Goal: Information Seeking & Learning: Check status

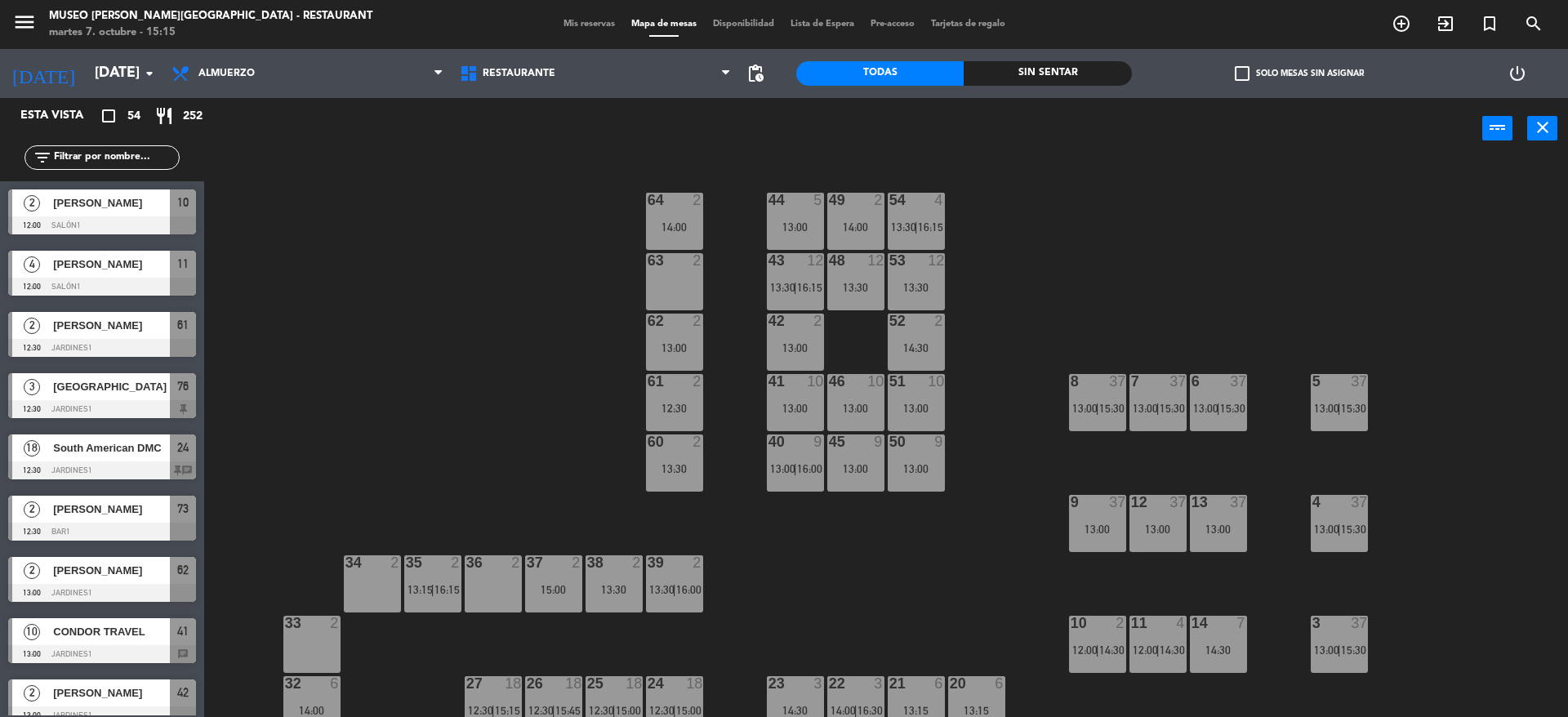
click at [571, 13] on div "menu Museo Larco Café - Restaurant martes 7. octubre - 15:15 Mis reservas Mapa …" at bounding box center [784, 25] width 1568 height 49
click at [571, 19] on span "Mis reservas" at bounding box center [589, 24] width 68 height 9
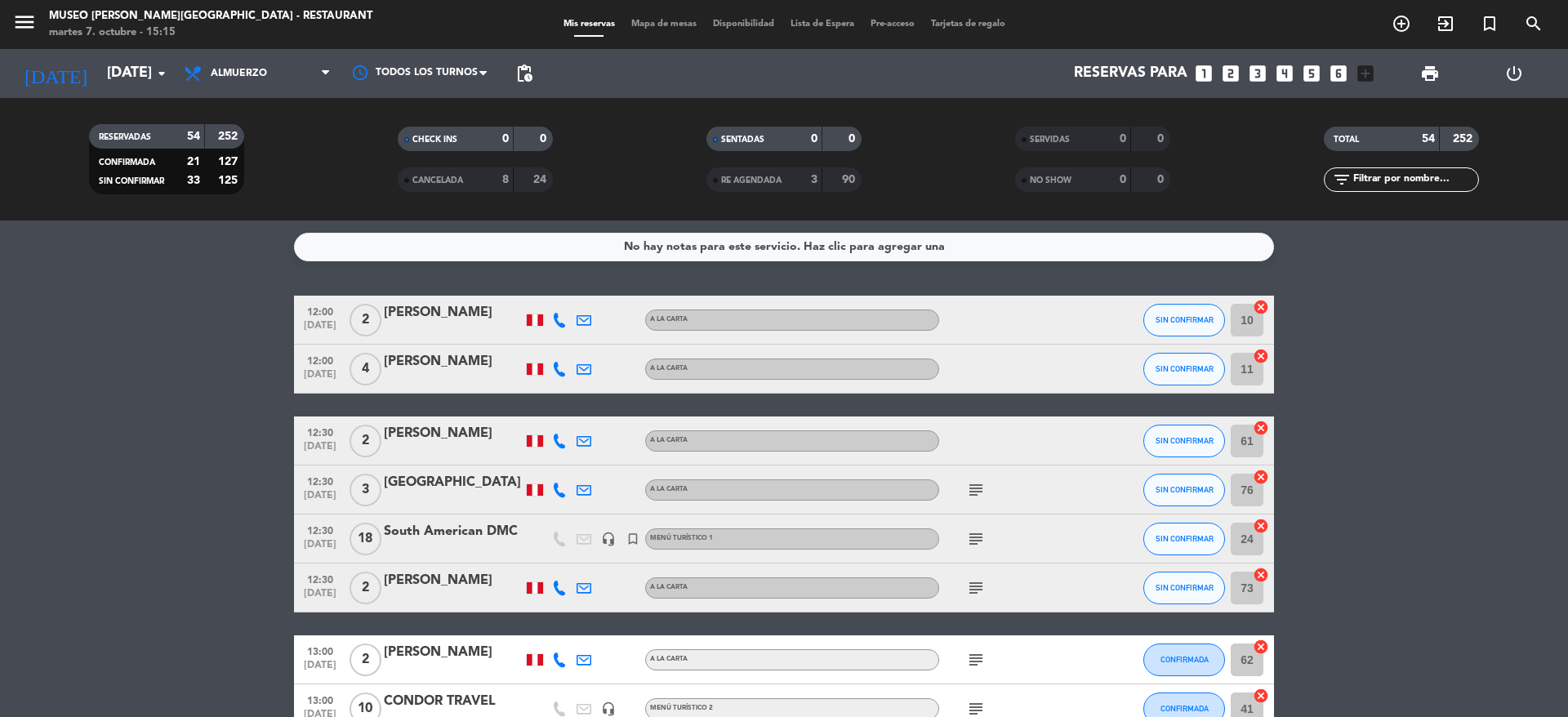
click at [980, 486] on icon "subject" at bounding box center [976, 489] width 19 height 19
click at [423, 518] on div "12:30 oct. 8 18 South American DMC headset_mic turned_in_not Menú turístico 1 s…" at bounding box center [784, 539] width 980 height 49
click at [418, 531] on div "South American DMC" at bounding box center [453, 532] width 139 height 21
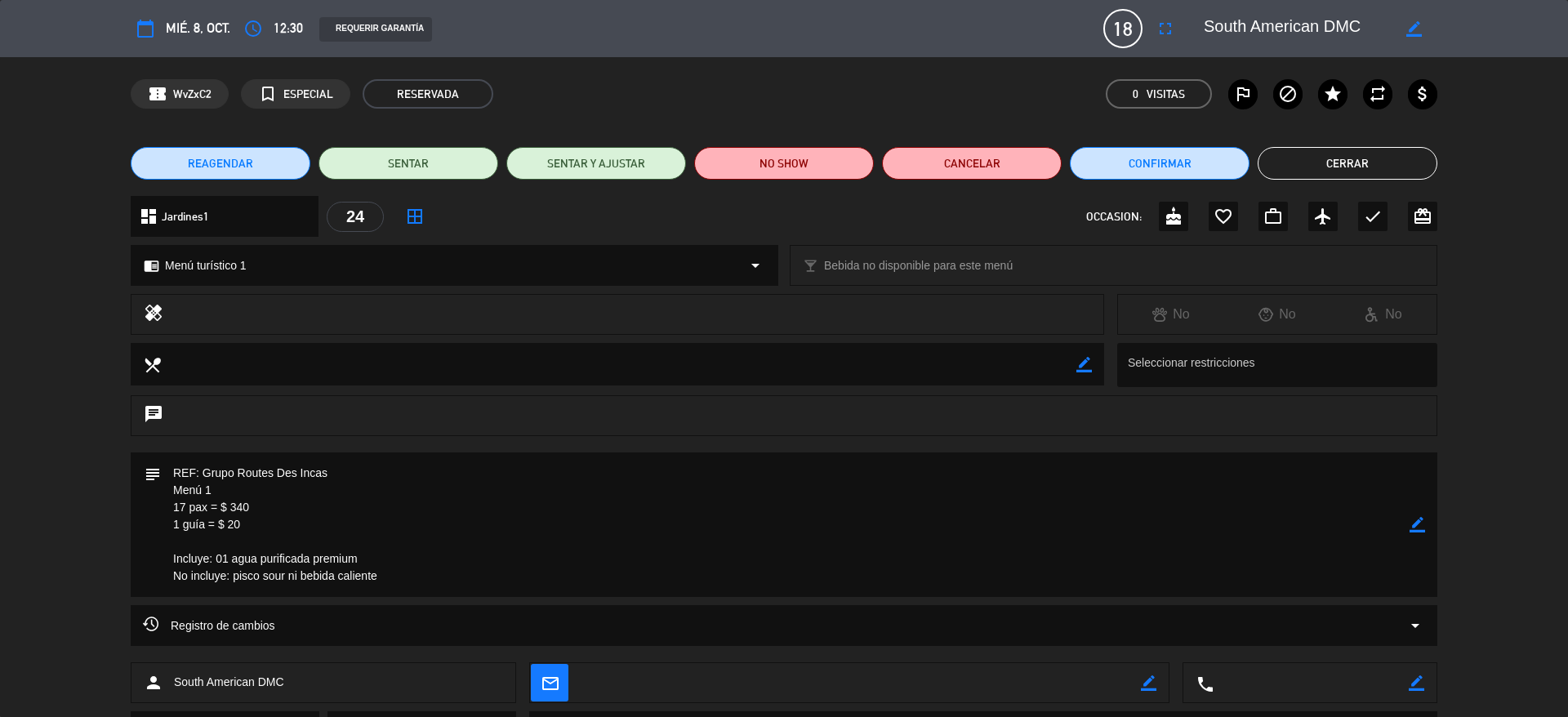
drag, startPoint x: 1345, startPoint y: 20, endPoint x: 1179, endPoint y: 27, distance: 166.1
click at [1179, 27] on div "calendar_today mié. 8, oct. access_time 12:30 REQUERIR GARANTÍA 18 South Americ…" at bounding box center [784, 28] width 1307 height 39
click at [1294, 156] on button "Cerrar" at bounding box center [1347, 163] width 180 height 33
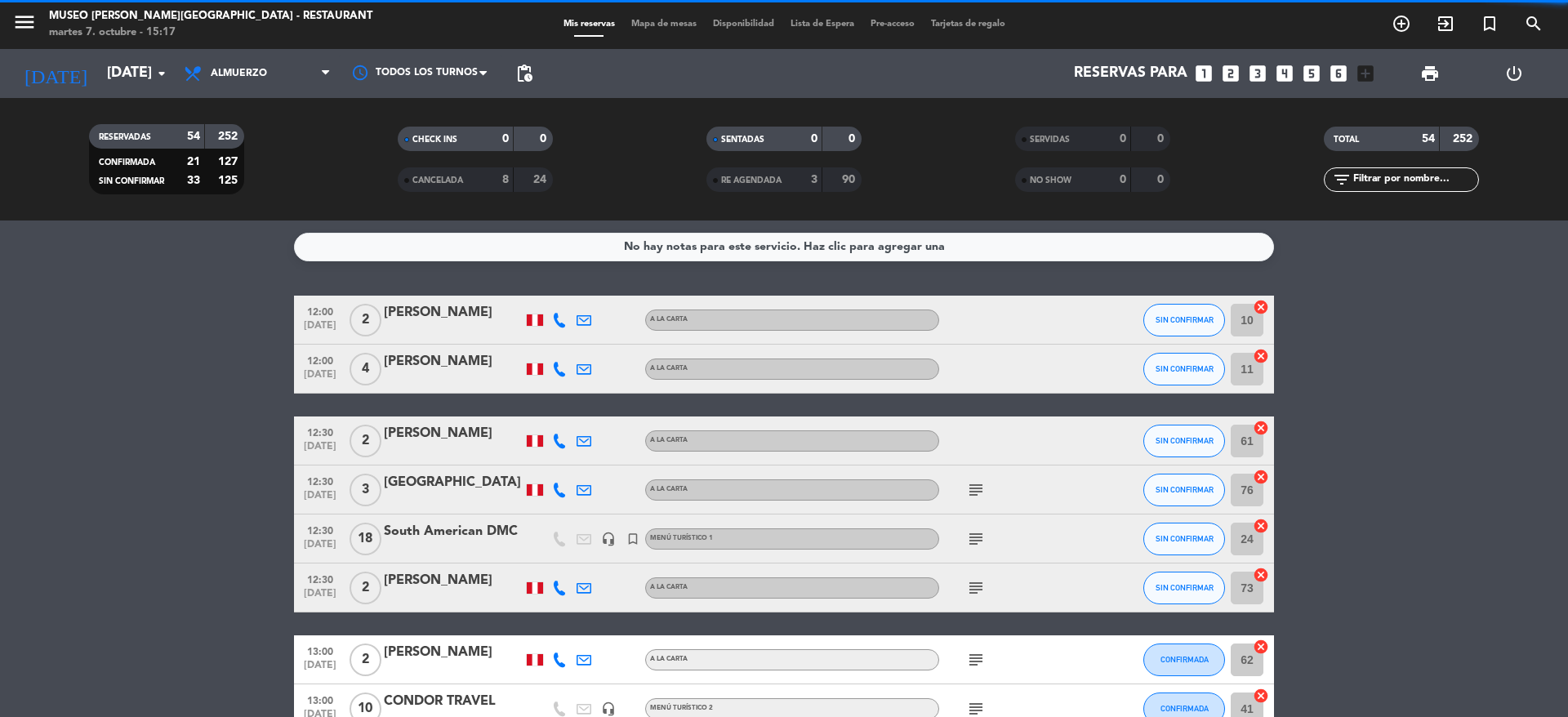
click at [972, 587] on icon "subject" at bounding box center [976, 587] width 19 height 19
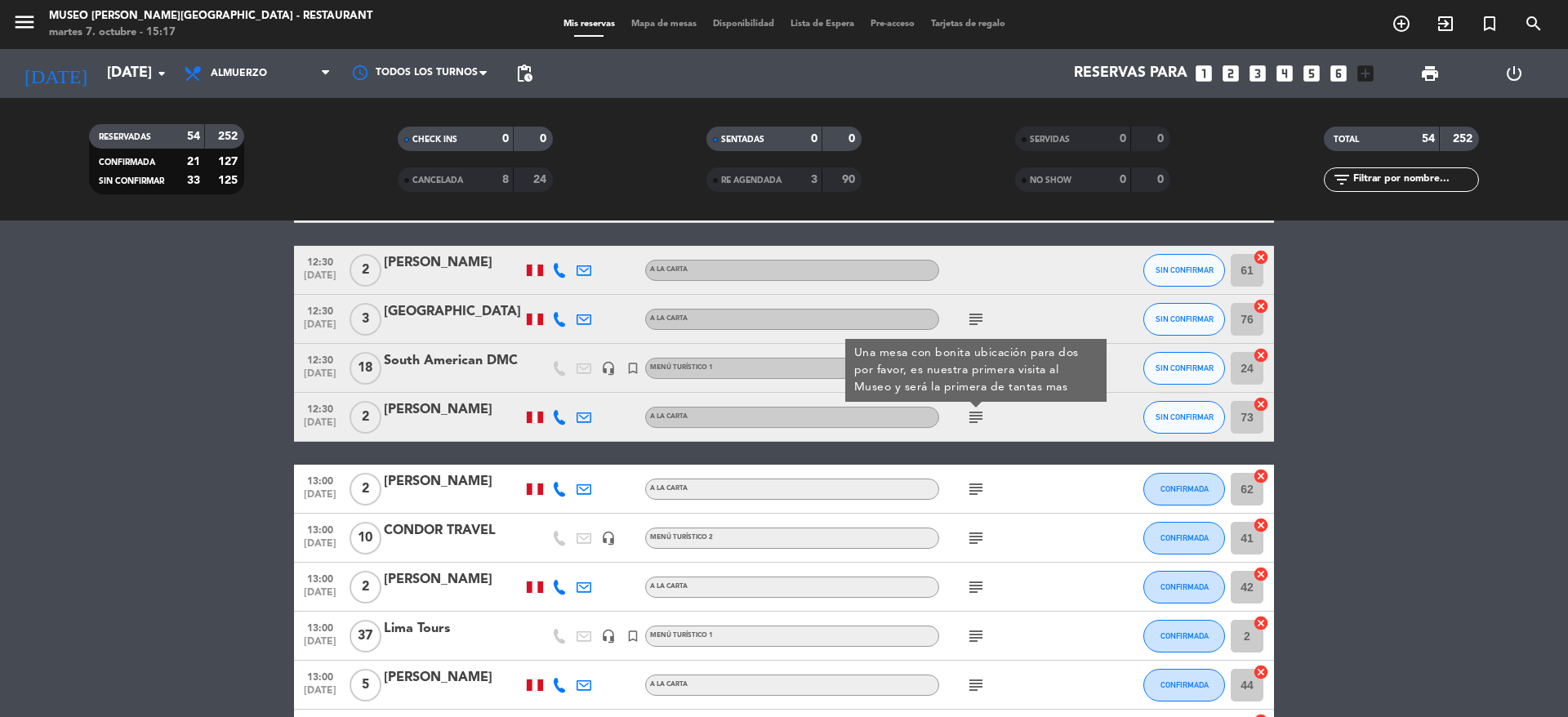
scroll to position [174, 0]
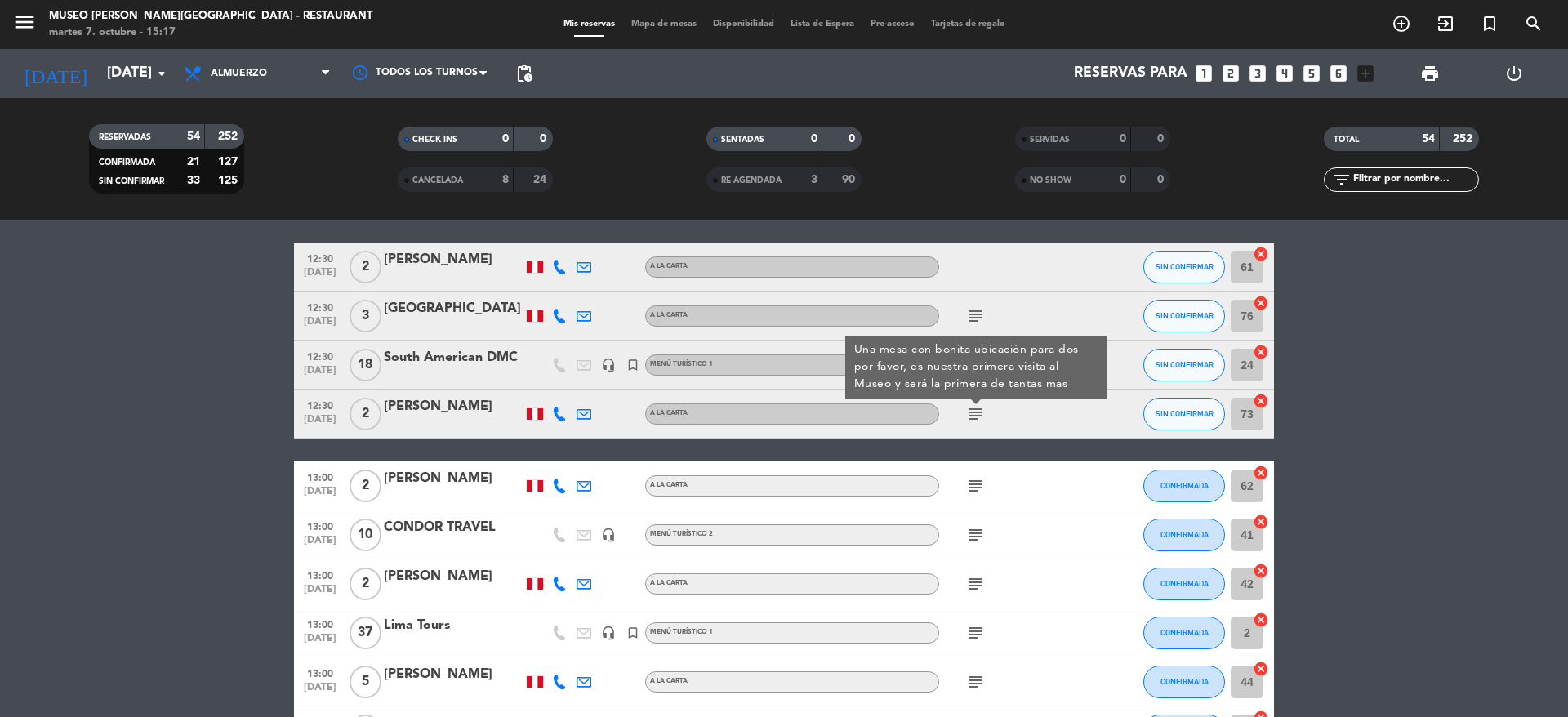
click at [972, 479] on icon "subject" at bounding box center [976, 486] width 19 height 19
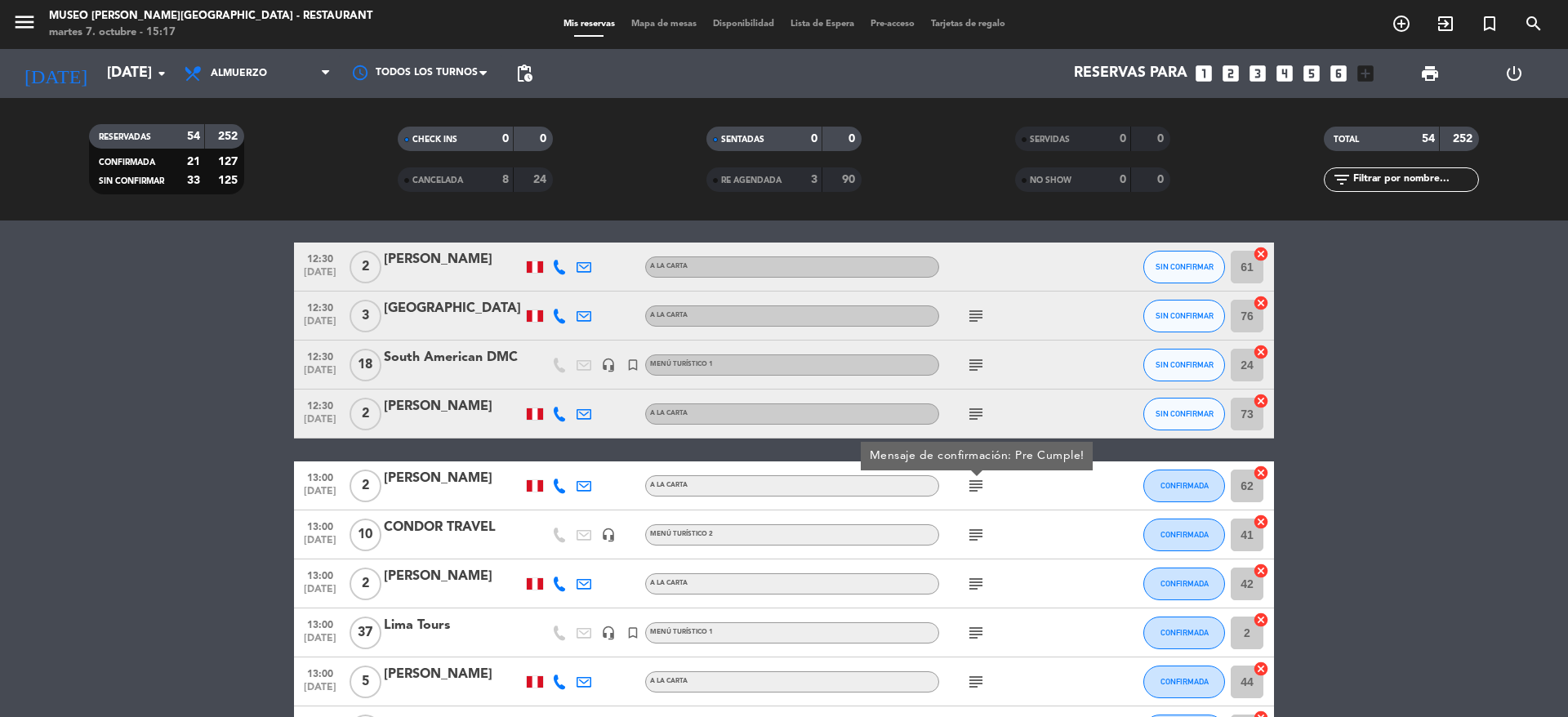
click at [475, 532] on div "CONDOR TRAVEL" at bounding box center [453, 527] width 139 height 21
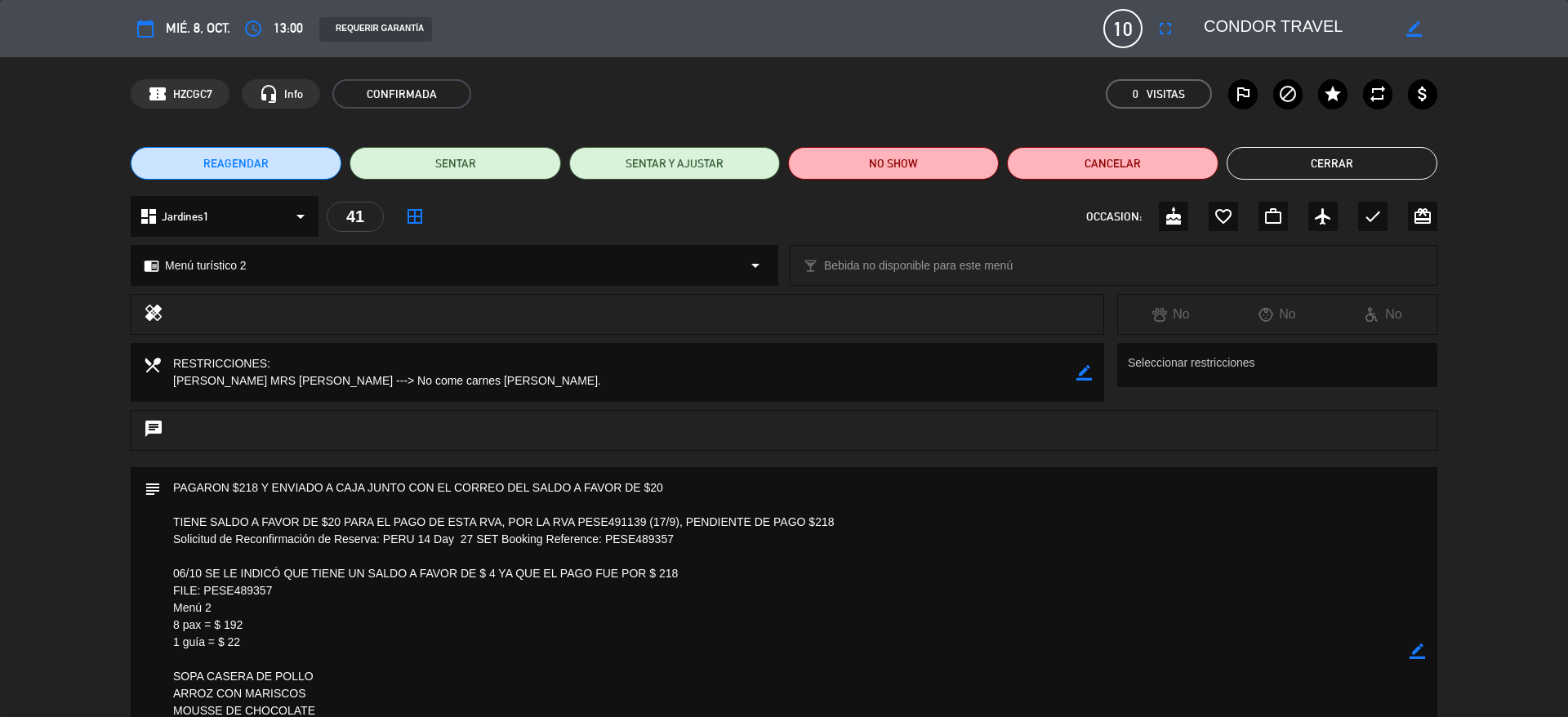
drag, startPoint x: 1344, startPoint y: 30, endPoint x: 1172, endPoint y: 9, distance: 173.3
click at [1172, 9] on div "calendar_today mié. 8, oct. access_time 13:00 REQUERIR GARANTÍA 10 CONDOR TRAVE…" at bounding box center [784, 28] width 1307 height 39
click at [1291, 156] on button "Cerrar" at bounding box center [1332, 163] width 211 height 33
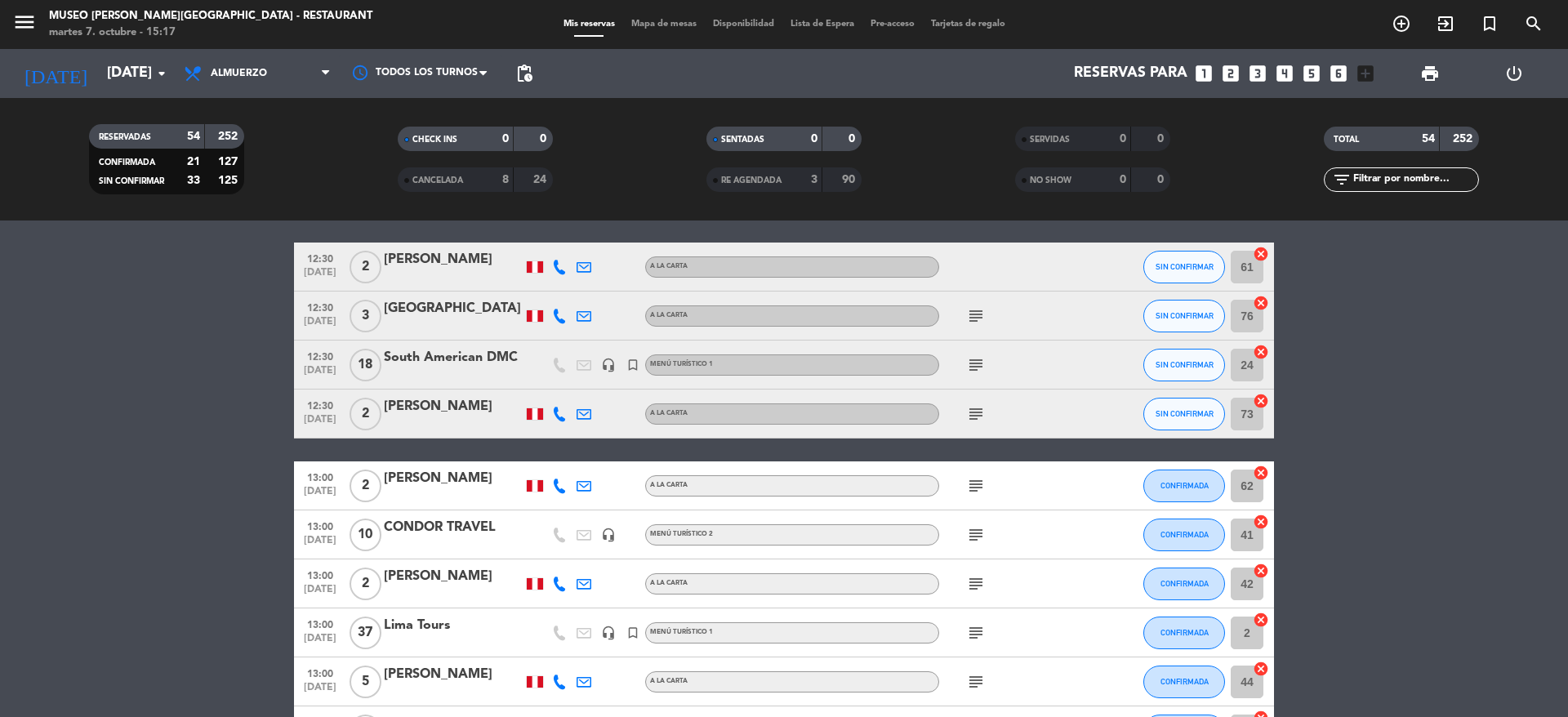
click at [979, 543] on div "subject" at bounding box center [1012, 534] width 147 height 49
click at [979, 535] on icon "subject" at bounding box center [976, 534] width 19 height 19
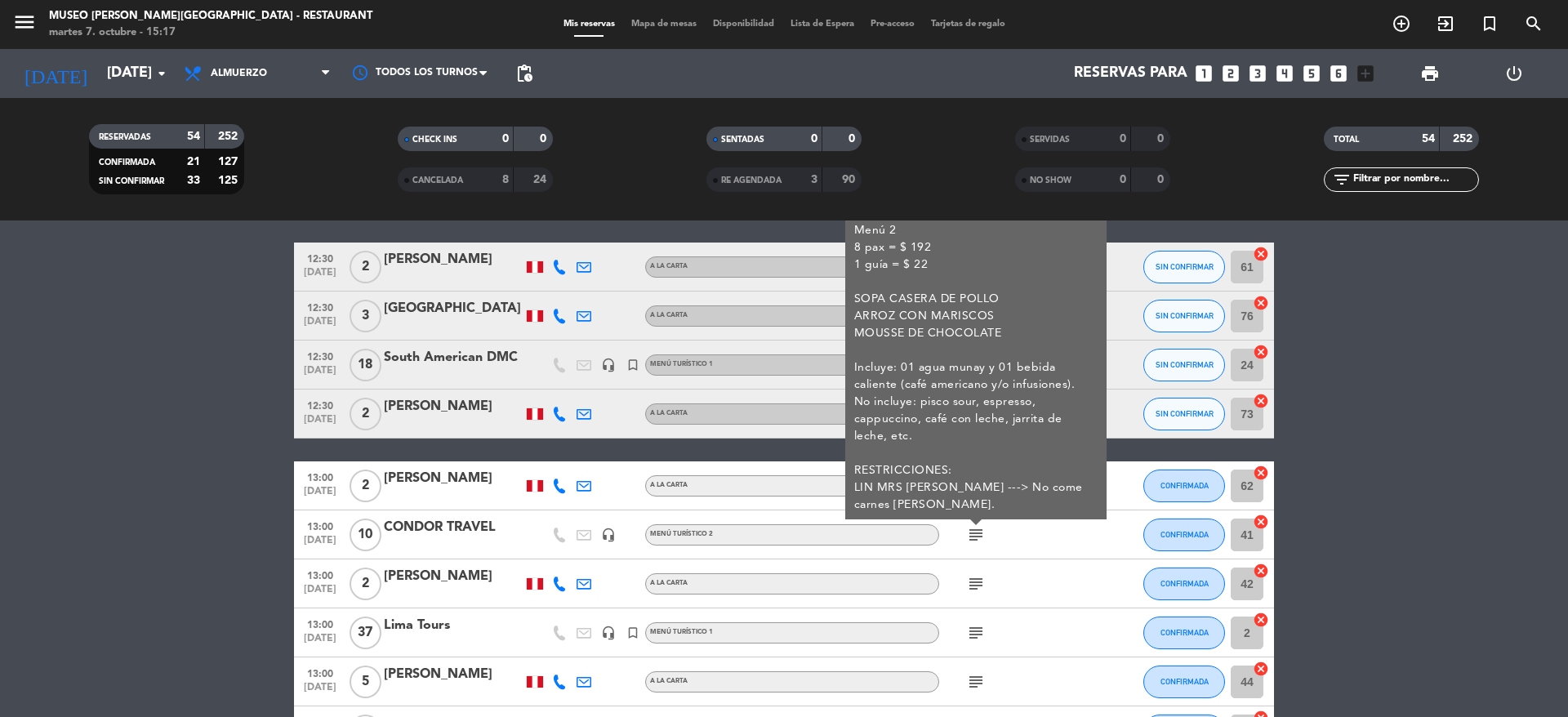
click at [463, 529] on div "CONDOR TRAVEL" at bounding box center [453, 527] width 139 height 21
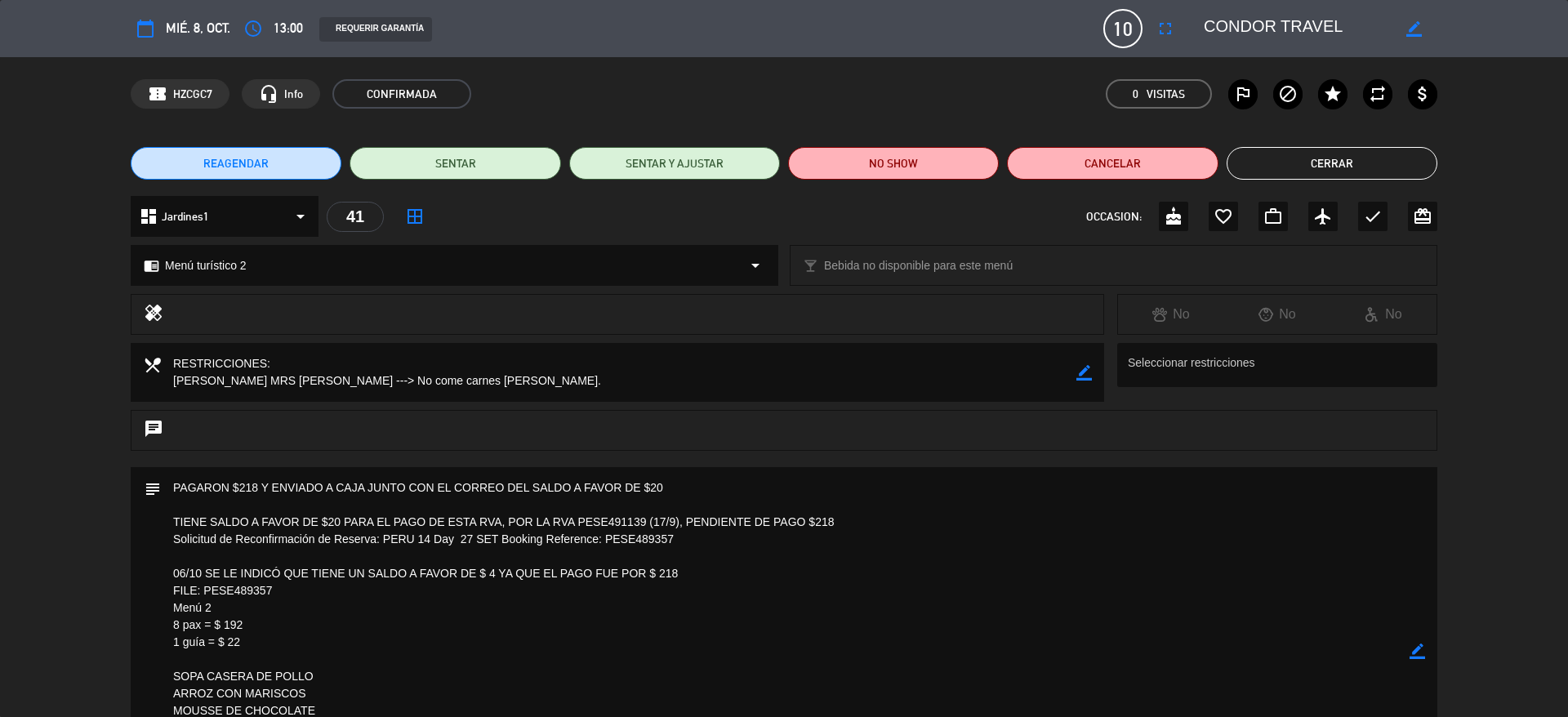
click at [332, 633] on textarea at bounding box center [784, 650] width 1249 height 368
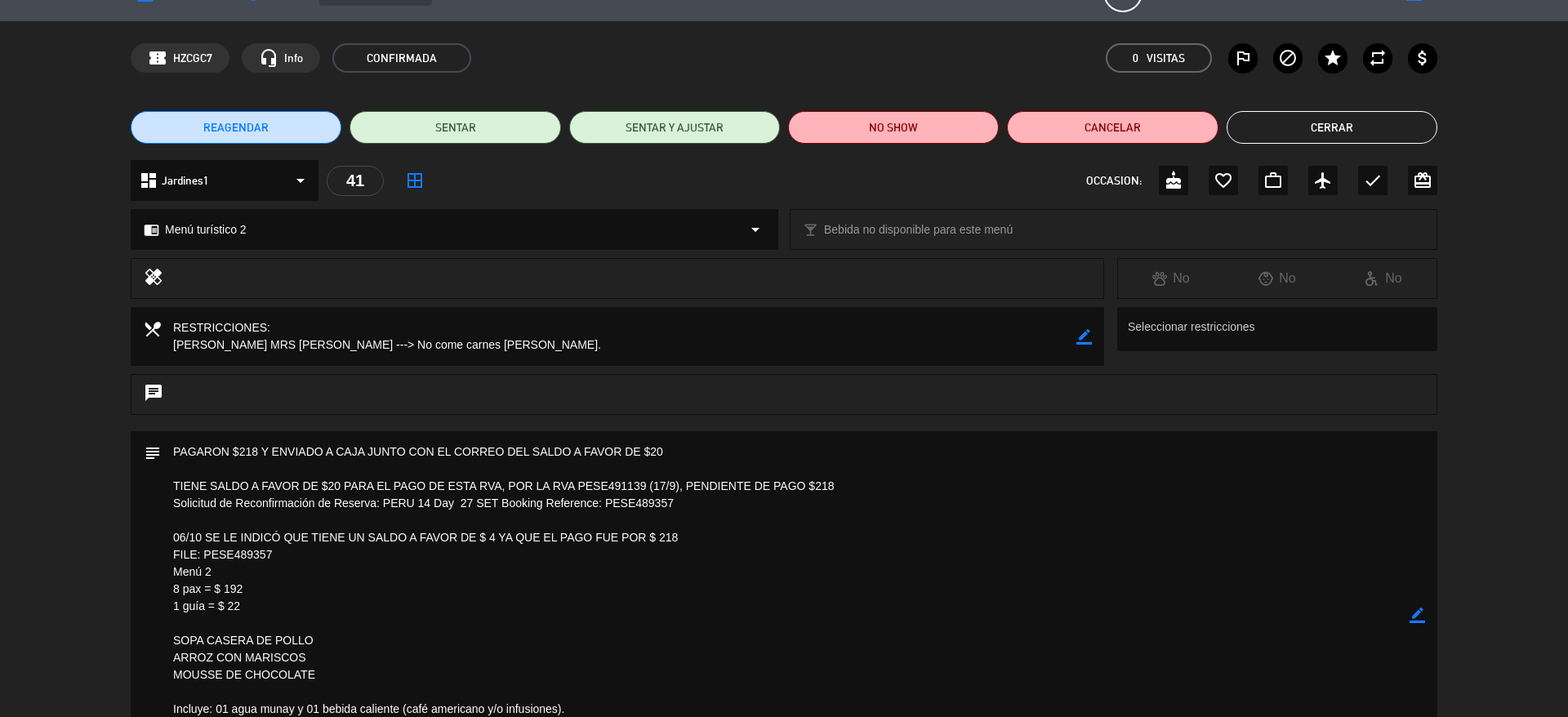
scroll to position [0, 0]
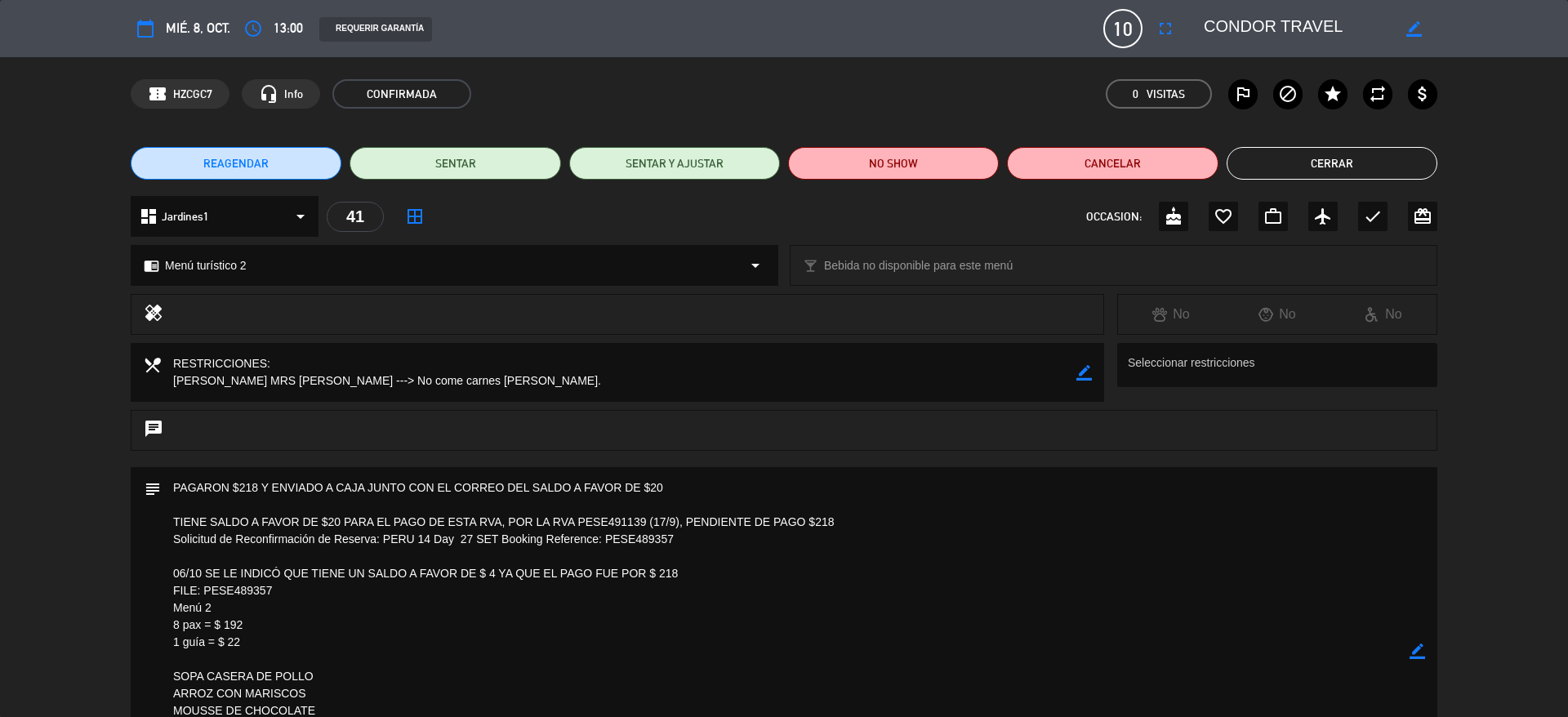
click at [379, 582] on textarea at bounding box center [784, 650] width 1249 height 368
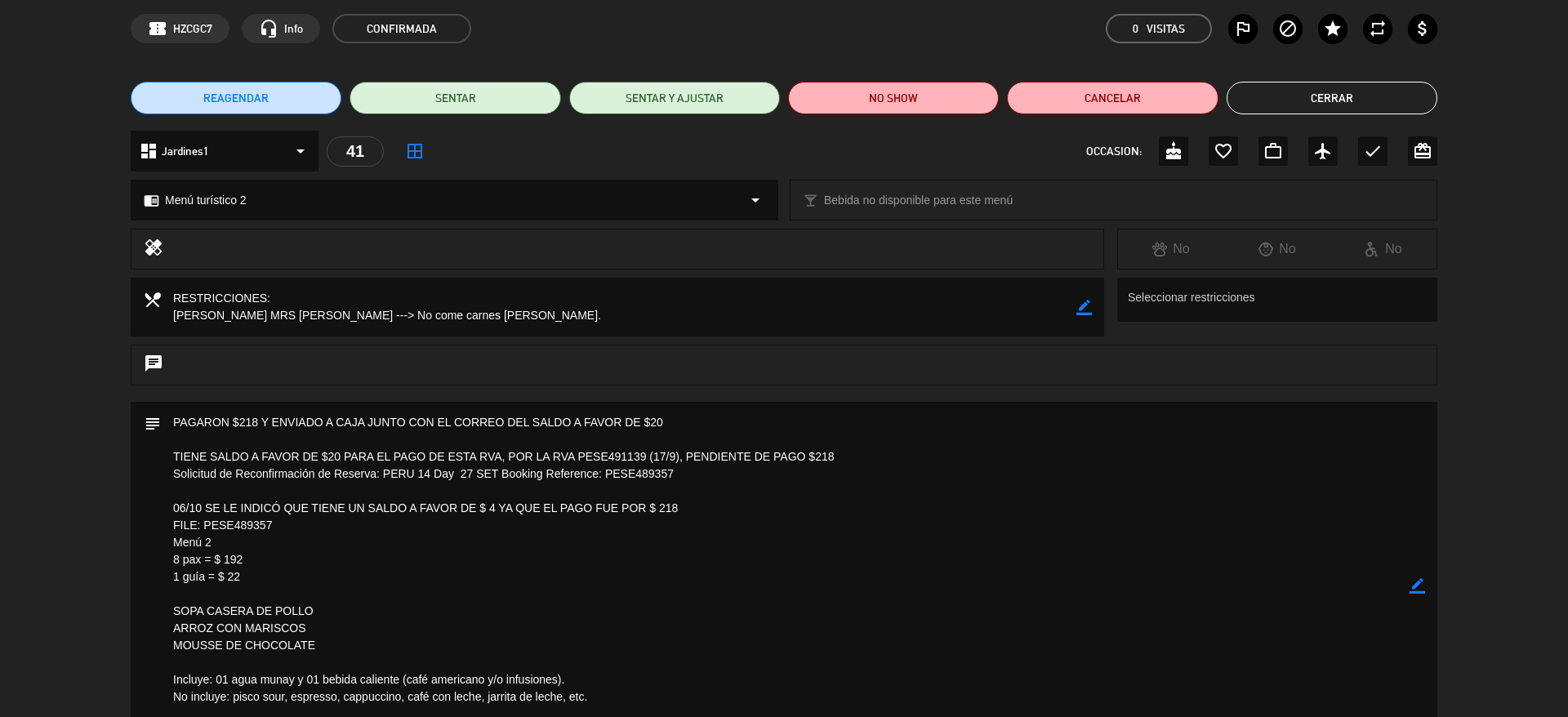
click at [1259, 111] on button "Cerrar" at bounding box center [1332, 98] width 211 height 33
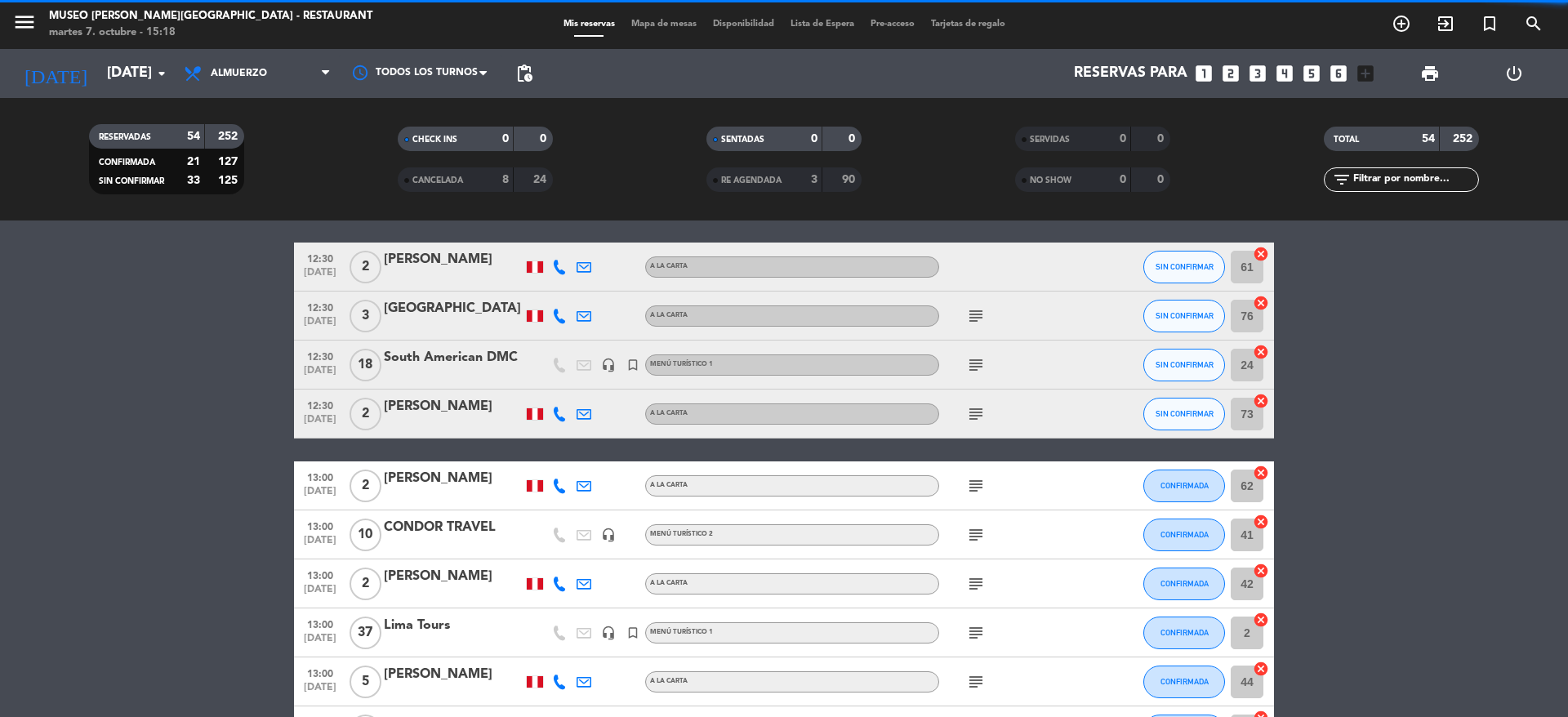
click at [993, 587] on div "subject" at bounding box center [1012, 583] width 147 height 49
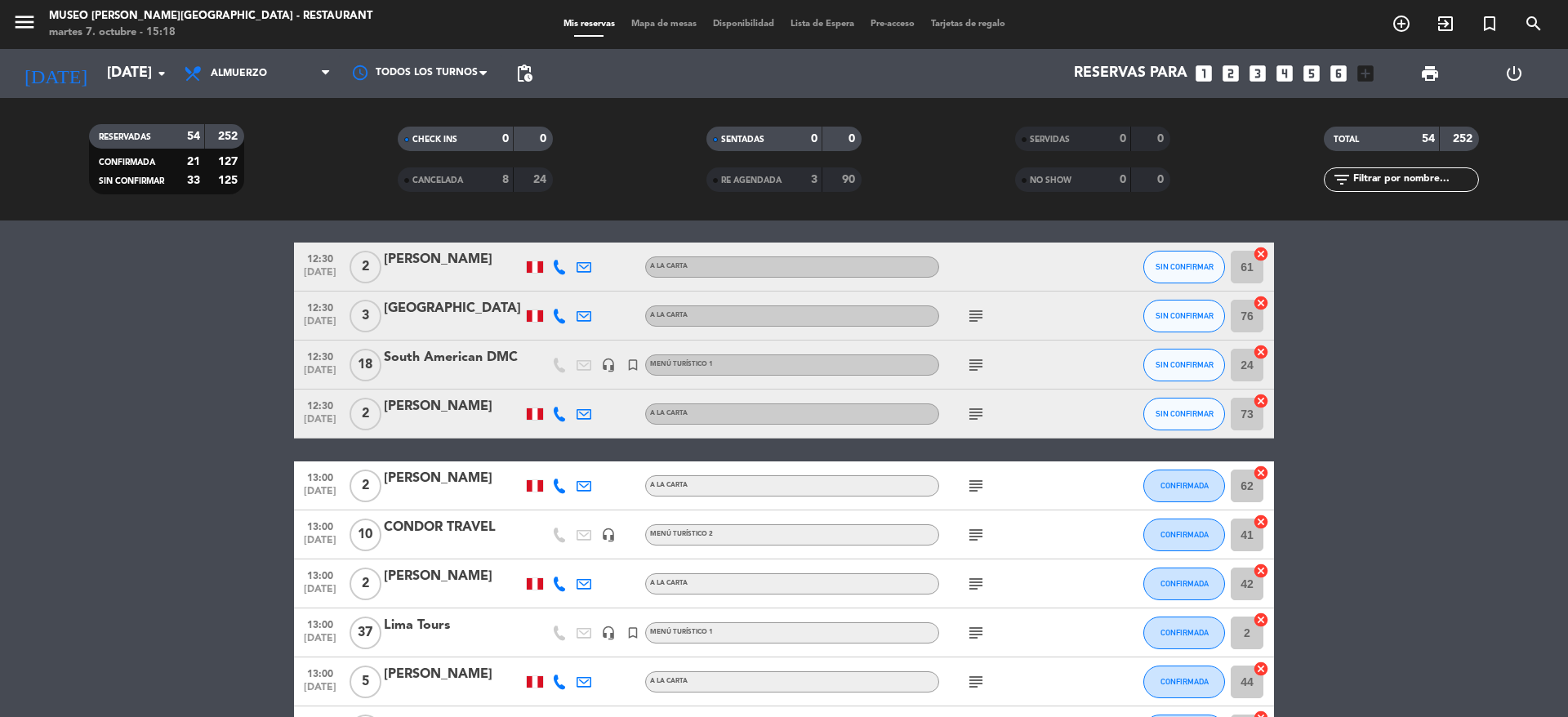
click at [983, 587] on icon "subject" at bounding box center [976, 584] width 19 height 19
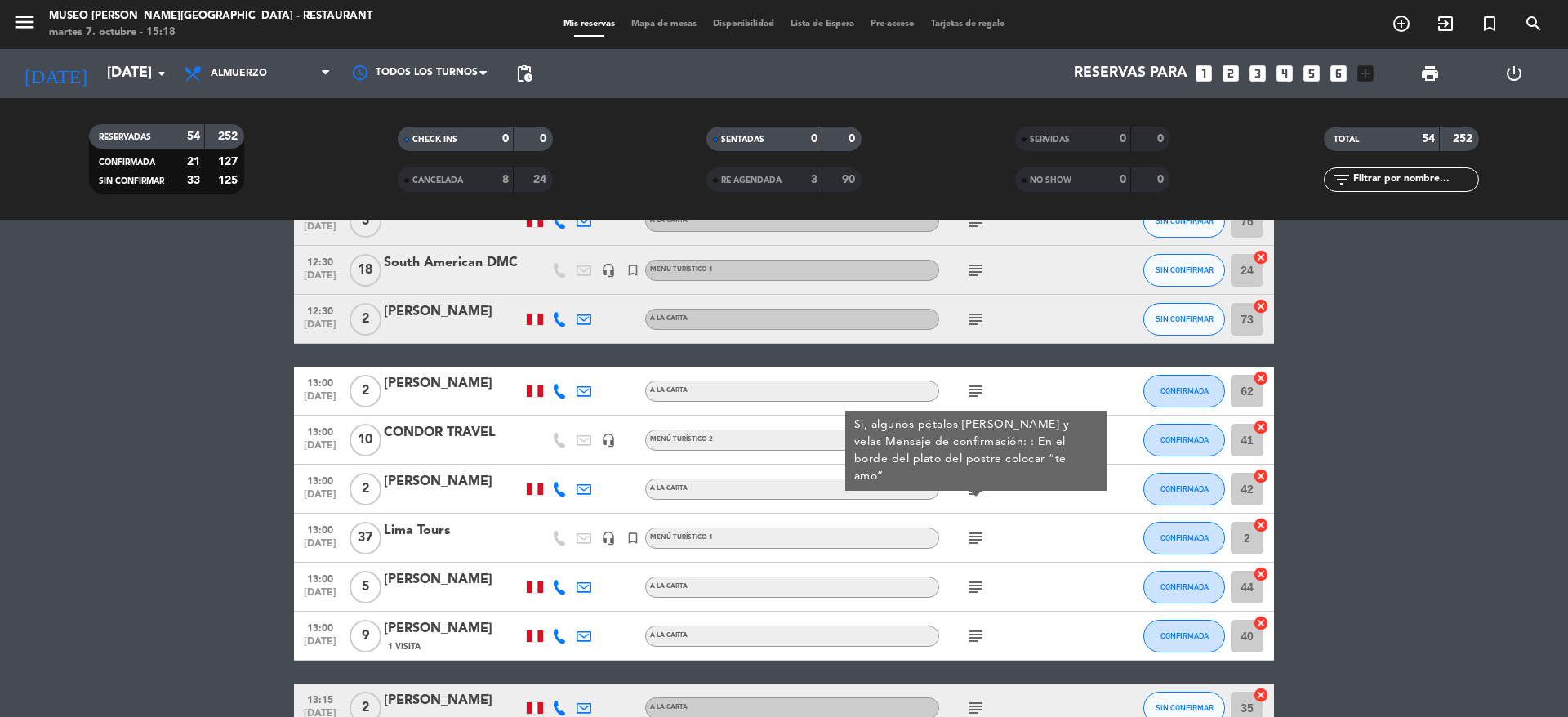
scroll to position [273, 0]
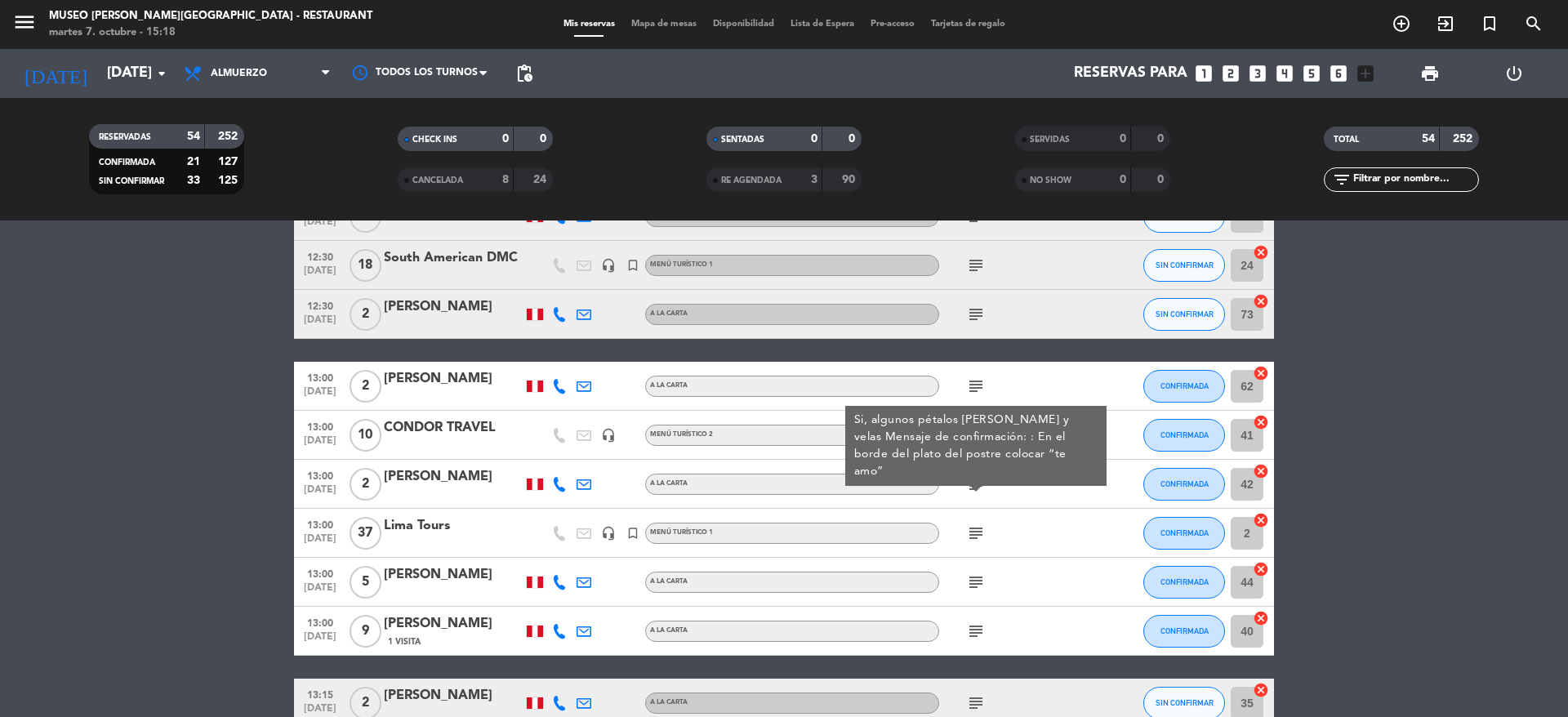
click at [412, 523] on div "Lima Tours" at bounding box center [453, 526] width 139 height 21
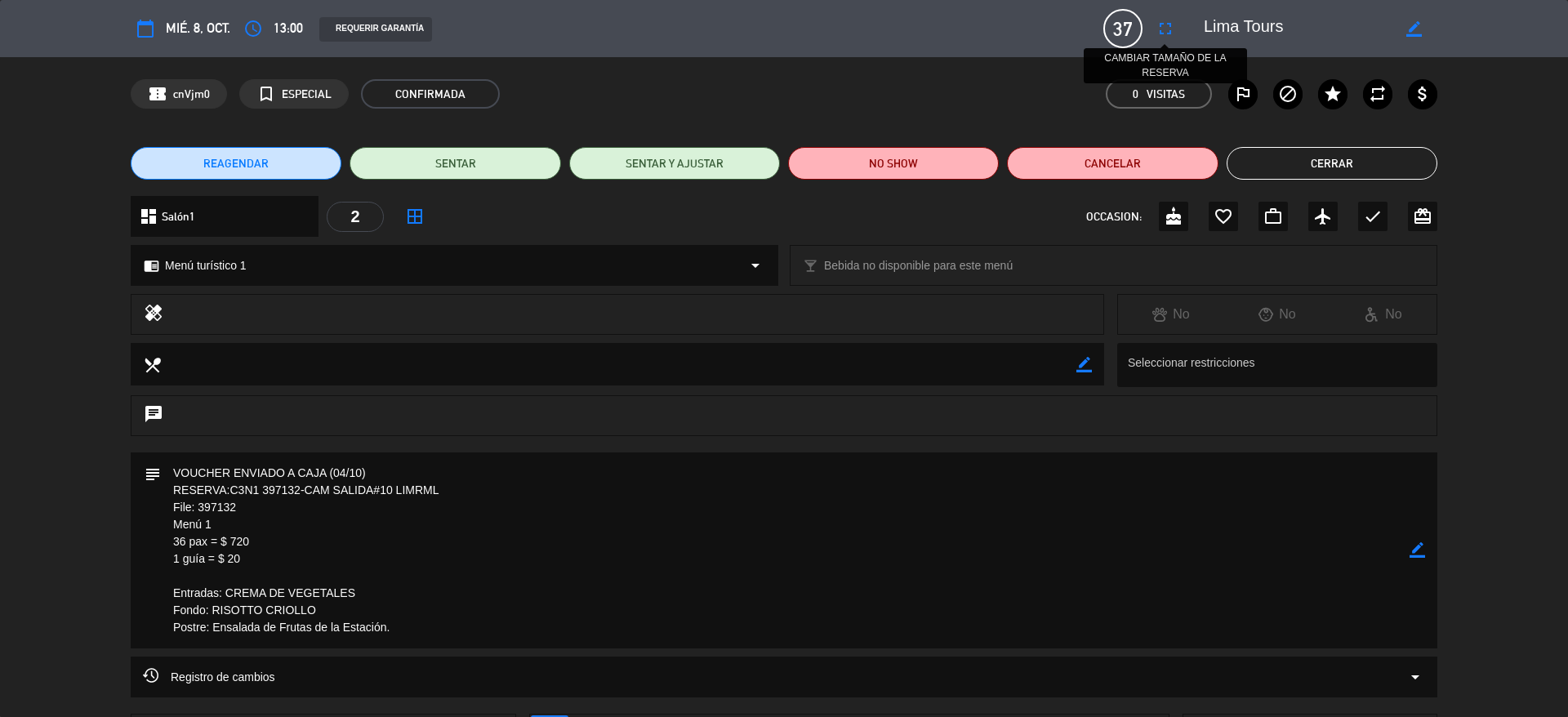
drag, startPoint x: 1288, startPoint y: 31, endPoint x: 1174, endPoint y: 28, distance: 114.0
click at [1174, 28] on div "calendar_today mié. 8, oct. access_time 13:00 REQUERIR GARANTÍA 37 Lima Tours f…" at bounding box center [784, 28] width 1307 height 39
click at [1290, 155] on button "Cerrar" at bounding box center [1332, 163] width 211 height 33
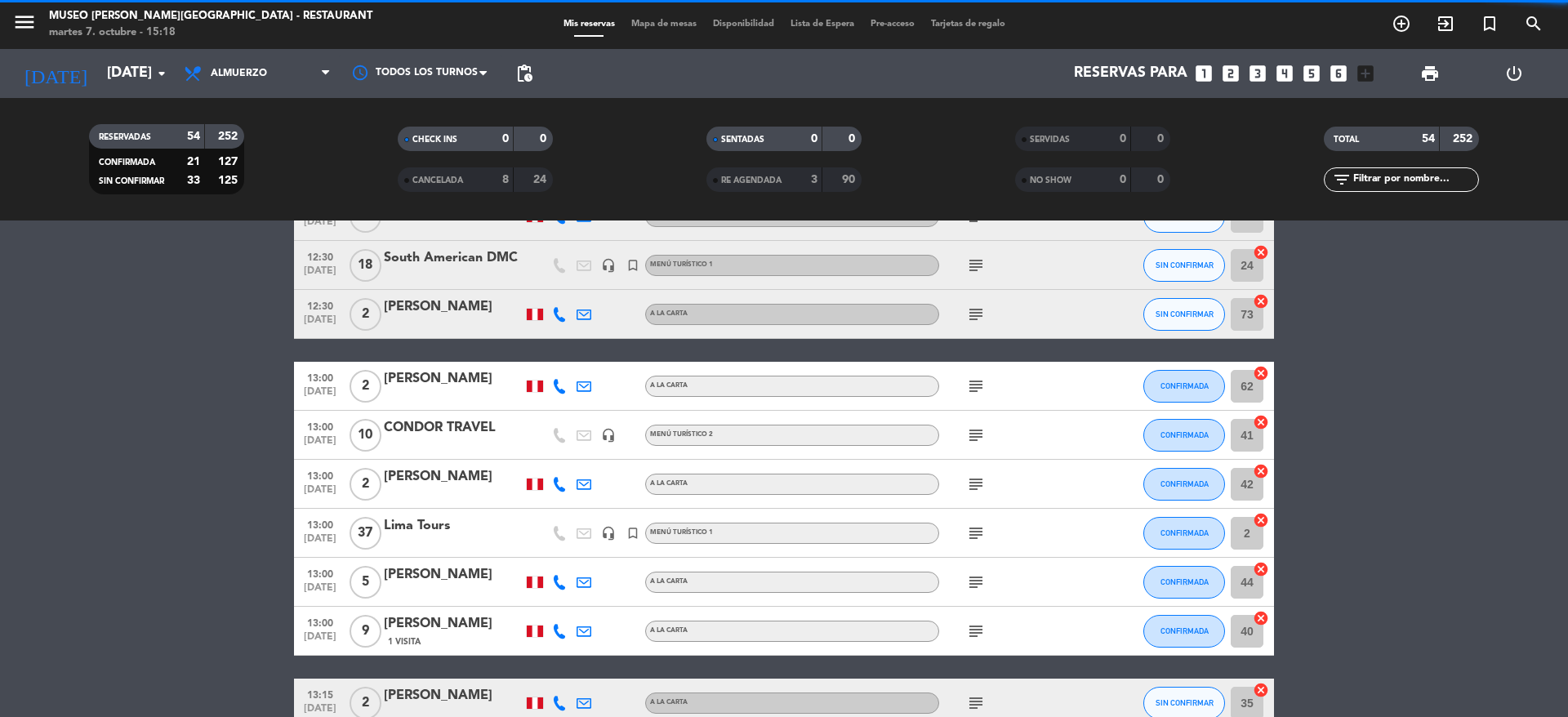
click at [979, 538] on icon "subject" at bounding box center [976, 533] width 19 height 19
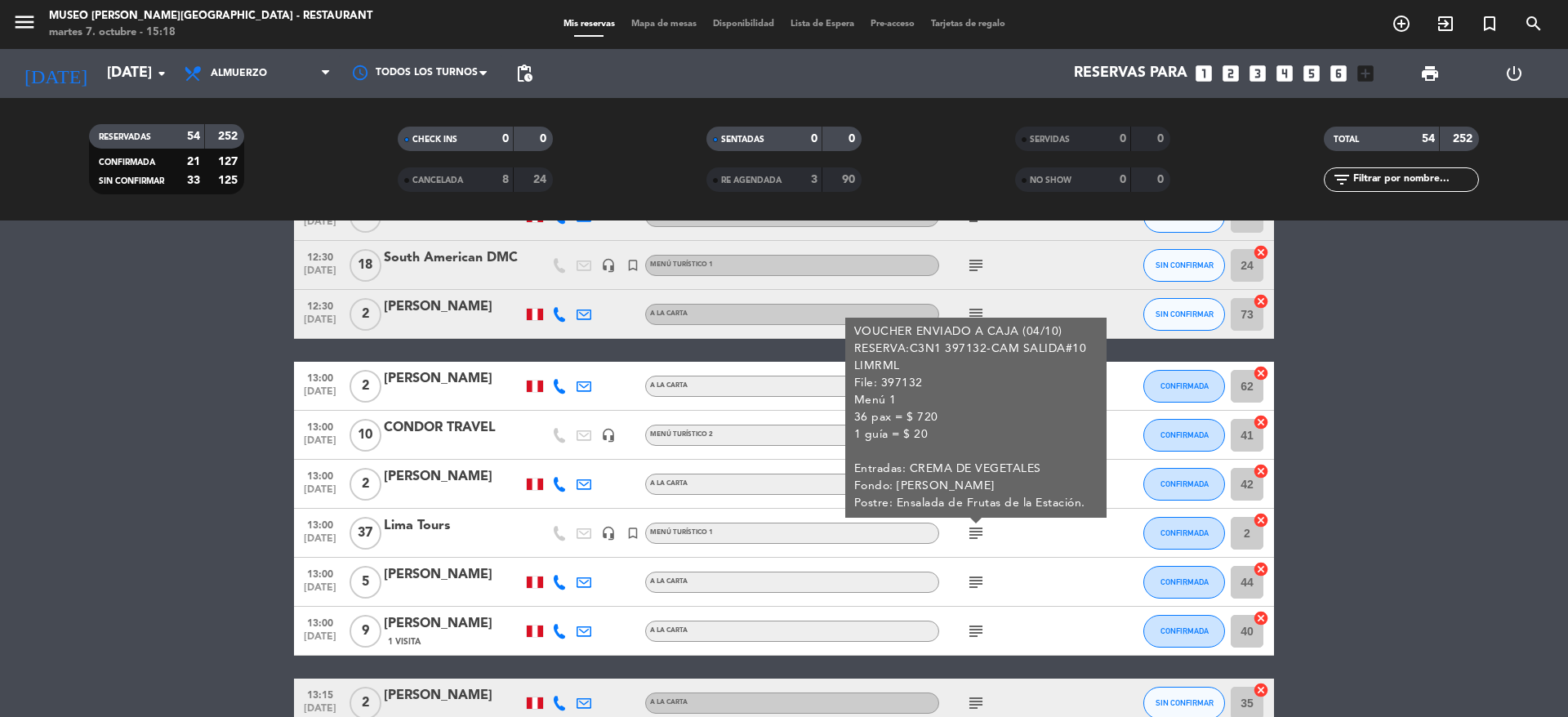
click at [979, 590] on icon "subject" at bounding box center [976, 582] width 19 height 19
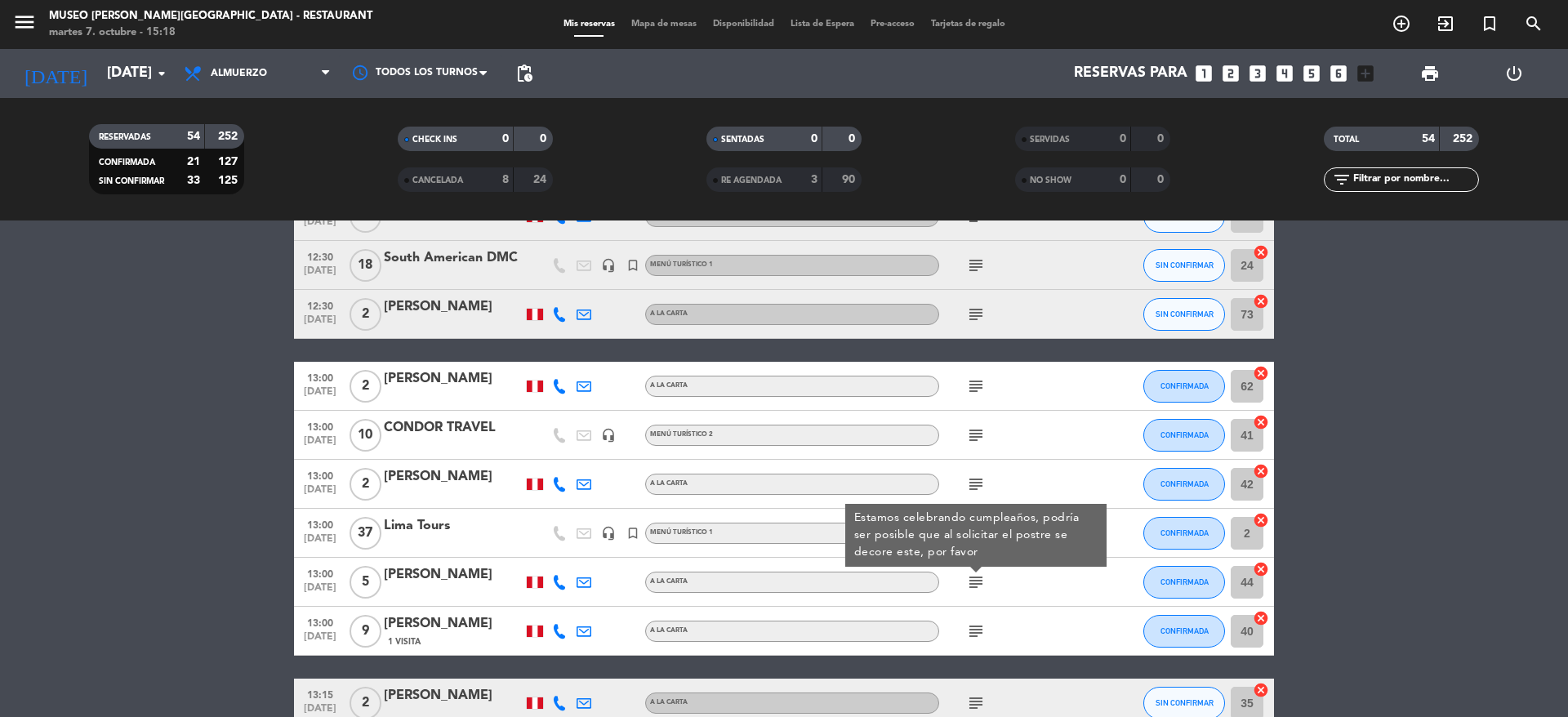
click at [972, 631] on icon "subject" at bounding box center [976, 631] width 19 height 19
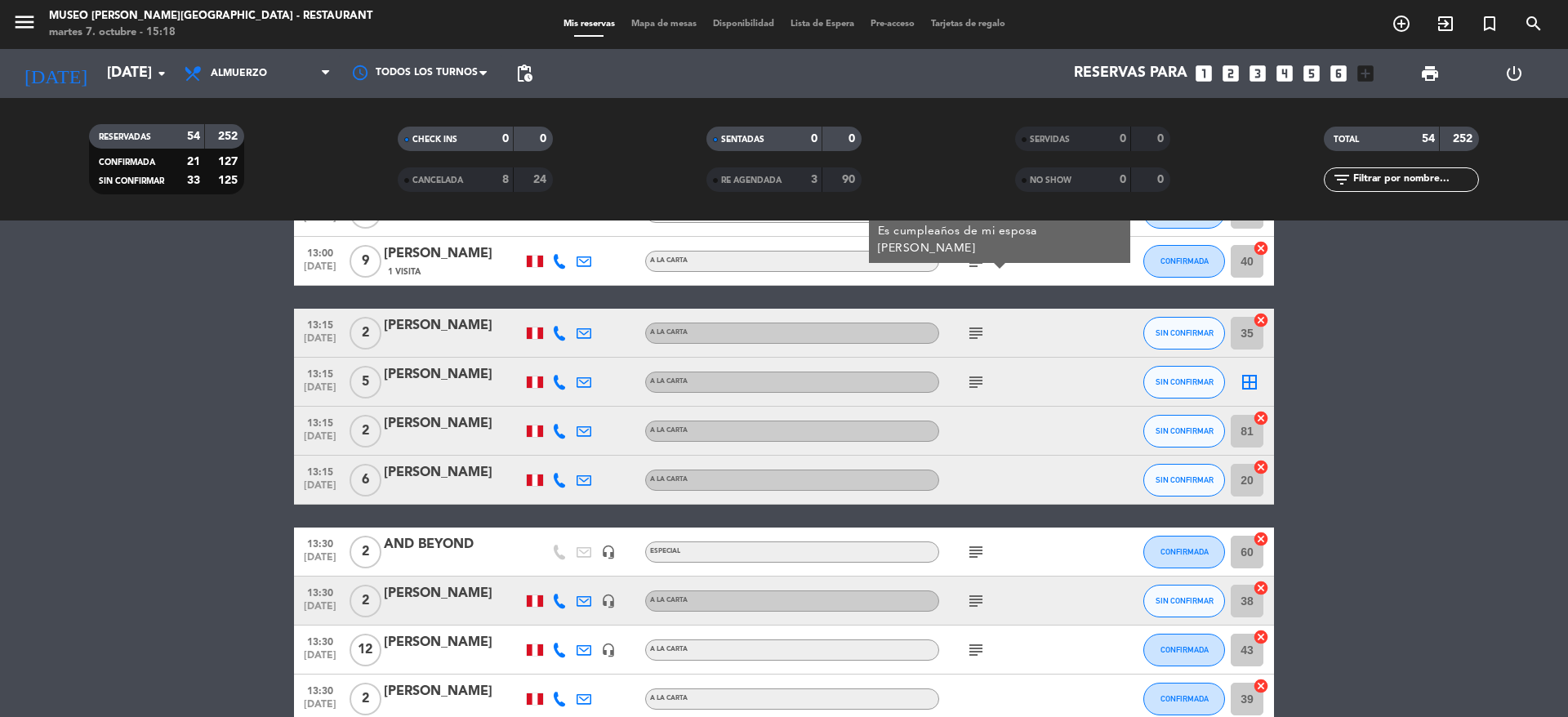
scroll to position [646, 0]
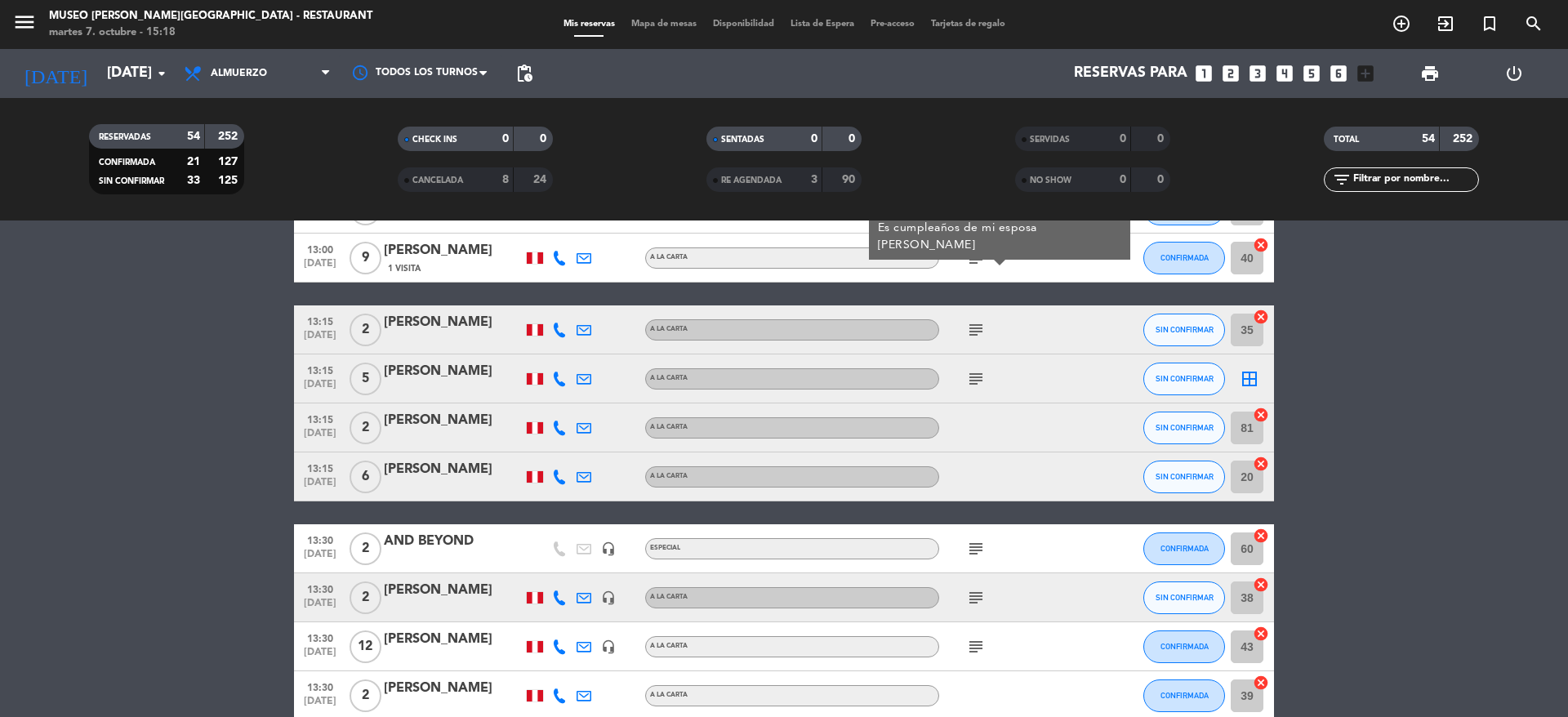
click at [974, 324] on icon "subject" at bounding box center [976, 330] width 19 height 19
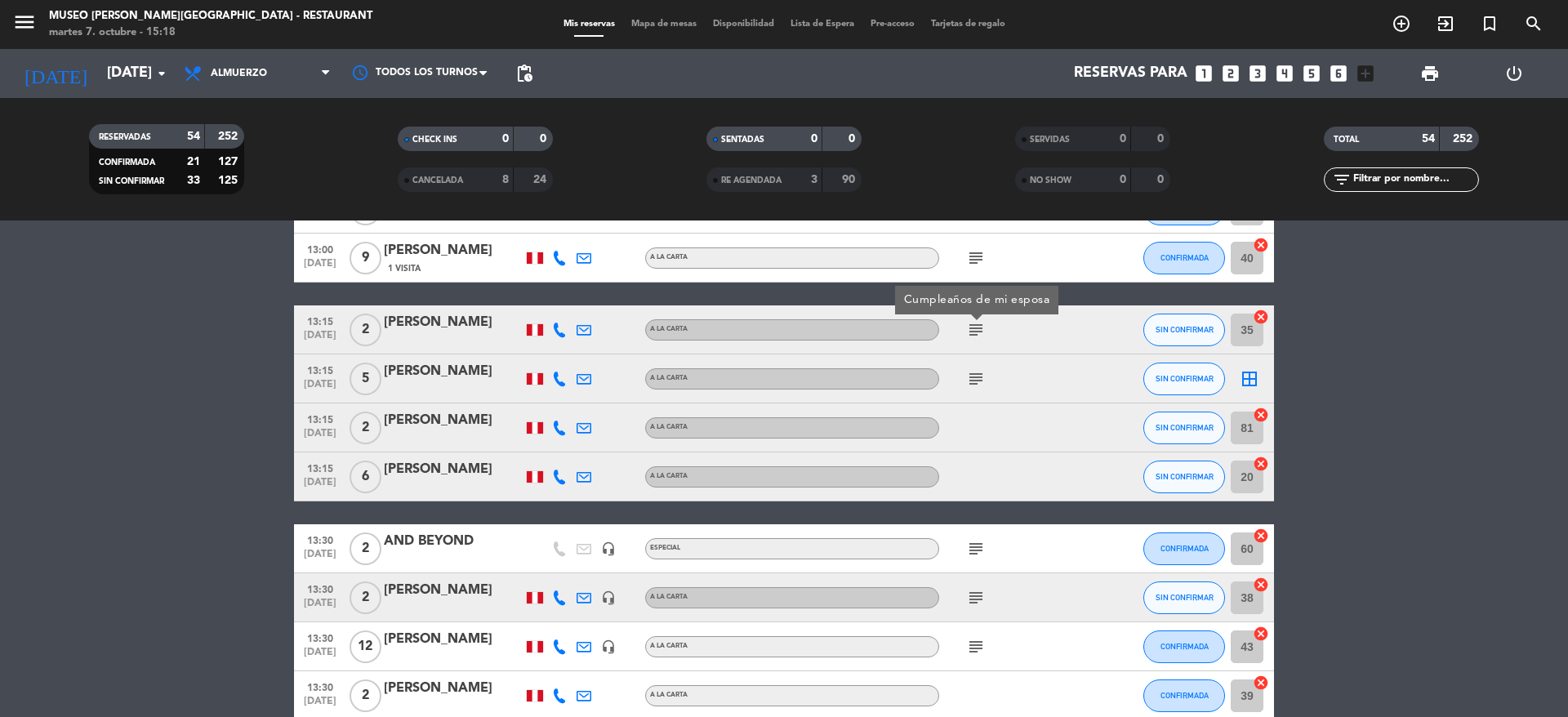
click at [975, 382] on icon "subject" at bounding box center [976, 378] width 19 height 19
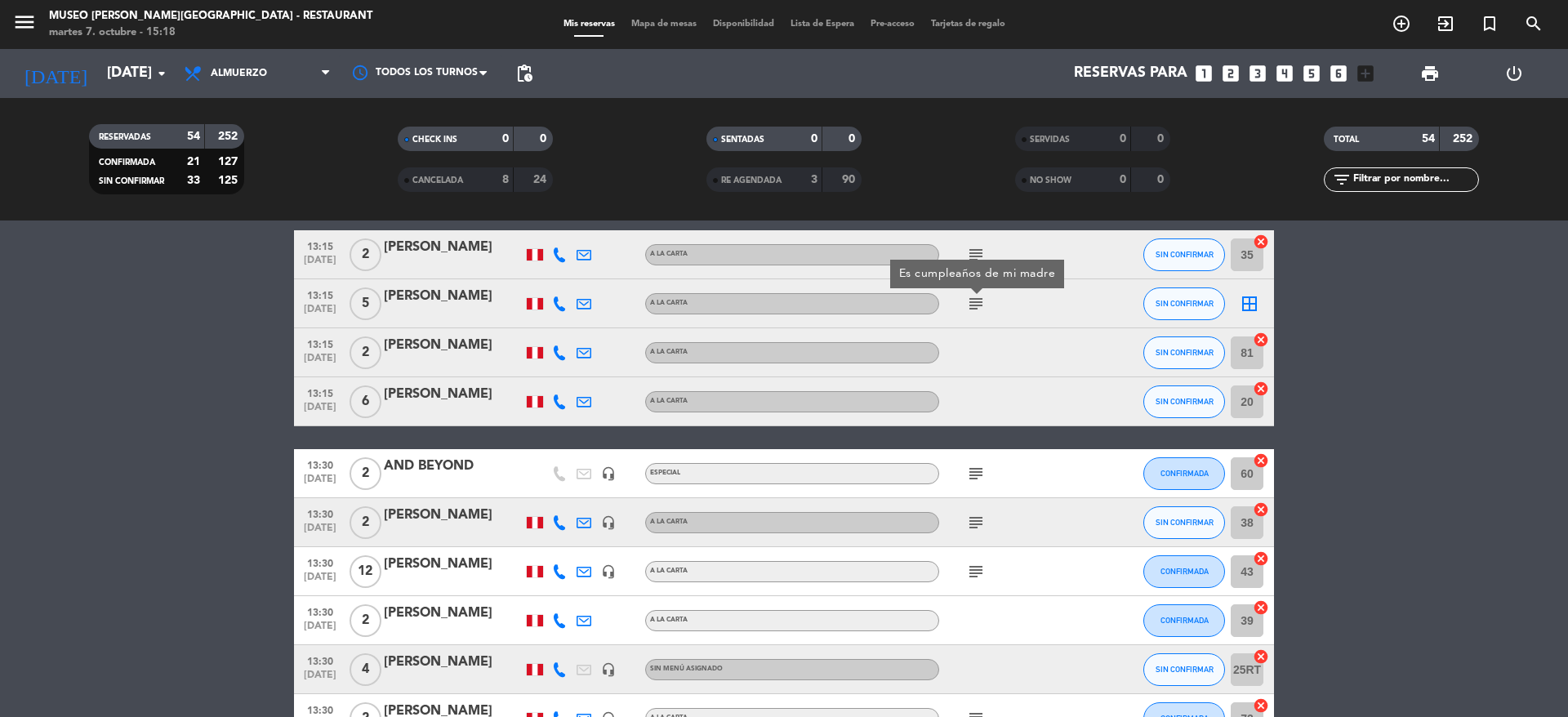
scroll to position [722, 0]
click at [984, 474] on icon "subject" at bounding box center [976, 473] width 19 height 19
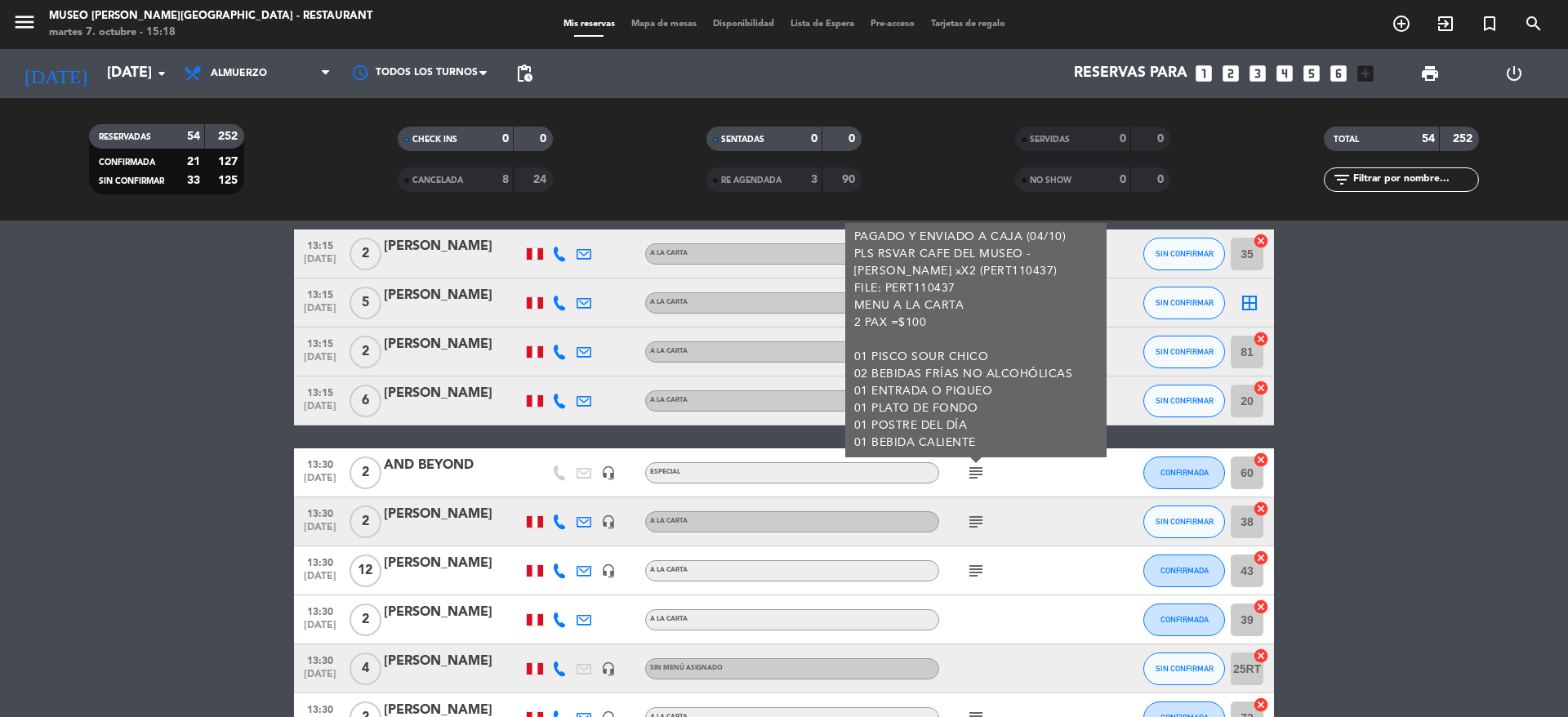
click at [425, 476] on div "AND BEYOND" at bounding box center [453, 466] width 139 height 21
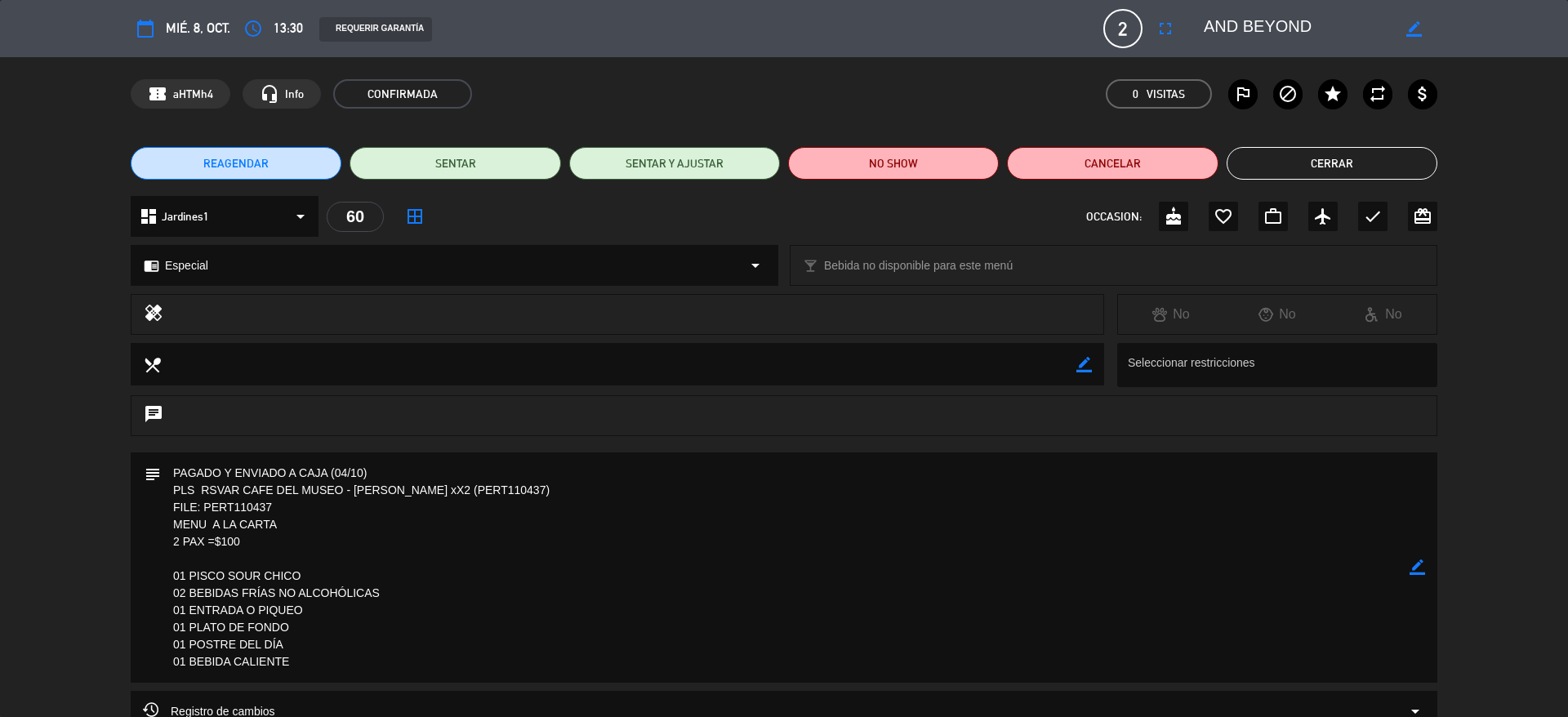
drag, startPoint x: 1332, startPoint y: 27, endPoint x: 1196, endPoint y: 30, distance: 136.0
click at [1196, 30] on div "border_color" at bounding box center [1315, 28] width 245 height 29
click at [280, 552] on textarea at bounding box center [784, 567] width 1249 height 230
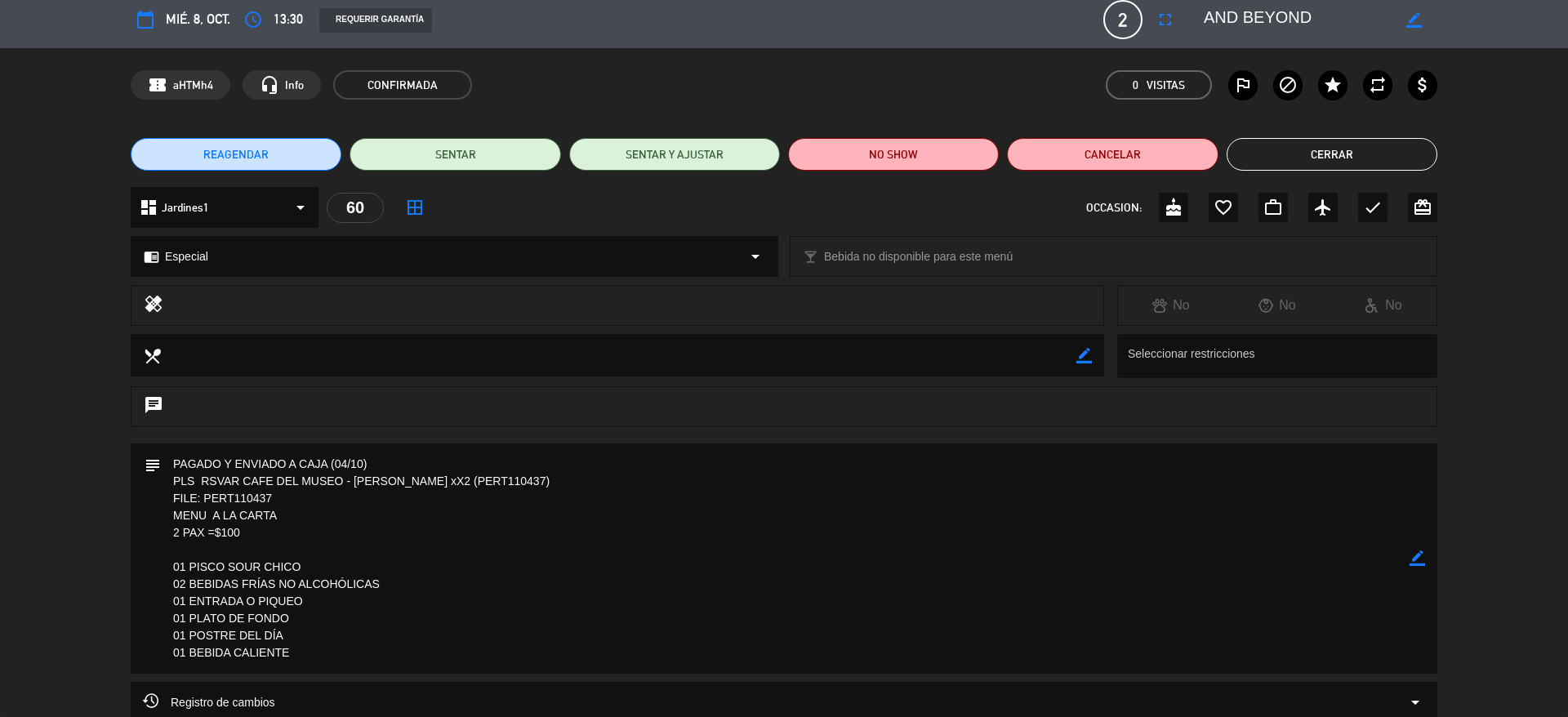
scroll to position [8, 0]
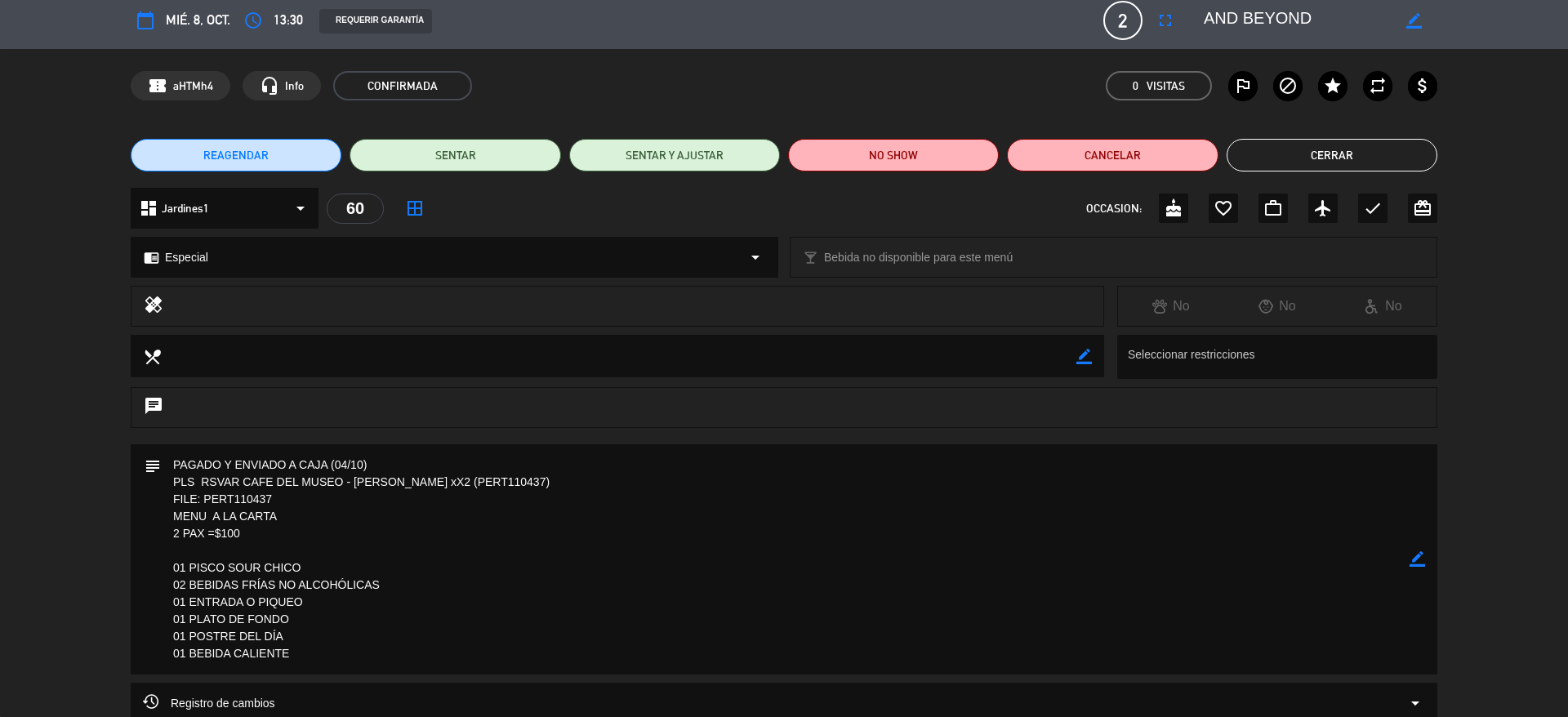
click at [1287, 160] on button "Cerrar" at bounding box center [1332, 154] width 211 height 33
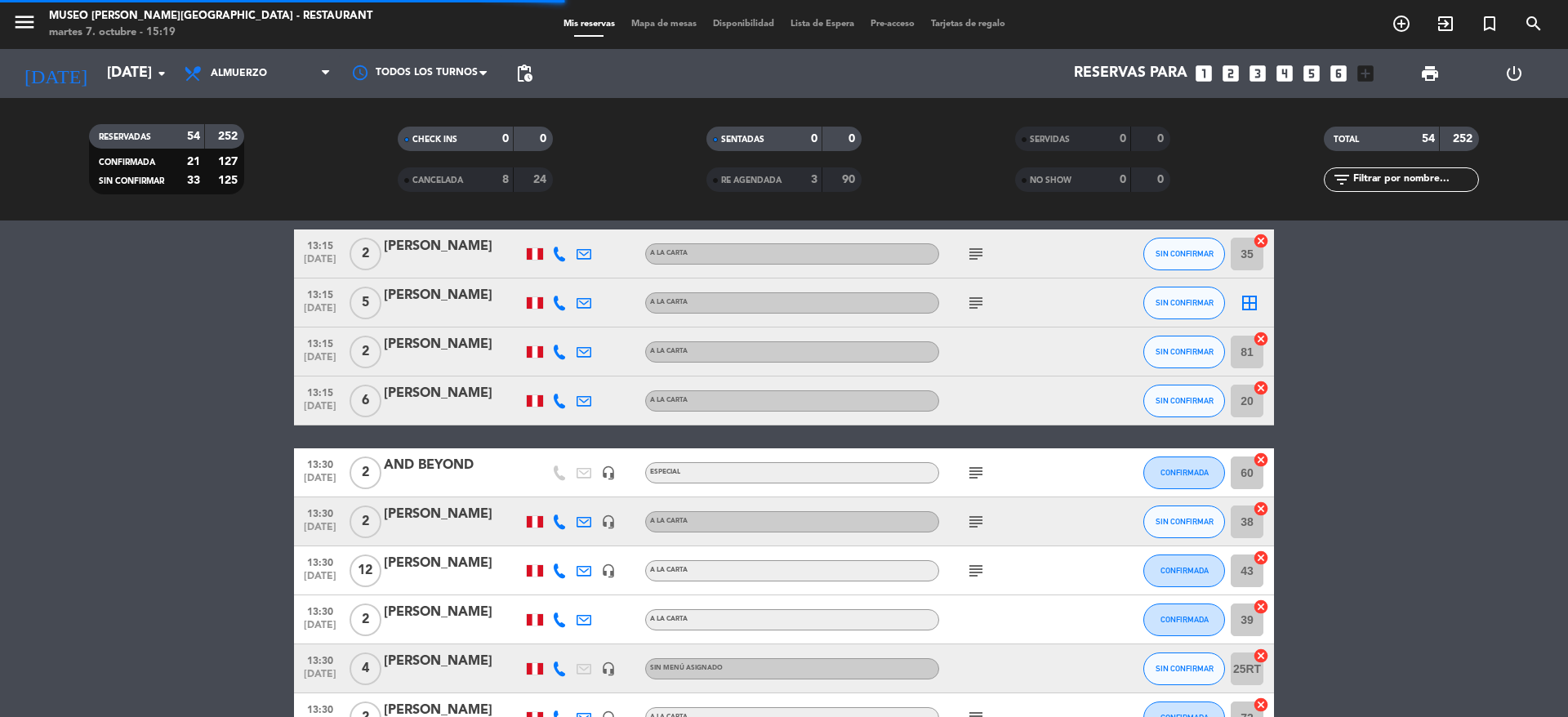
scroll to position [754, 0]
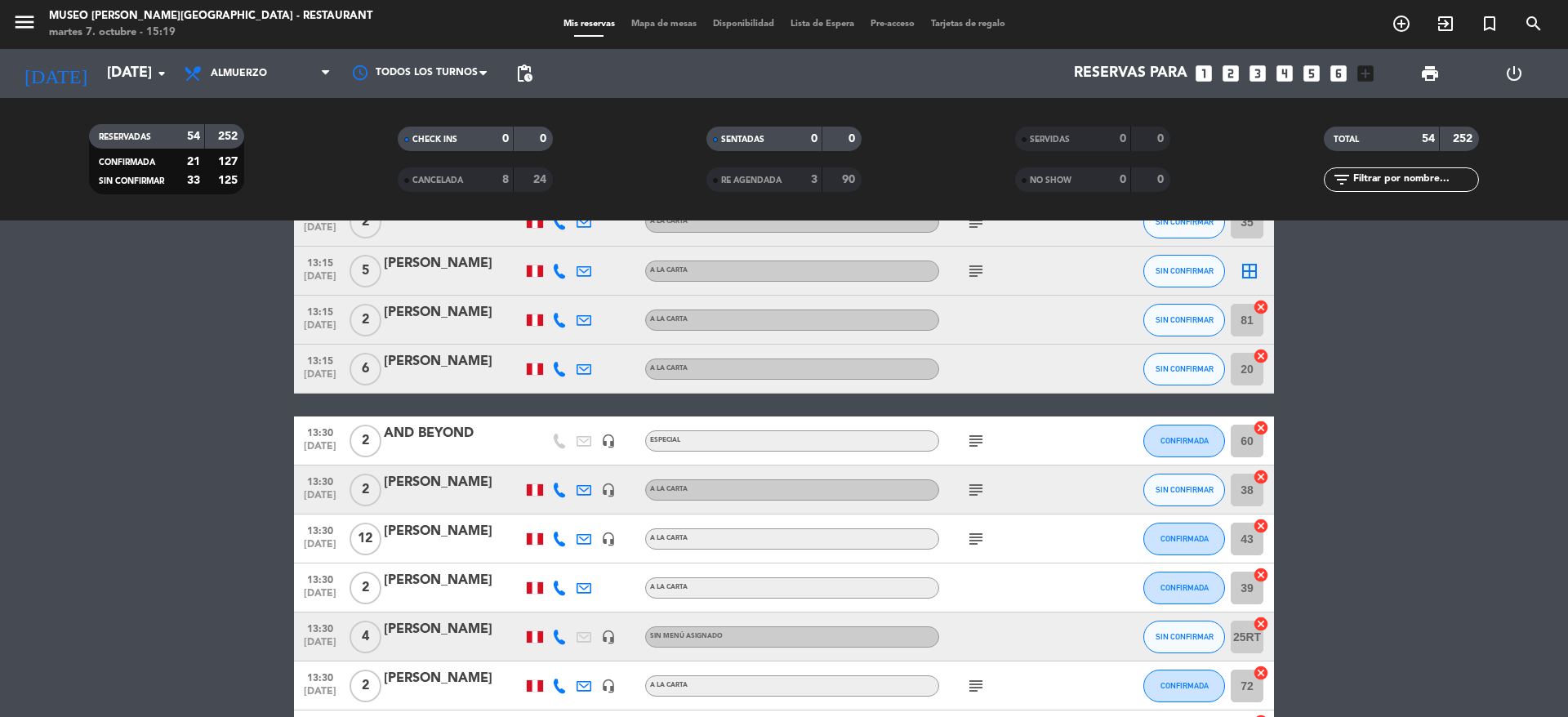
click at [968, 522] on div "subject" at bounding box center [1012, 538] width 147 height 49
click at [988, 556] on div "subject" at bounding box center [1012, 538] width 147 height 49
click at [972, 492] on icon "subject" at bounding box center [976, 489] width 19 height 19
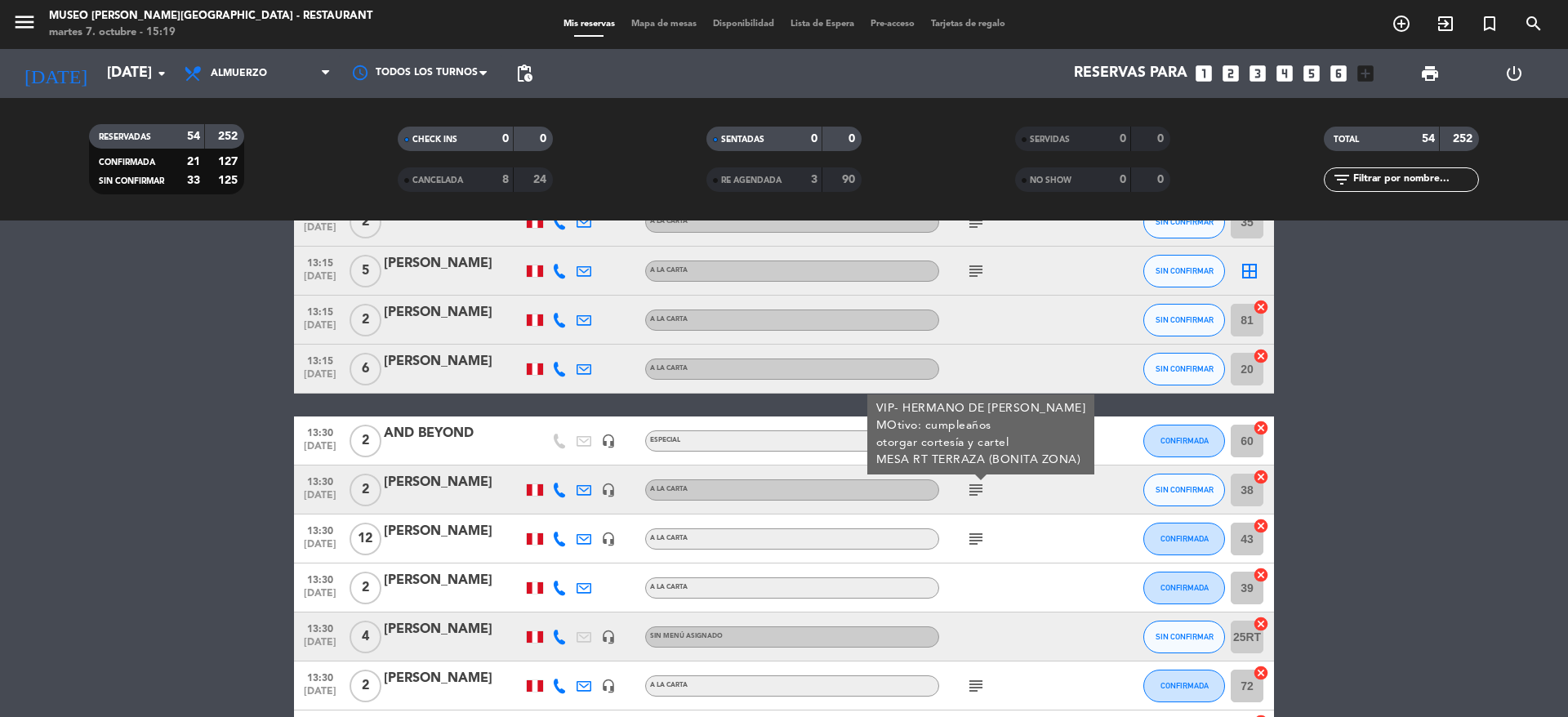
click at [978, 537] on icon "subject" at bounding box center [976, 539] width 19 height 19
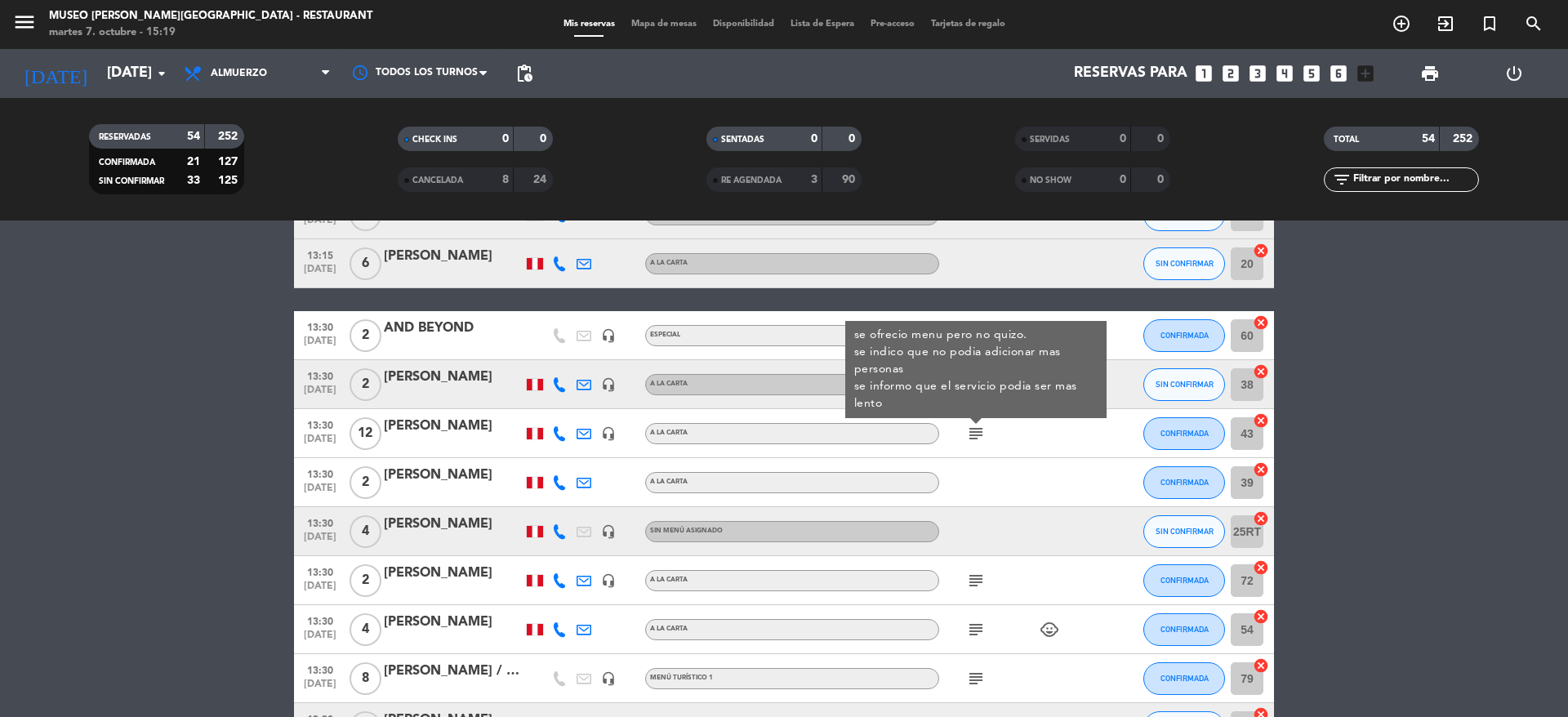
scroll to position [864, 0]
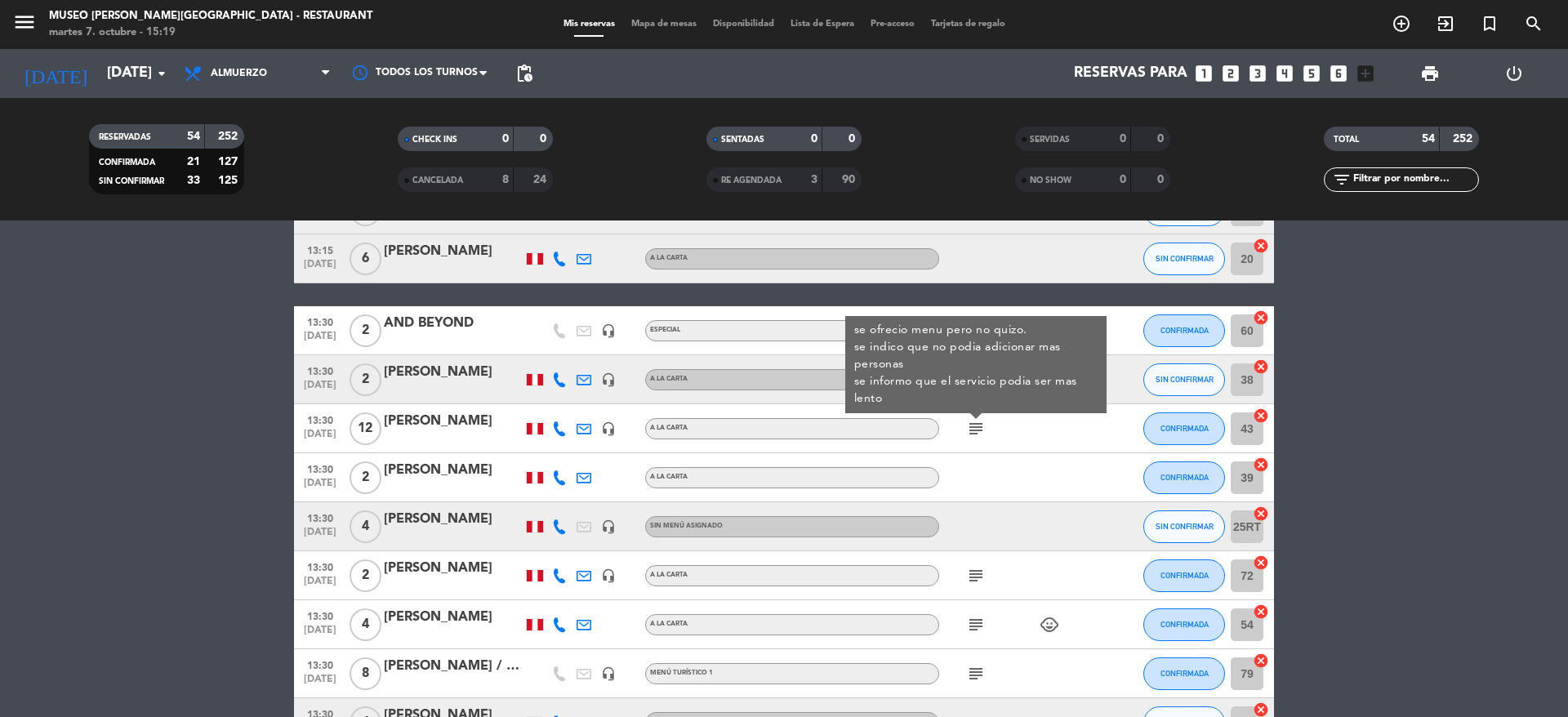
click at [955, 592] on div "subject" at bounding box center [1012, 575] width 147 height 49
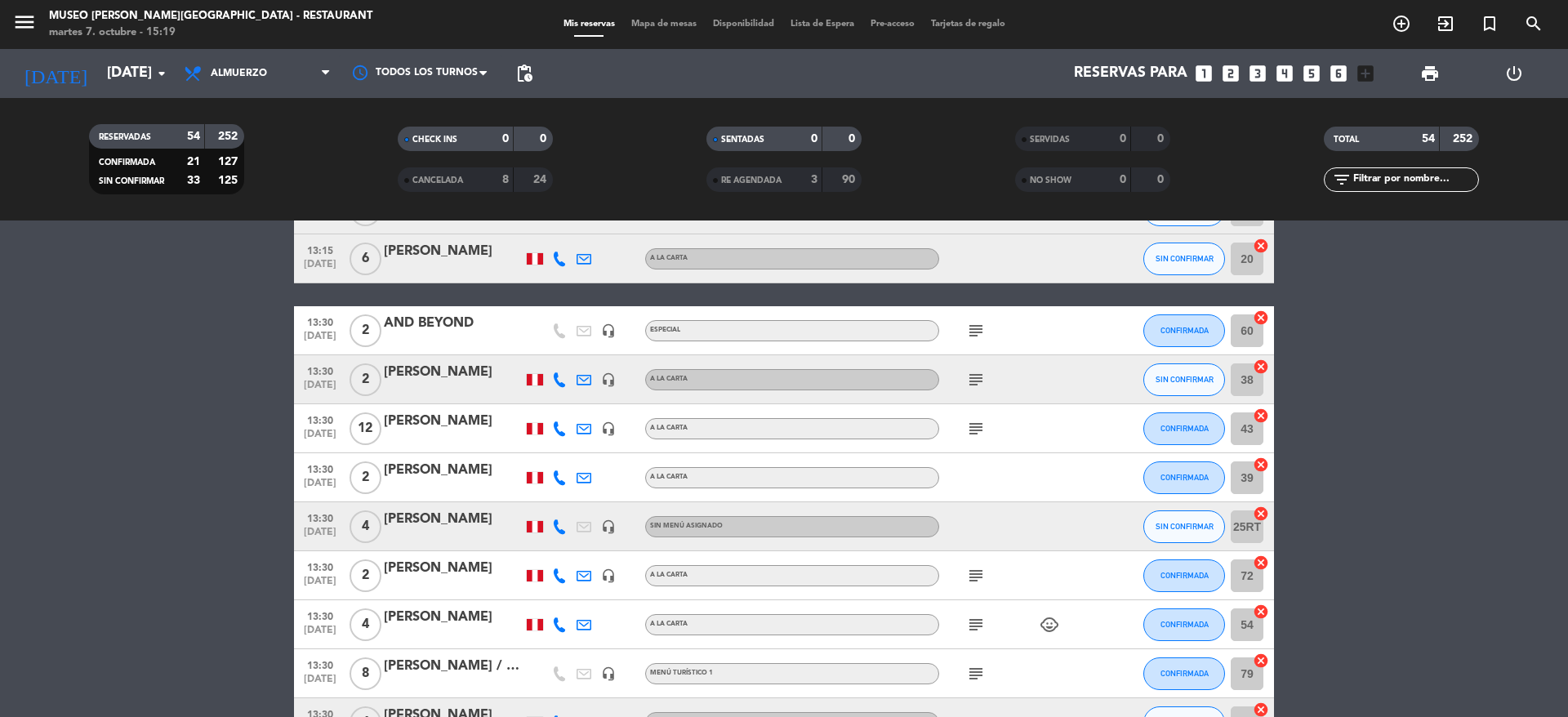
click at [967, 578] on icon "subject" at bounding box center [976, 575] width 19 height 19
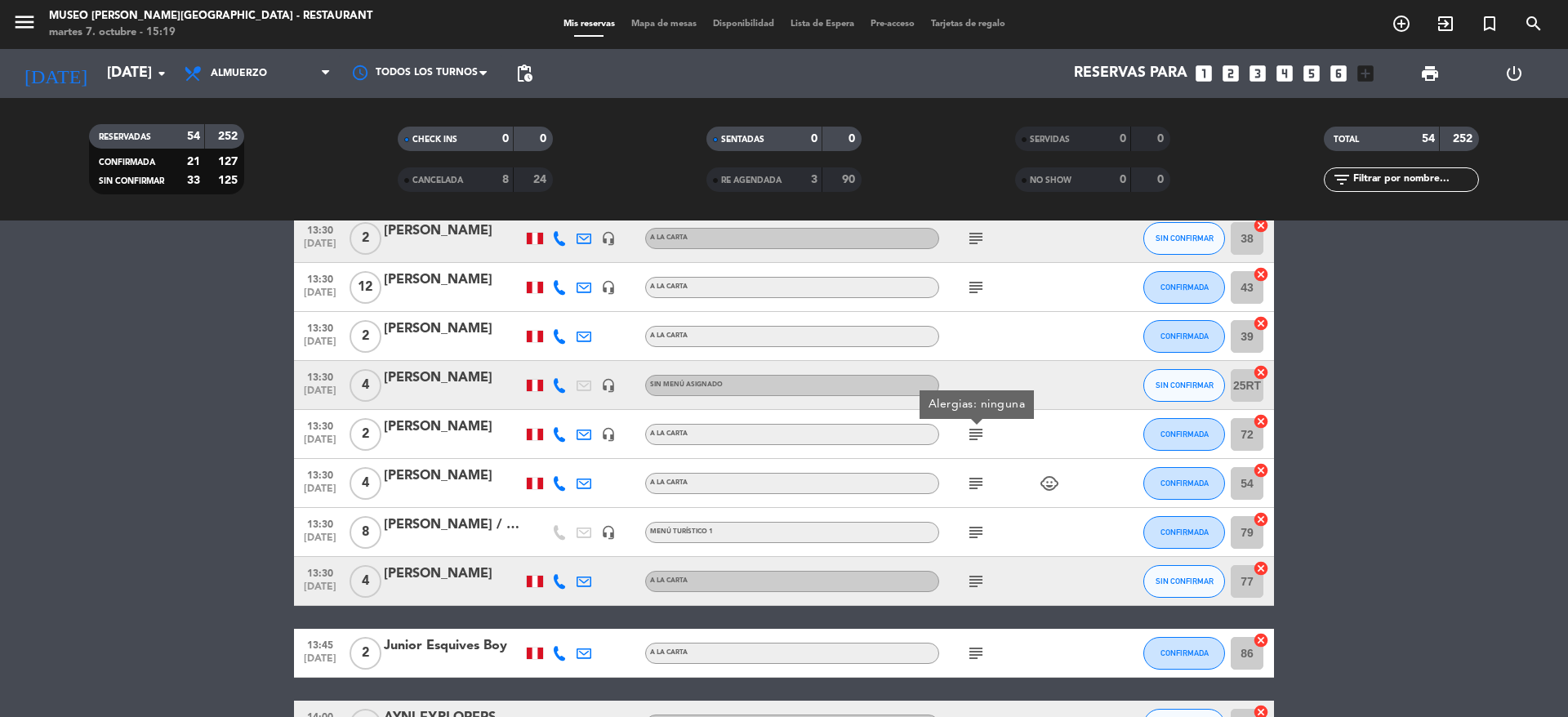
scroll to position [1006, 0]
click at [985, 484] on icon "subject" at bounding box center [976, 482] width 19 height 19
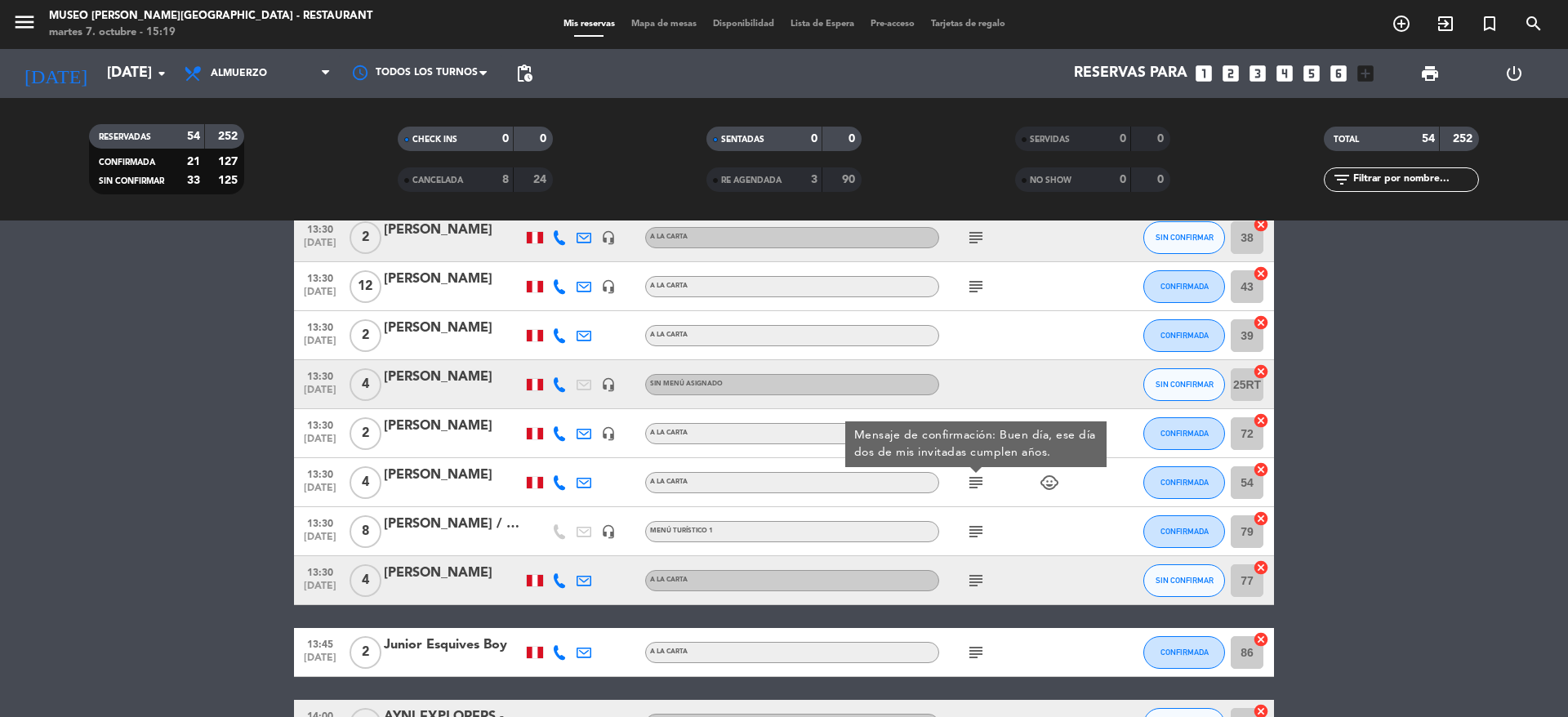
click at [979, 532] on icon "subject" at bounding box center [976, 531] width 19 height 19
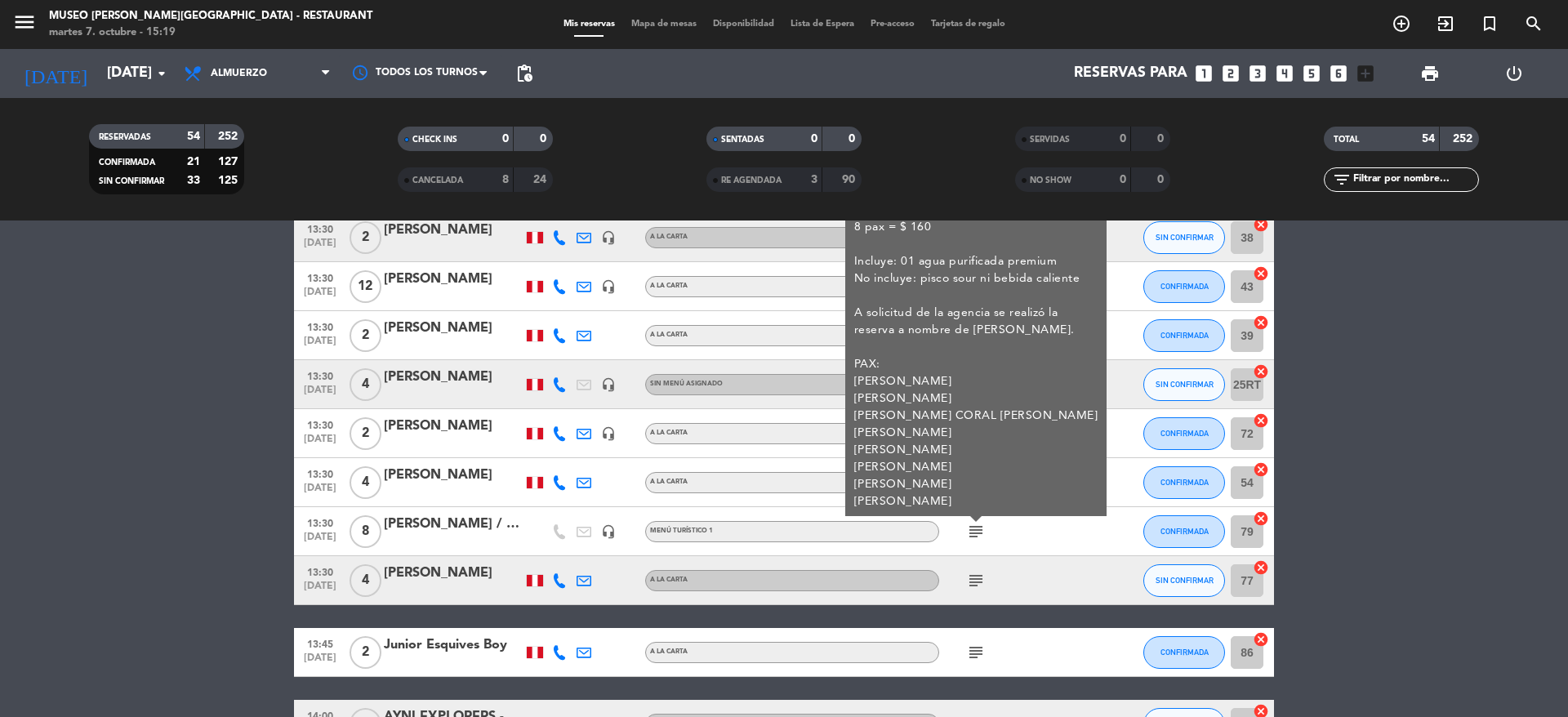
click at [979, 532] on icon "subject" at bounding box center [976, 531] width 19 height 19
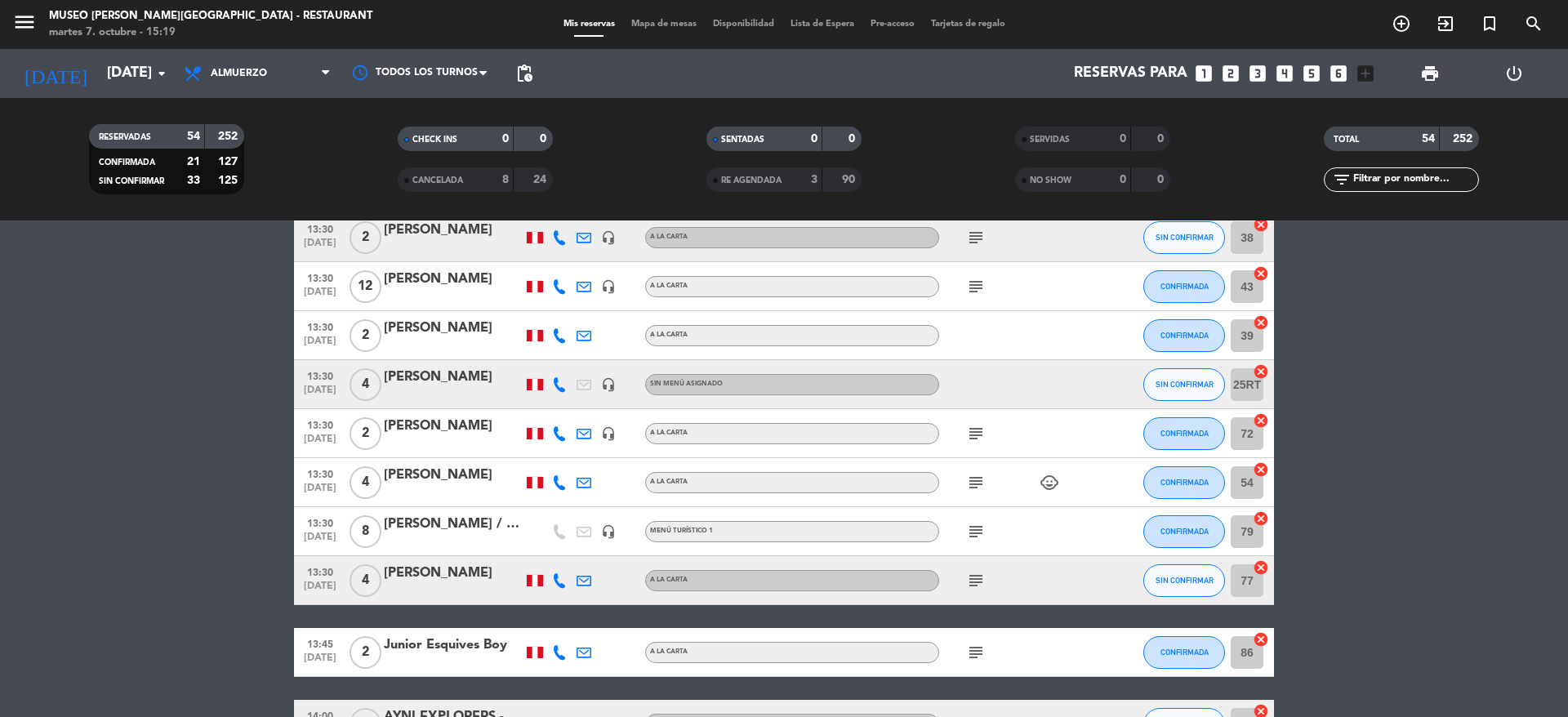
click at [478, 522] on div "[PERSON_NAME] / Coltur" at bounding box center [453, 524] width 139 height 21
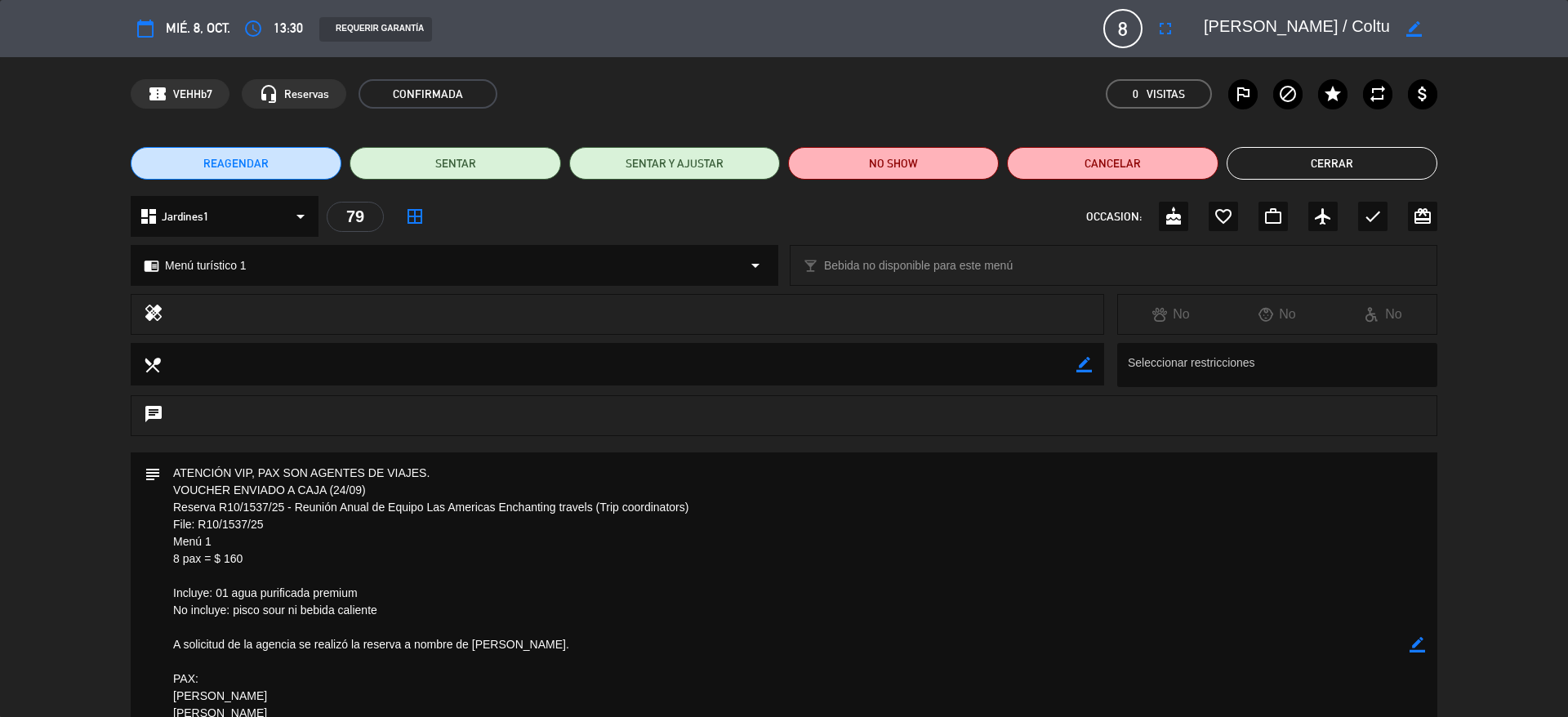
drag, startPoint x: 1385, startPoint y: 26, endPoint x: 1199, endPoint y: 31, distance: 186.1
click at [1199, 31] on div "border_color" at bounding box center [1315, 28] width 245 height 29
click at [396, 578] on textarea at bounding box center [784, 645] width 1249 height 385
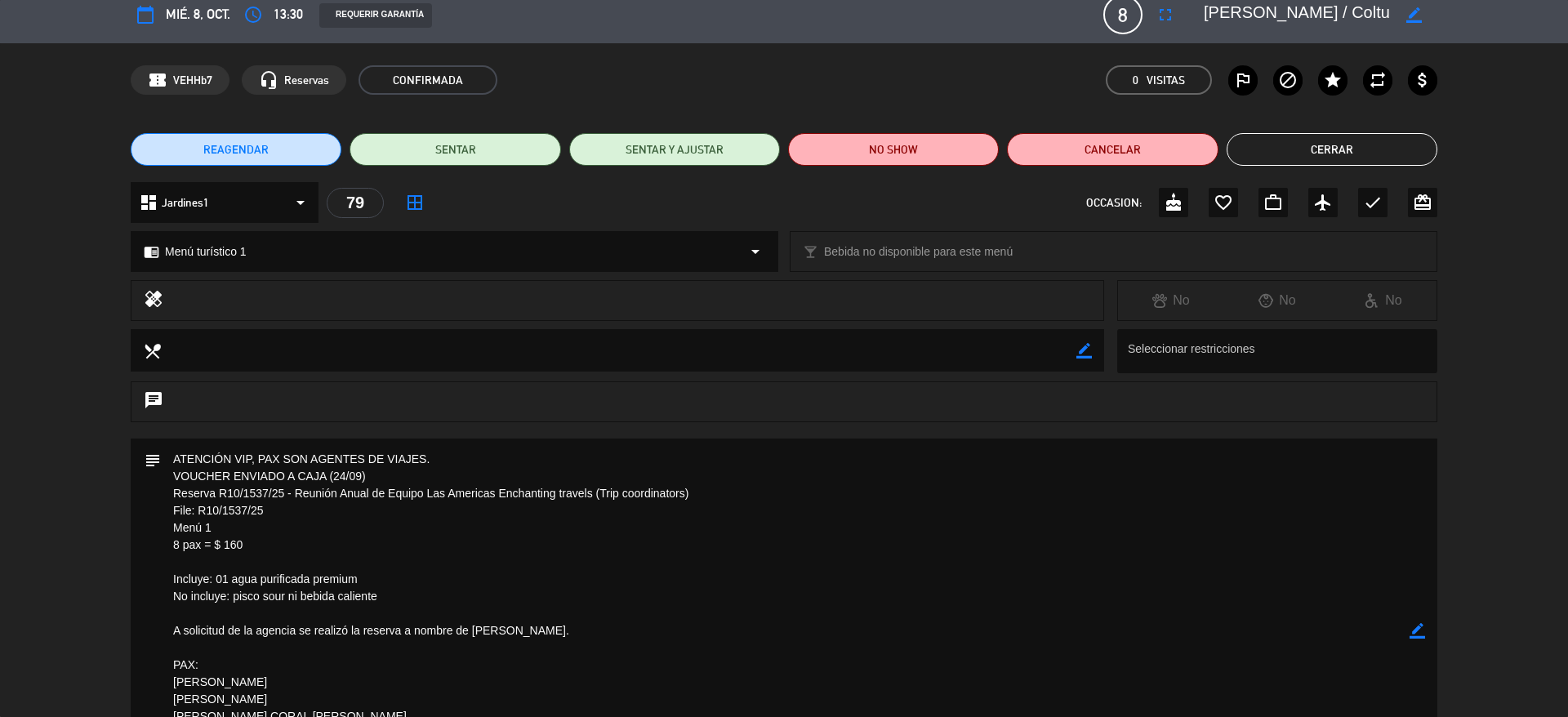
scroll to position [0, 0]
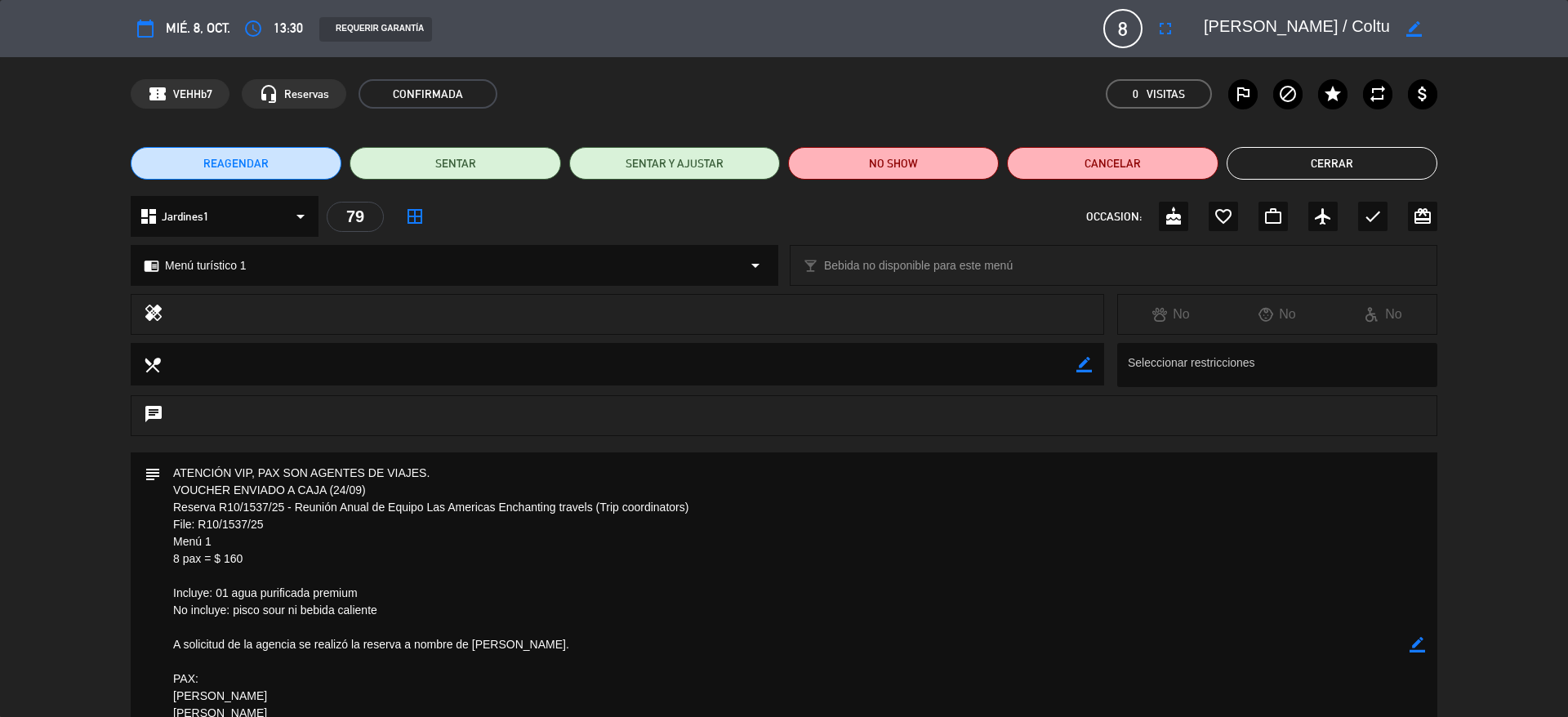
click at [1254, 170] on button "Cerrar" at bounding box center [1332, 163] width 211 height 33
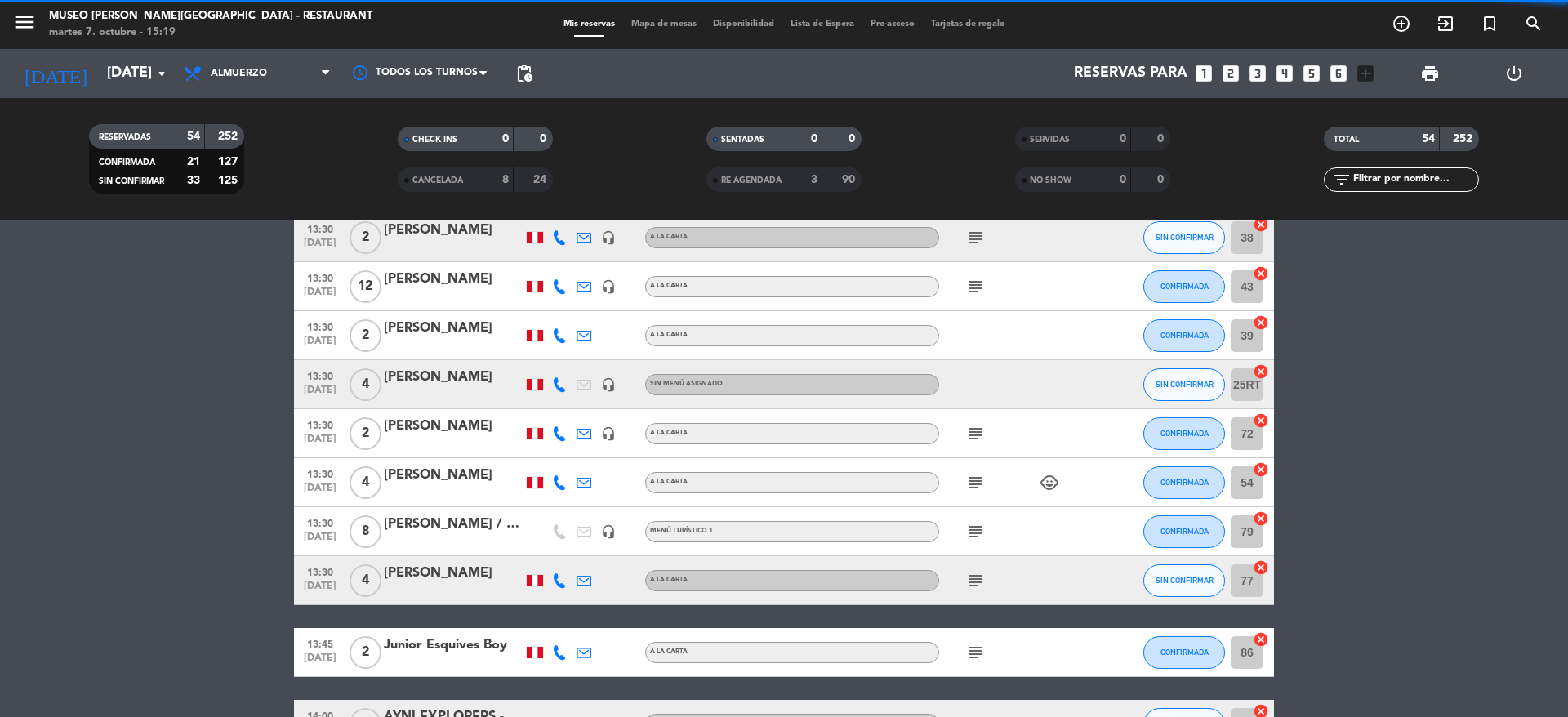
click at [979, 579] on icon "subject" at bounding box center [976, 580] width 19 height 19
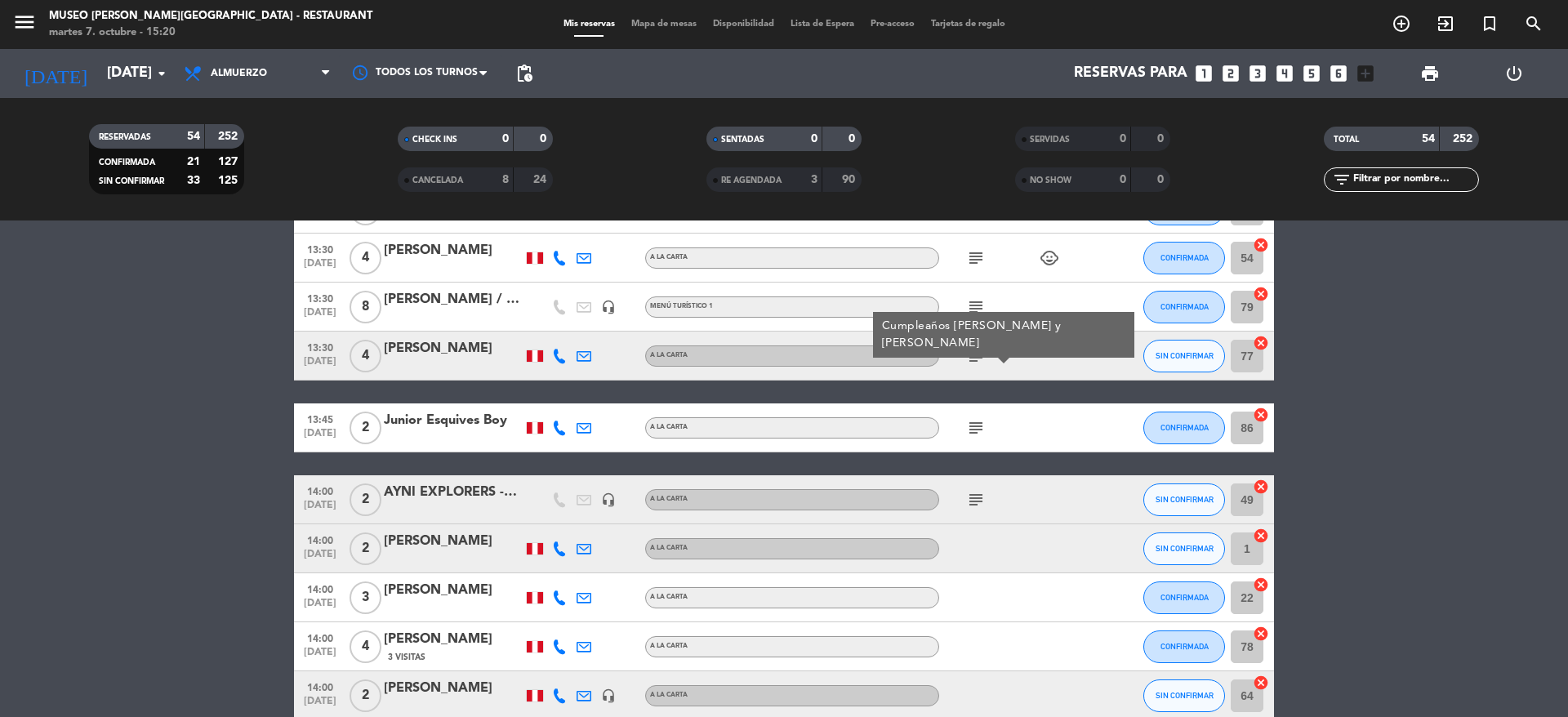
scroll to position [1232, 0]
click at [983, 434] on icon "subject" at bounding box center [976, 427] width 19 height 19
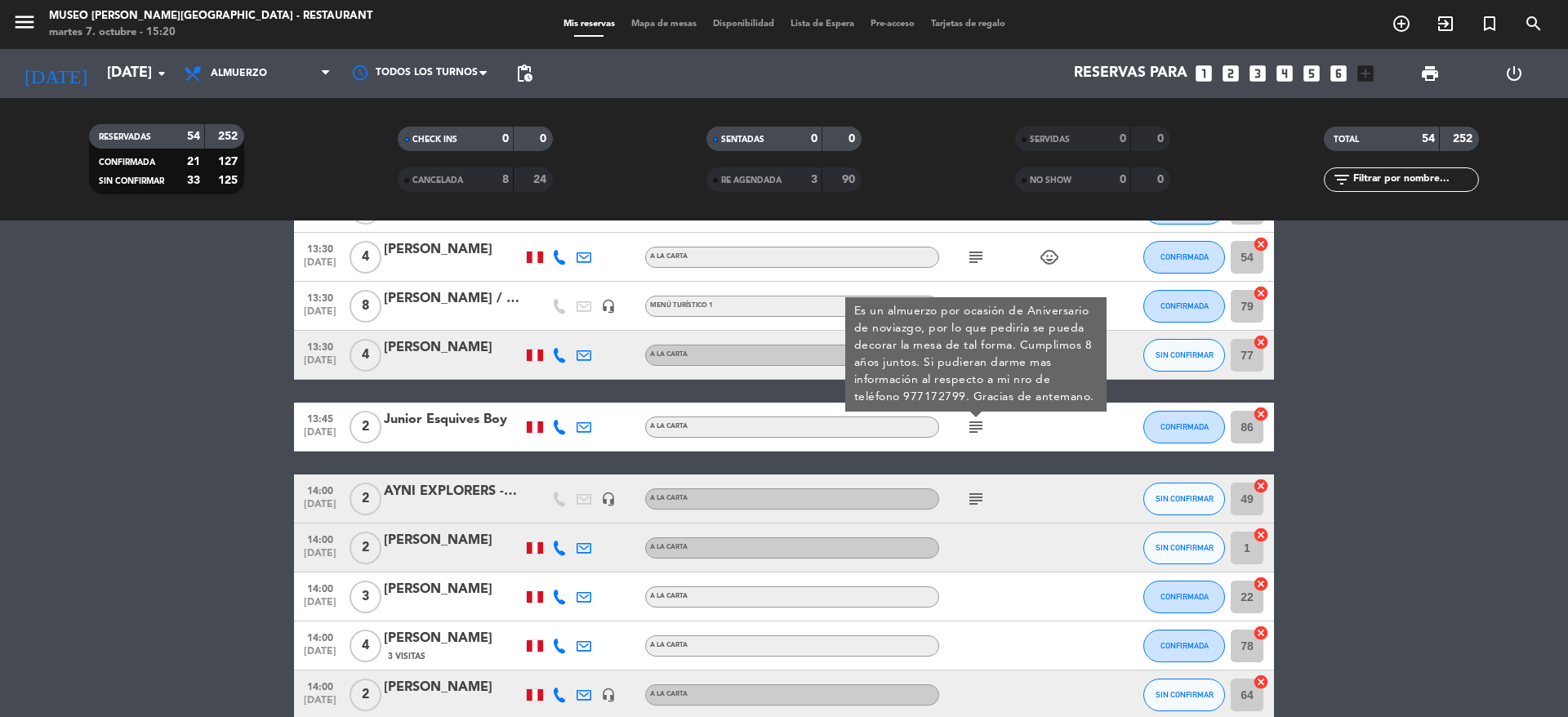
click at [972, 502] on icon "subject" at bounding box center [976, 498] width 19 height 19
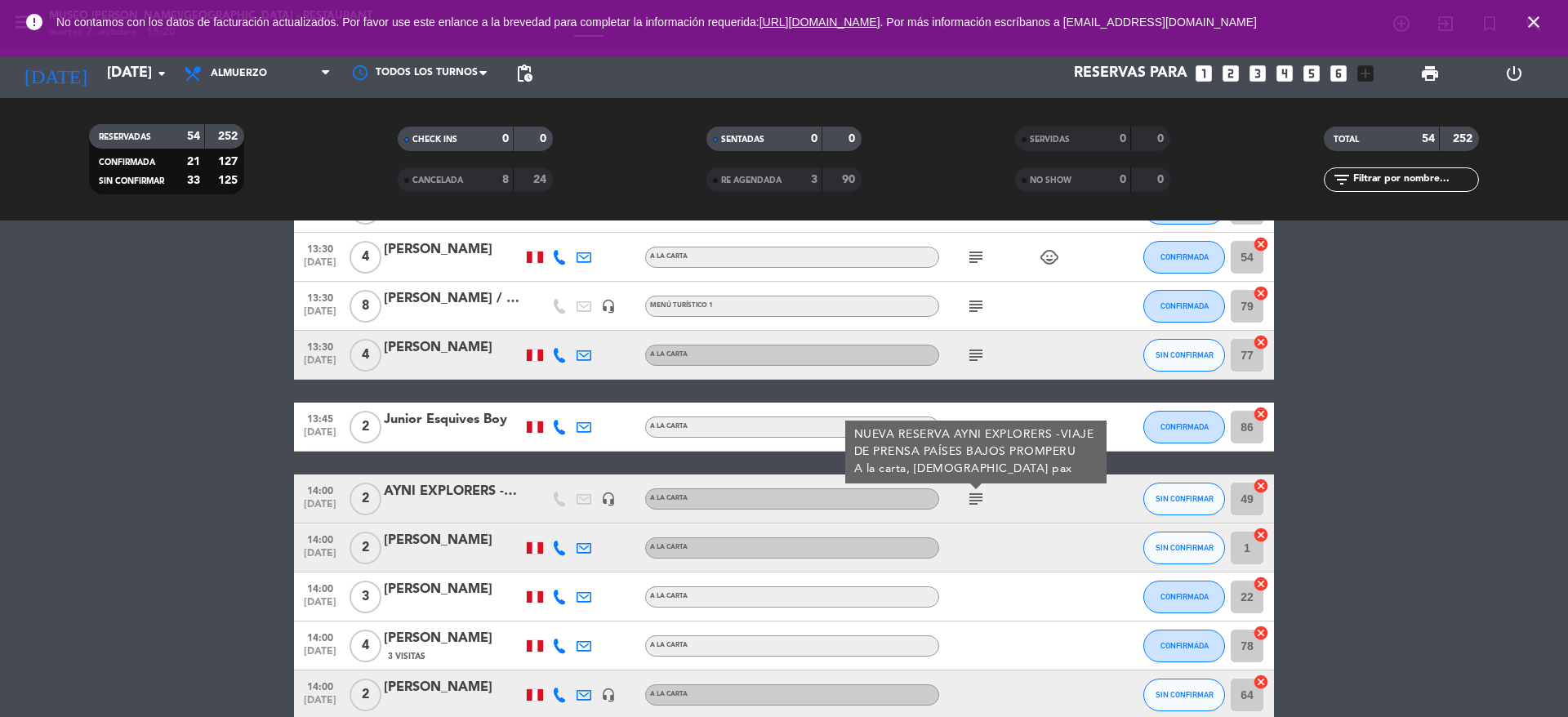
click at [464, 502] on div "AYNI EXPLORERS -VIAJE DE PRENSA" at bounding box center [453, 491] width 139 height 21
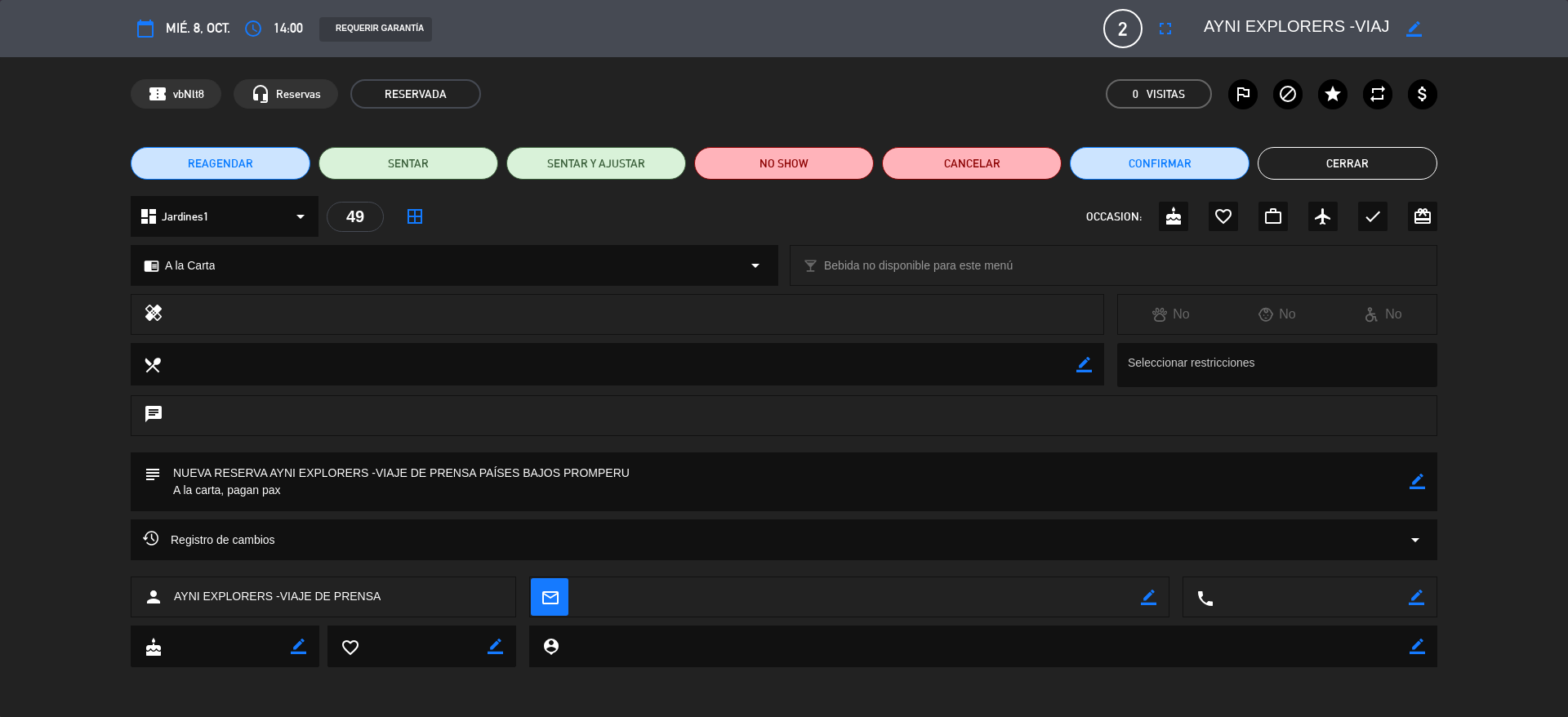
scroll to position [0, 109]
drag, startPoint x: 1209, startPoint y: 26, endPoint x: 1468, endPoint y: 47, distance: 259.8
click at [1468, 47] on div "calendar_today mié. 8, oct. access_time 14:00 REQUERIR GARANTÍA 2 AYNI EXPLORER…" at bounding box center [784, 28] width 1568 height 57
click at [1293, 166] on button "Cerrar" at bounding box center [1347, 163] width 180 height 33
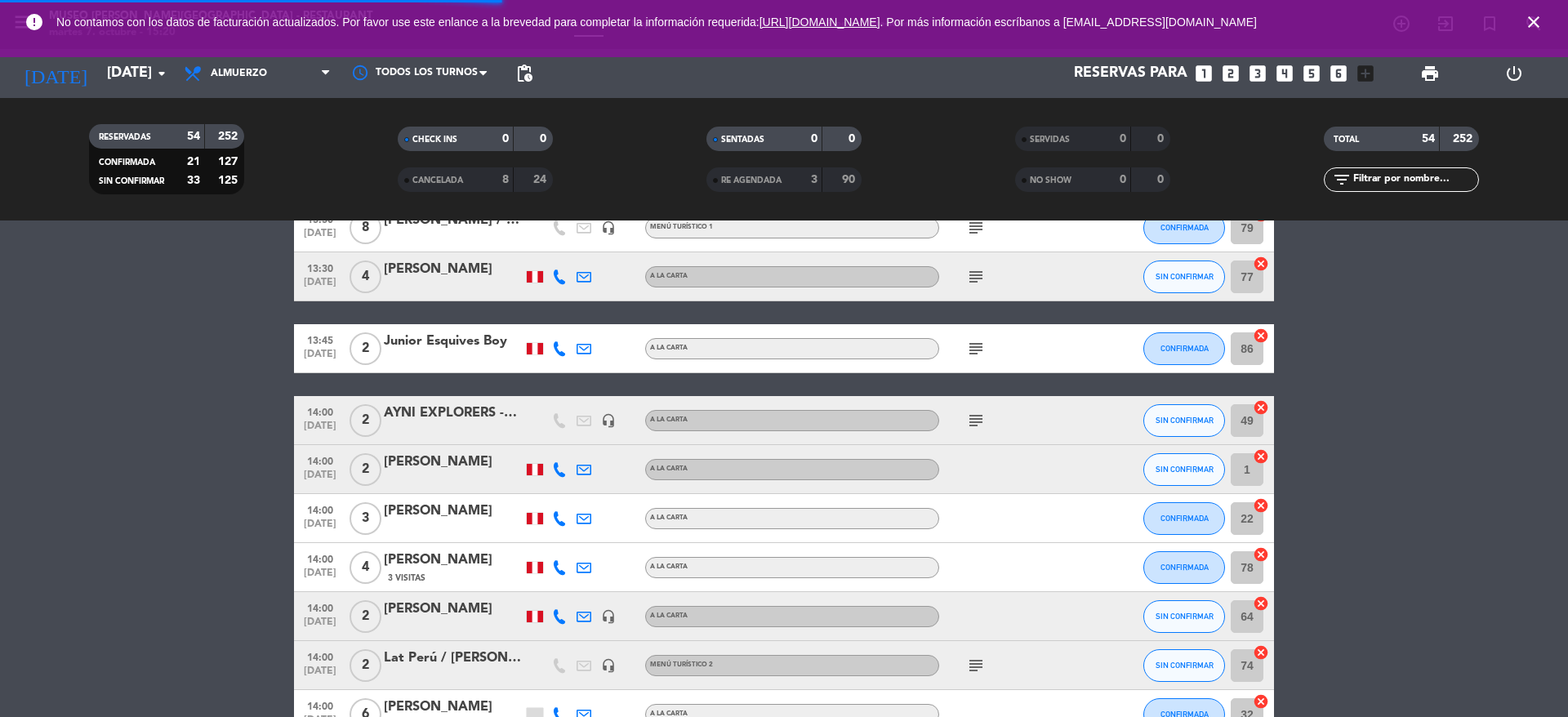
scroll to position [1312, 0]
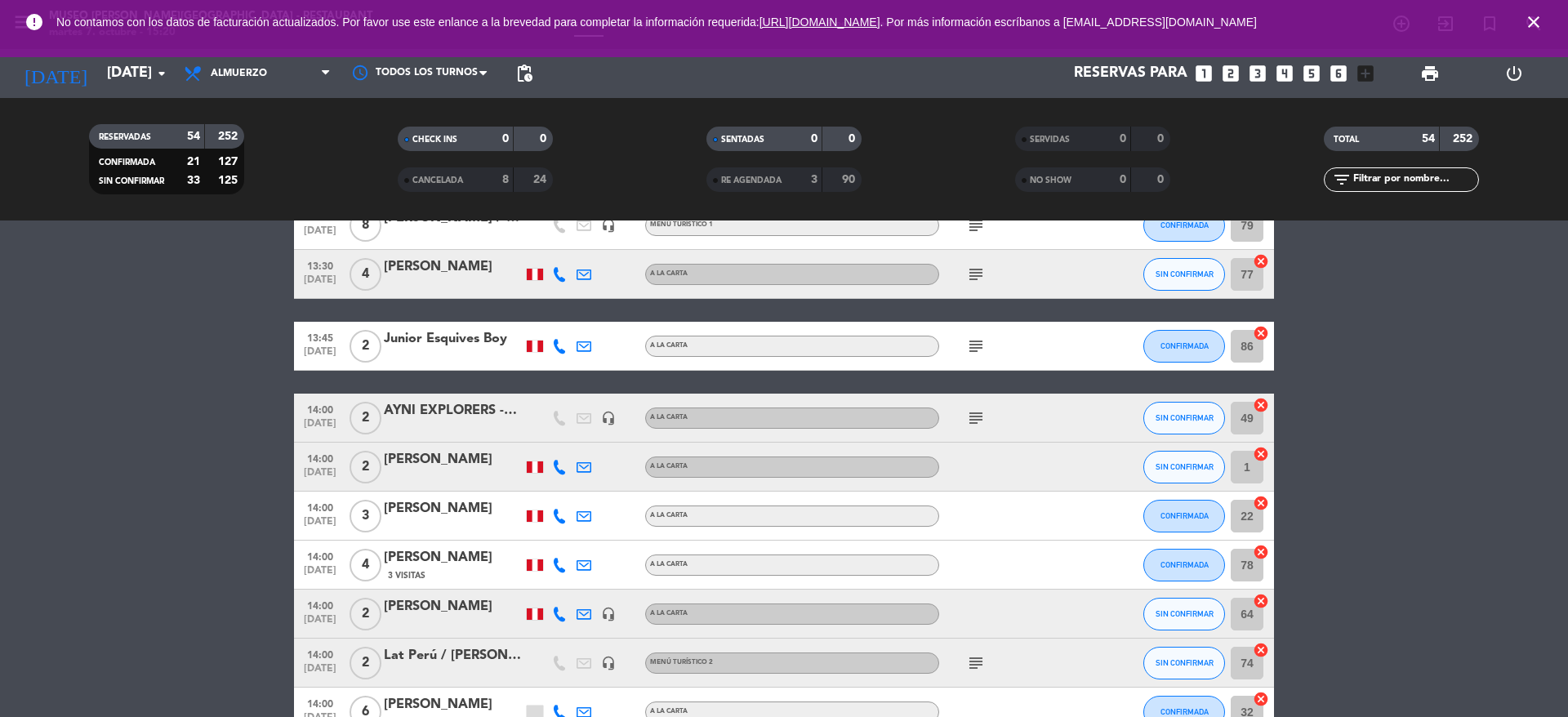
click at [972, 653] on icon "subject" at bounding box center [976, 662] width 19 height 19
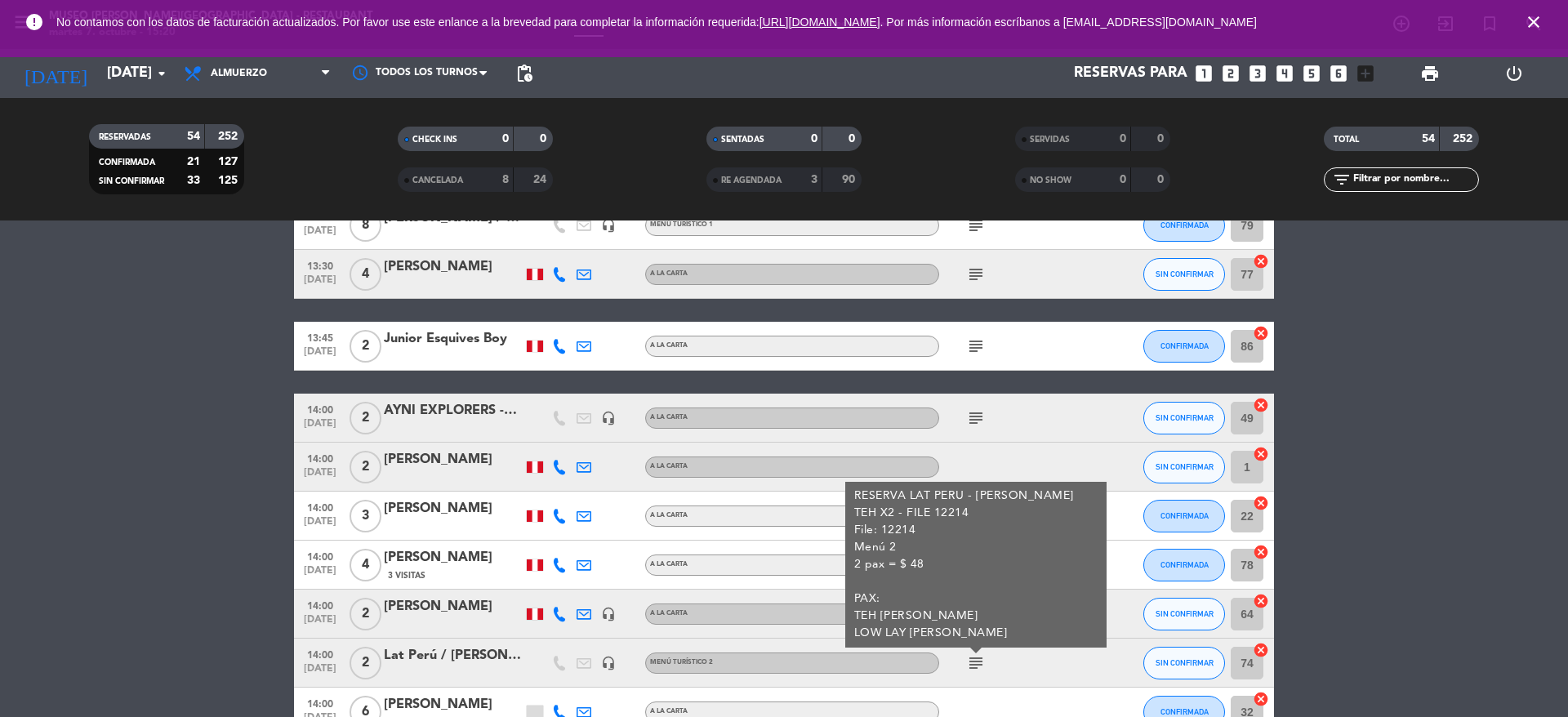
click at [483, 657] on div "Lat Perú / [PERSON_NAME] TEH X2" at bounding box center [453, 655] width 139 height 21
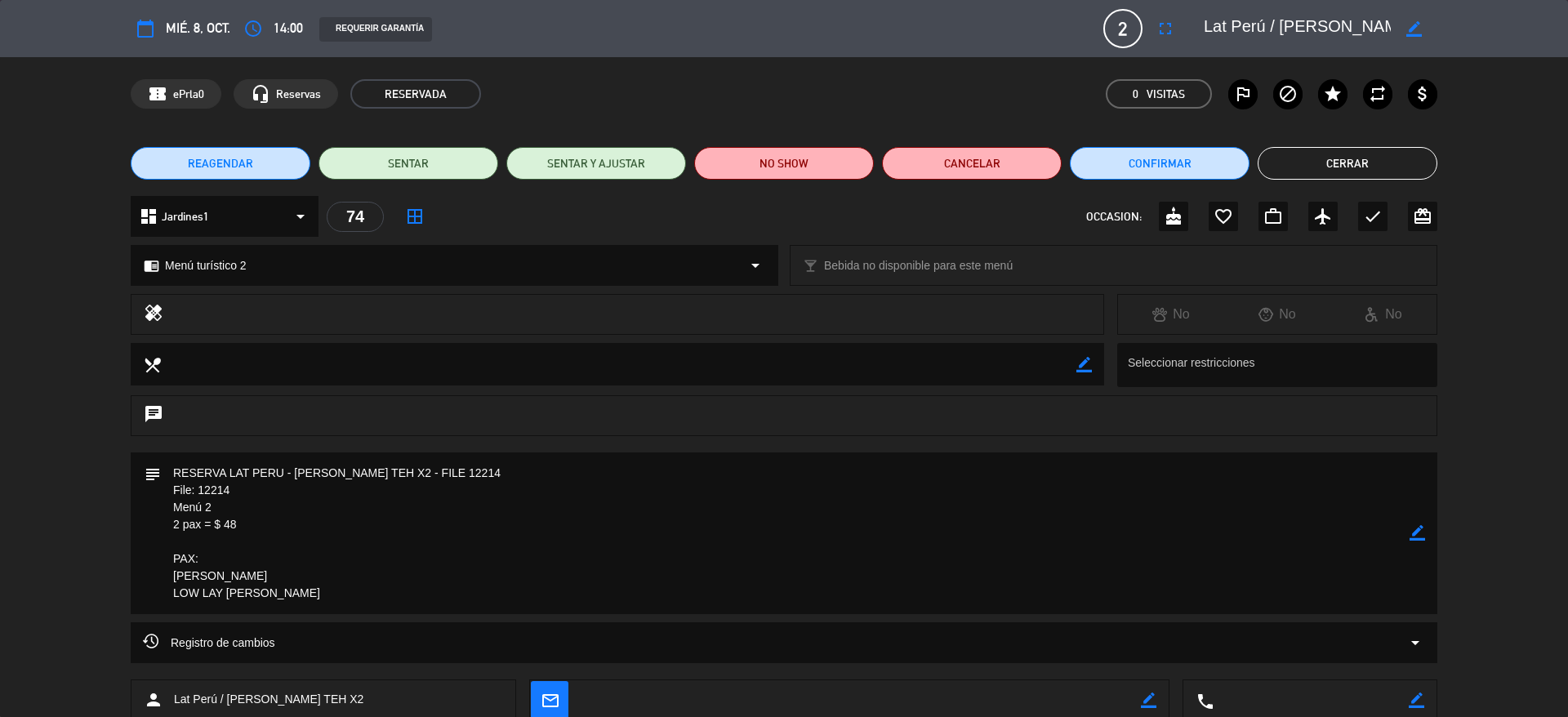
drag, startPoint x: 1204, startPoint y: 27, endPoint x: 1544, endPoint y: 66, distance: 342.2
click at [1544, 66] on div "calendar_today mié. 8, oct. access_time 14:00 REQUERIR GARANTÍA 2 Lat Perú / HO…" at bounding box center [784, 358] width 1568 height 717
click at [1273, 160] on button "Cerrar" at bounding box center [1347, 163] width 180 height 33
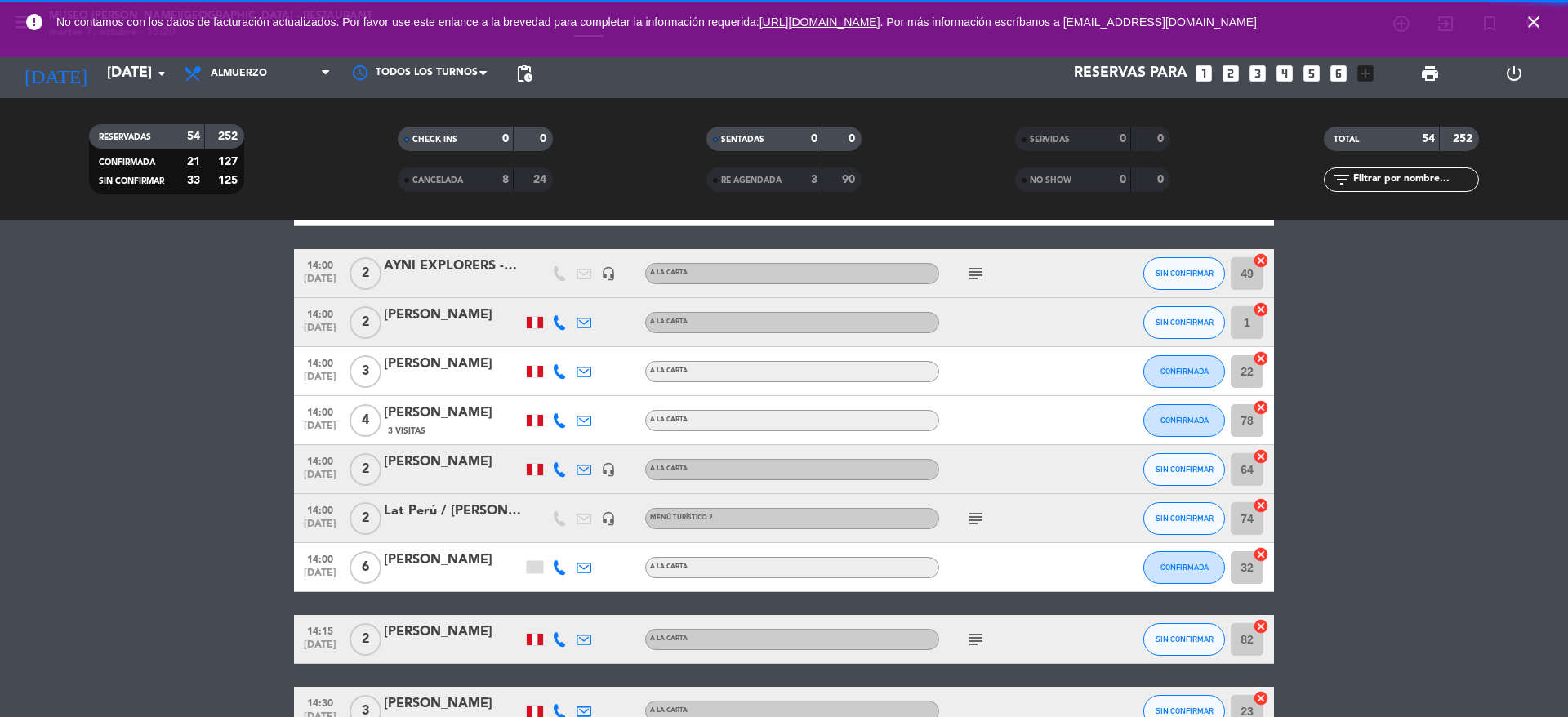
scroll to position [1469, 0]
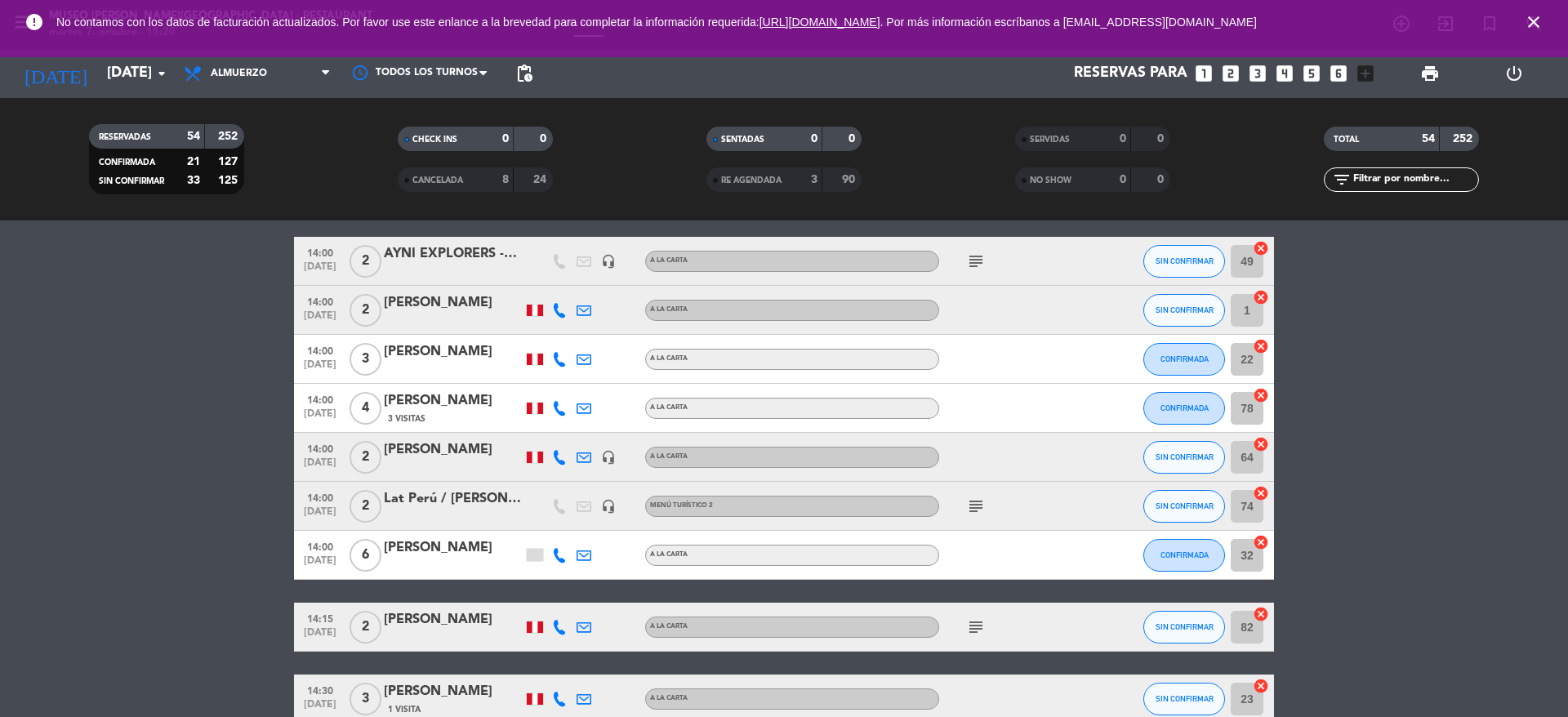
click at [972, 630] on icon "subject" at bounding box center [976, 627] width 19 height 19
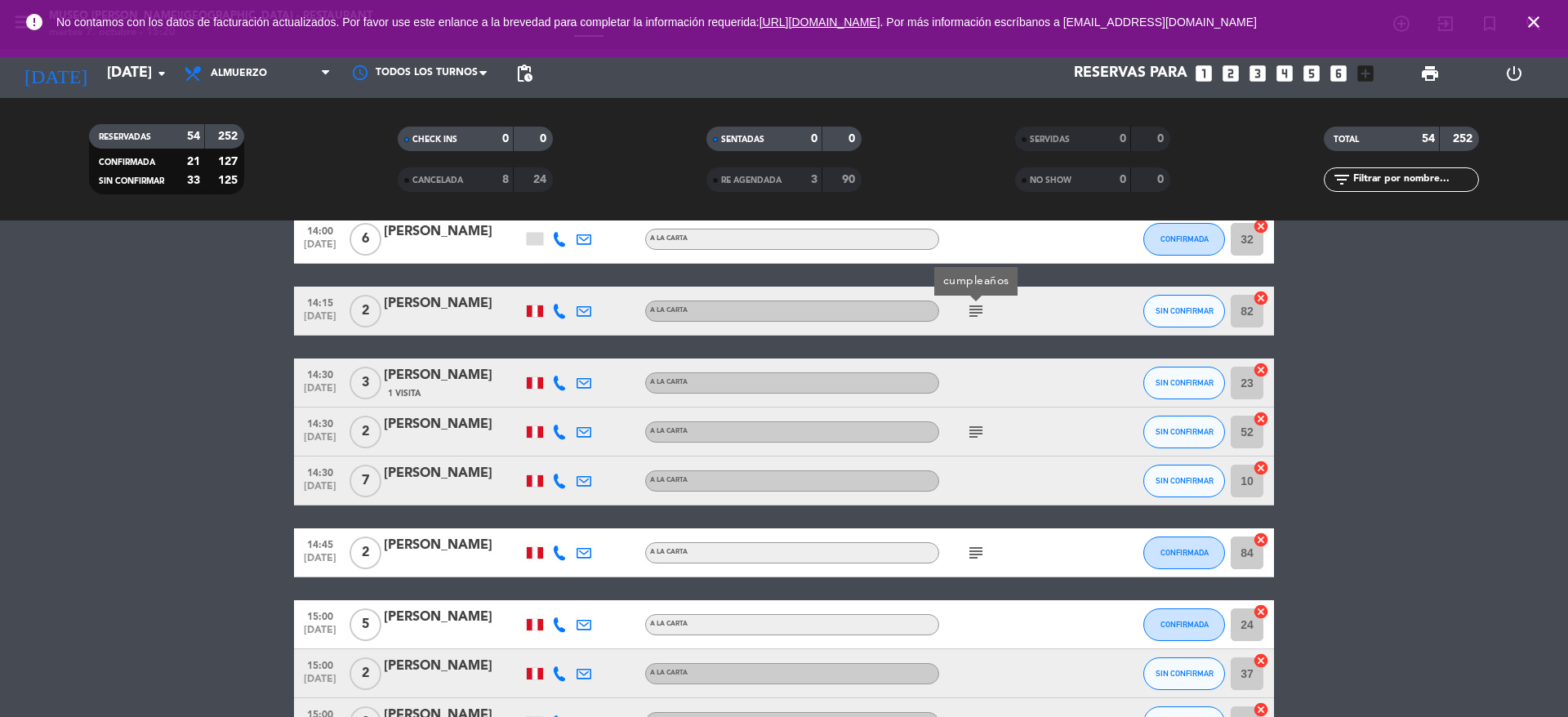
scroll to position [1787, 0]
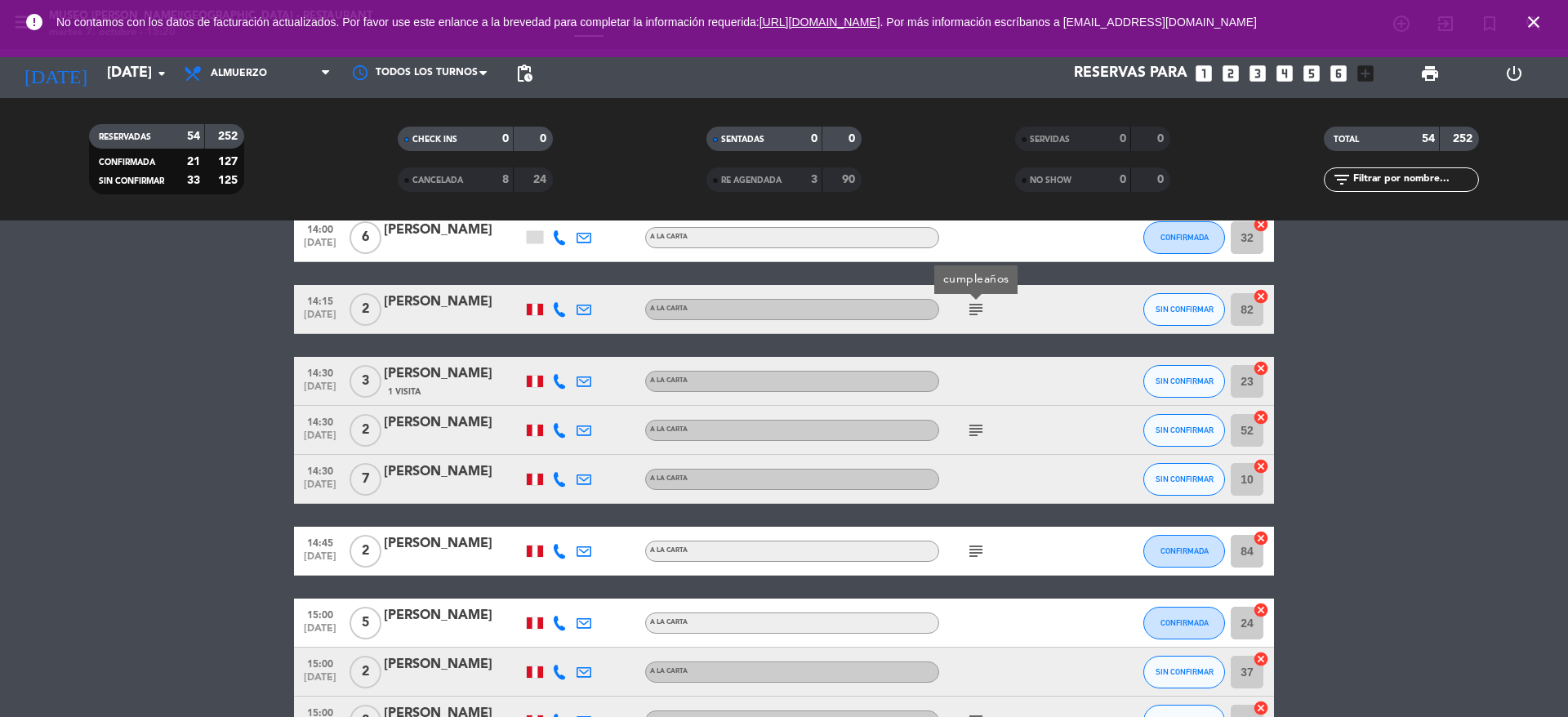
click at [976, 434] on icon "subject" at bounding box center [976, 430] width 19 height 19
click at [974, 554] on icon "subject" at bounding box center [976, 551] width 19 height 19
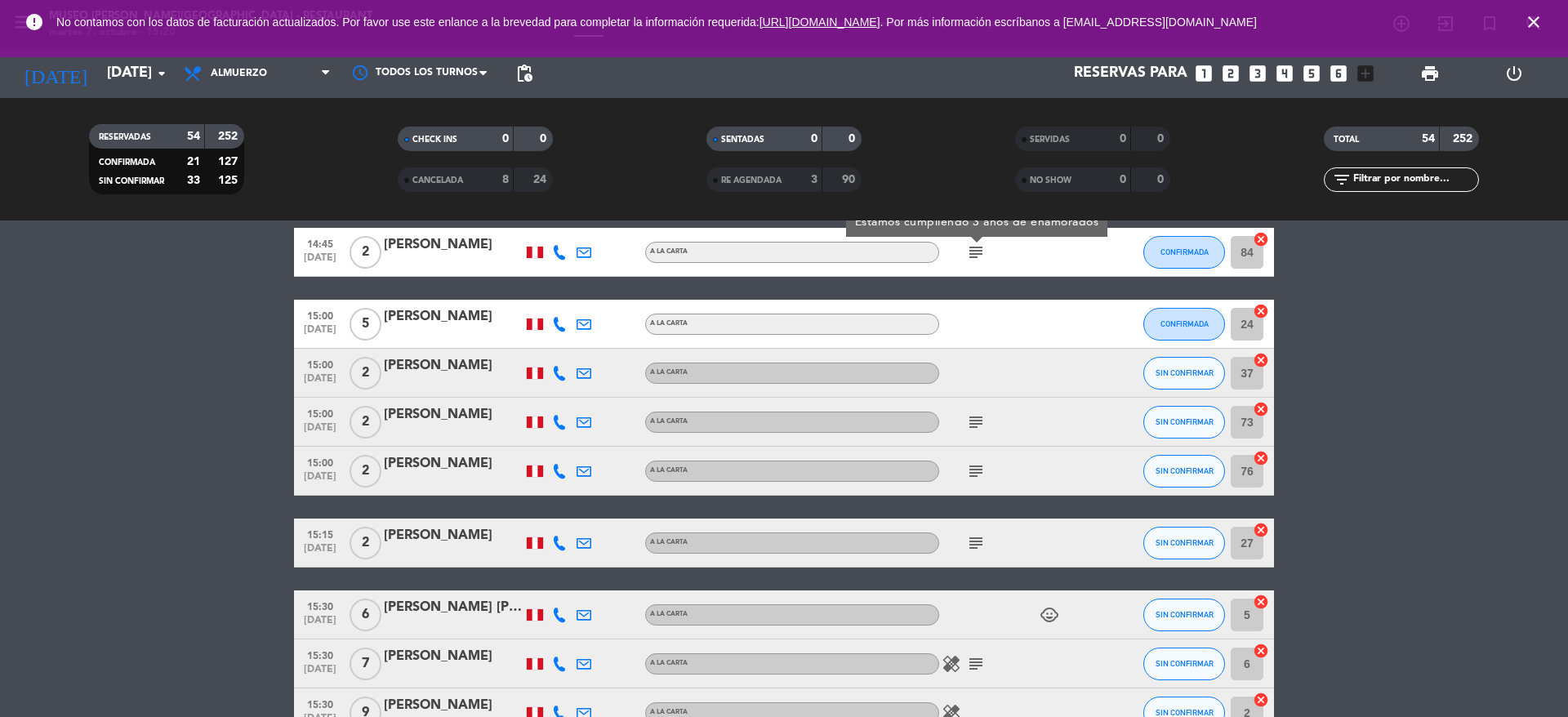
scroll to position [2112, 0]
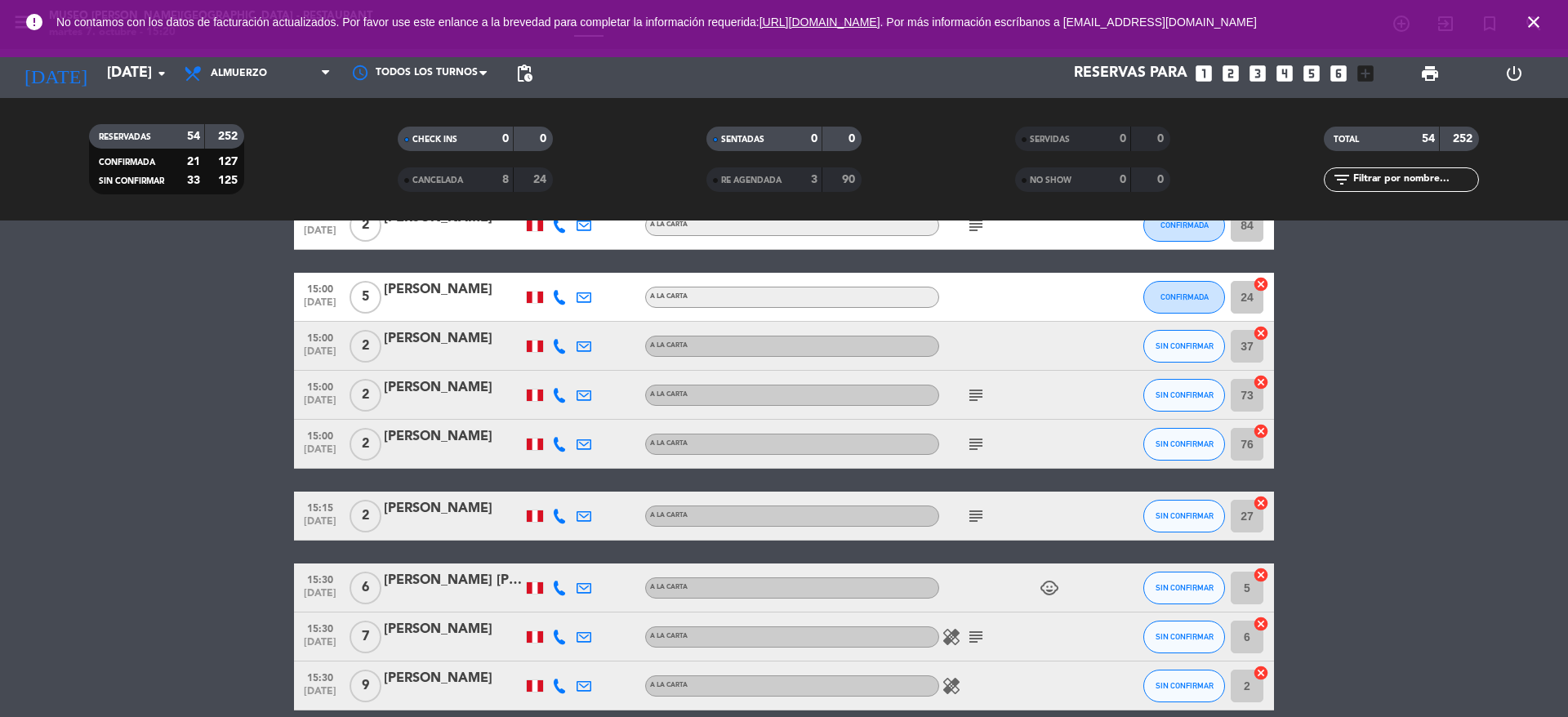
click at [976, 391] on icon "subject" at bounding box center [976, 395] width 19 height 19
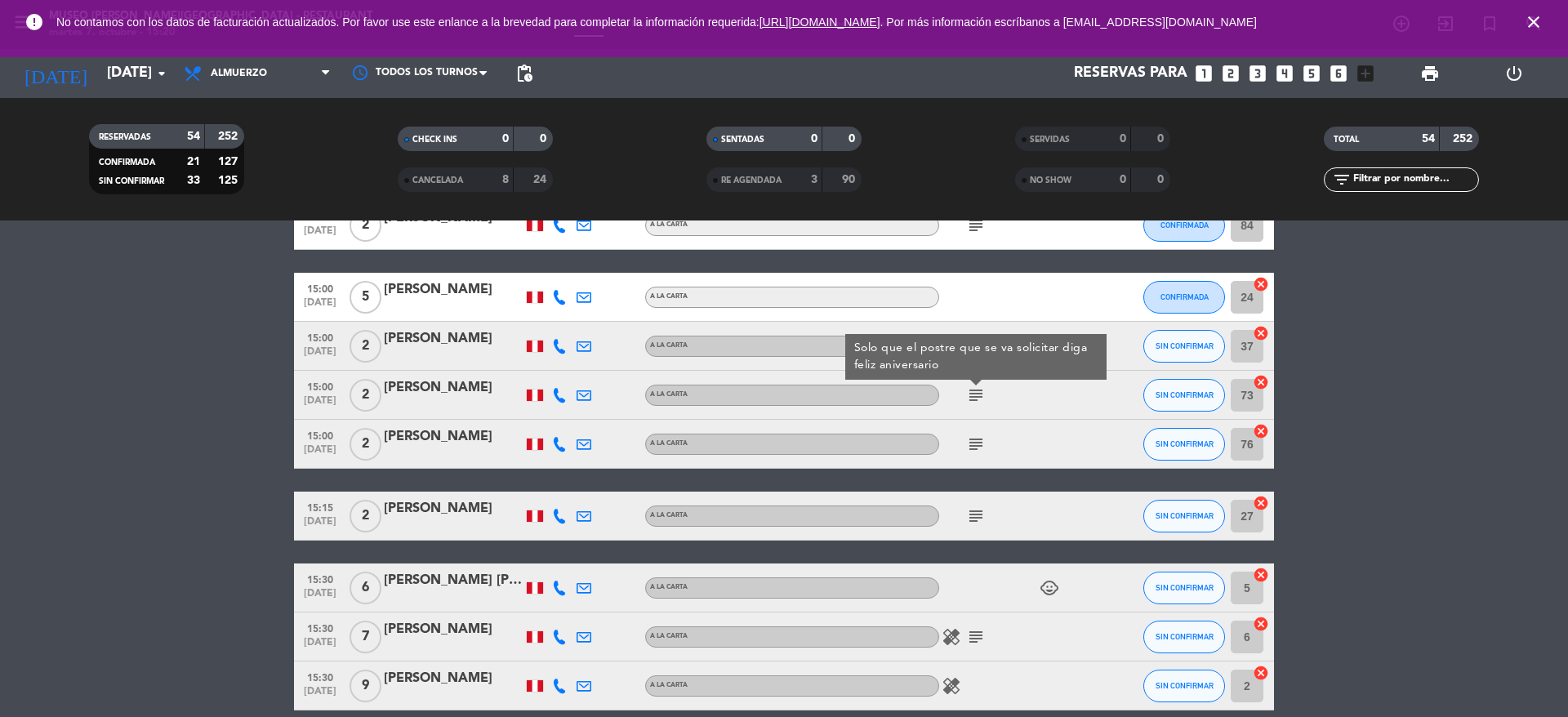
click at [973, 450] on icon "subject" at bounding box center [976, 444] width 19 height 19
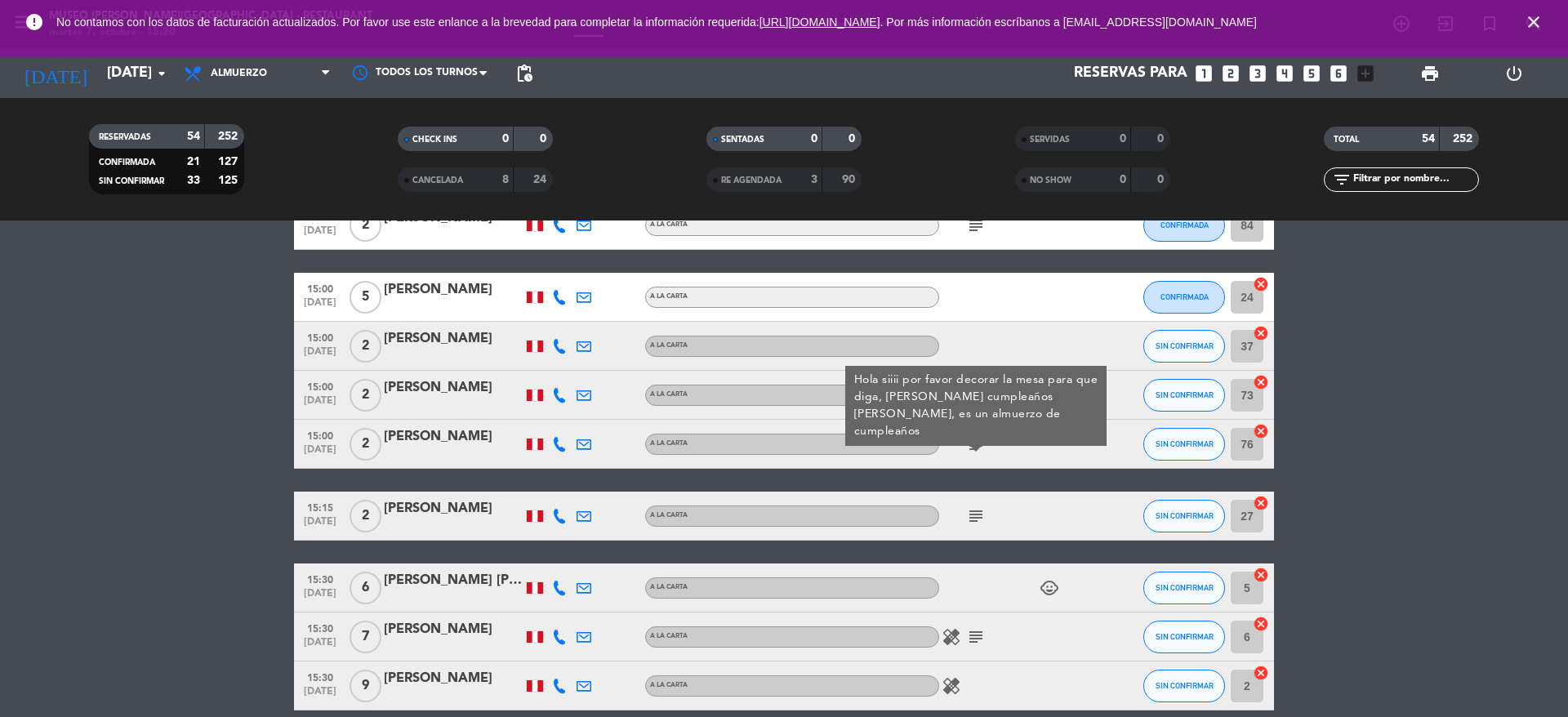
click at [972, 513] on icon "subject" at bounding box center [976, 516] width 19 height 19
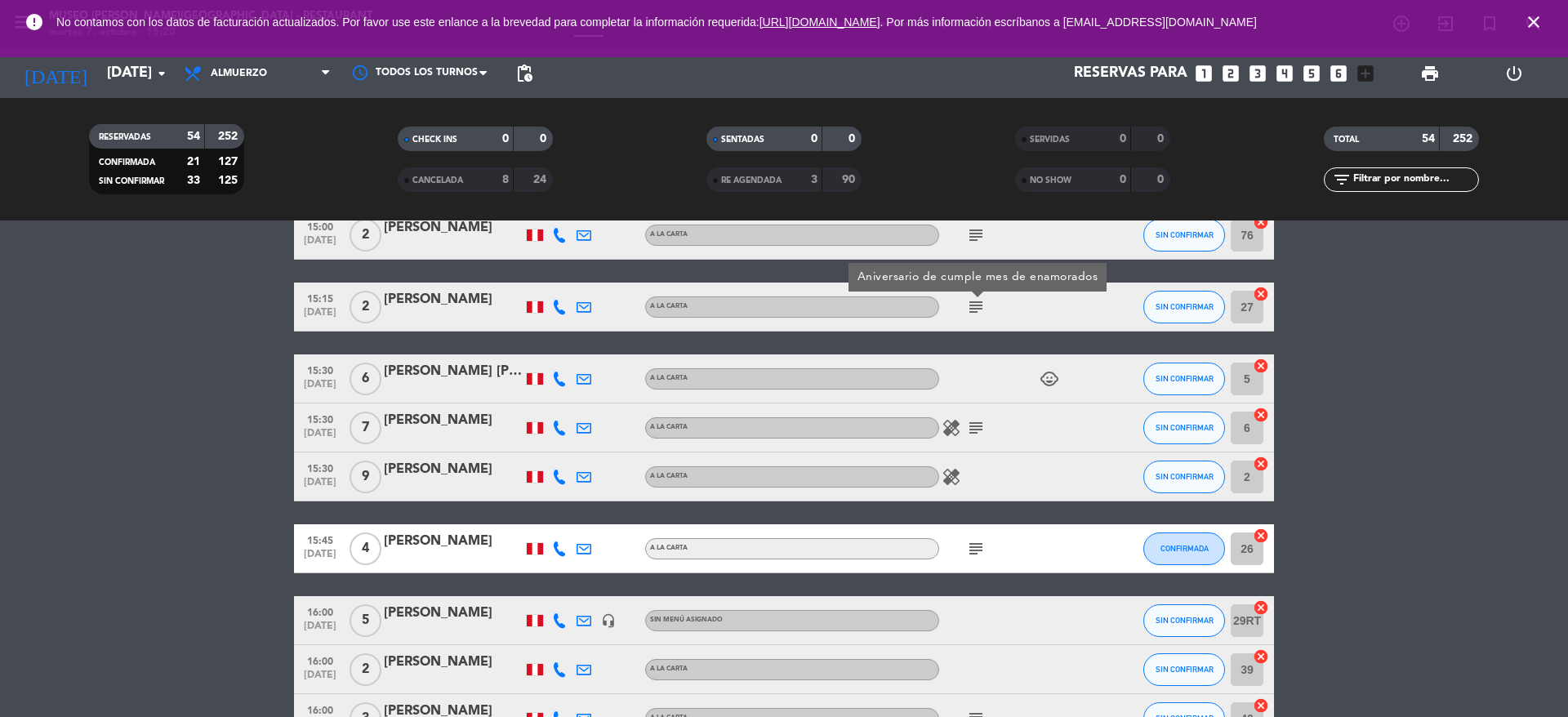
scroll to position [2326, 0]
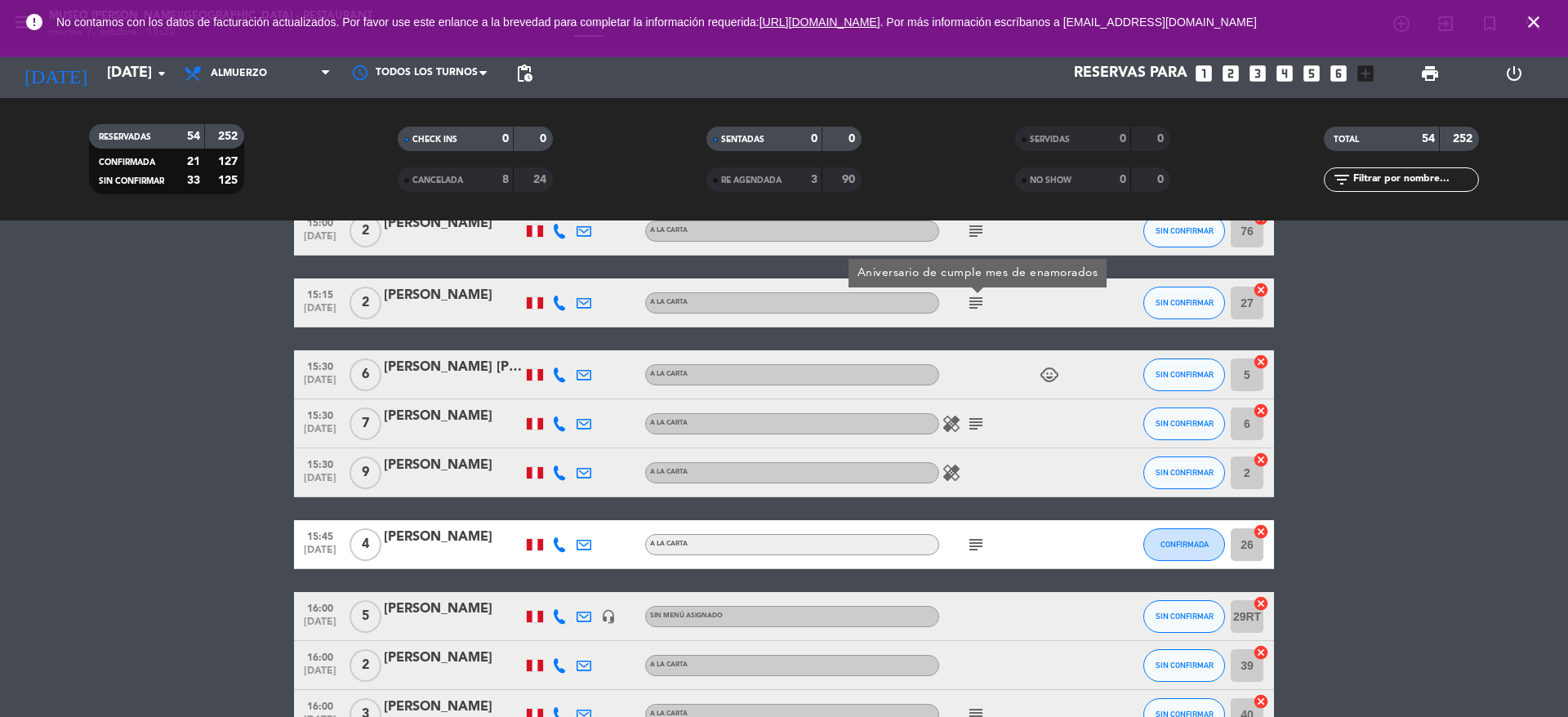
click at [972, 422] on icon "subject" at bounding box center [976, 423] width 19 height 19
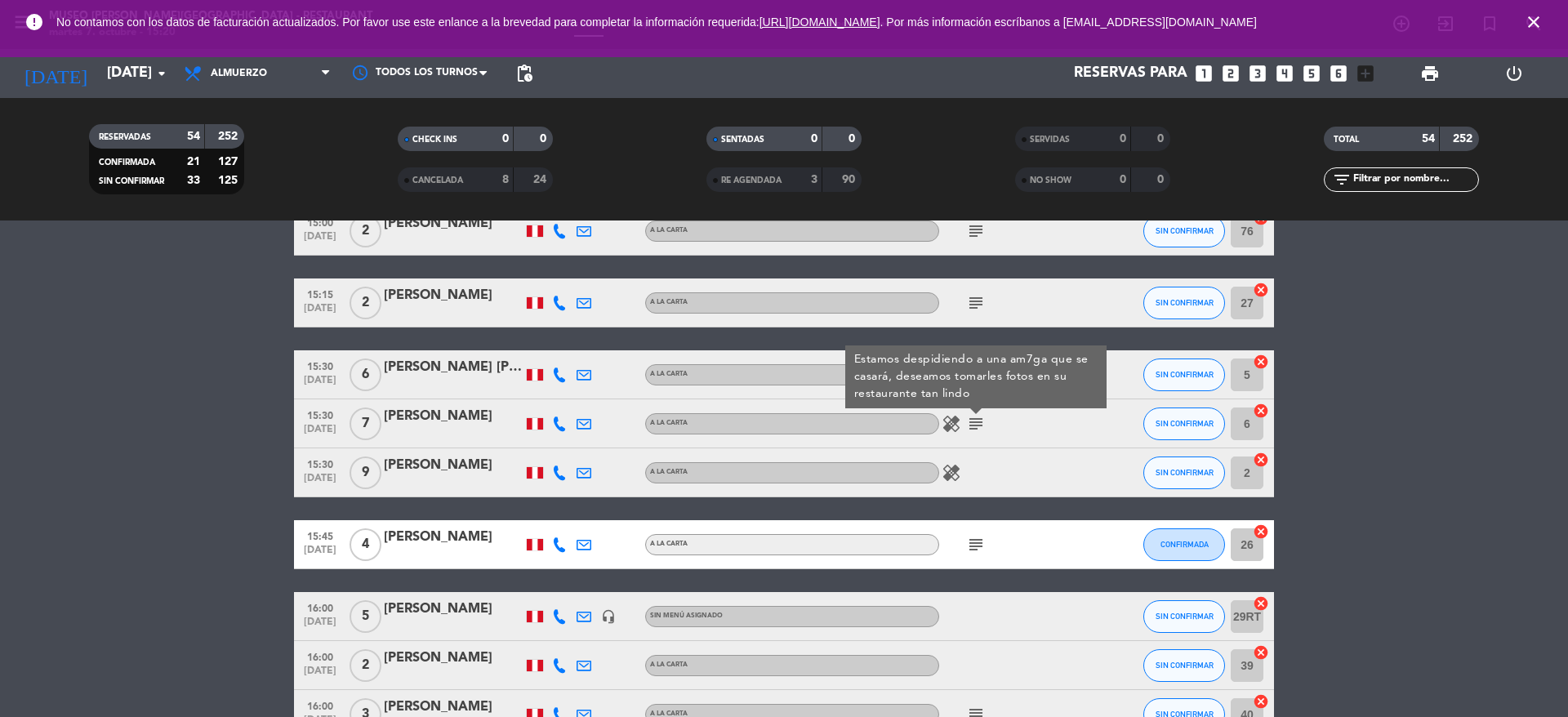
click at [970, 555] on div "subject" at bounding box center [1012, 544] width 147 height 49
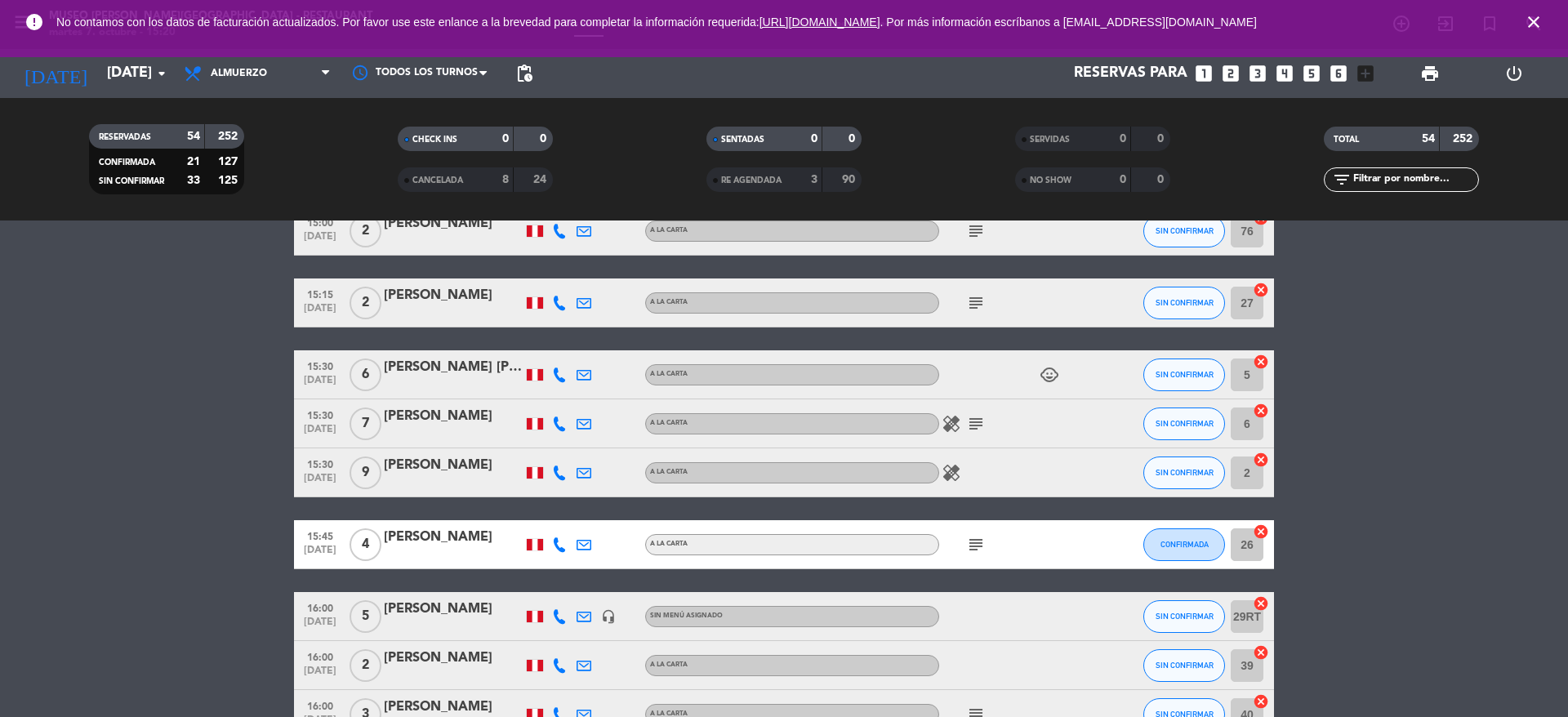
click at [970, 555] on div "subject" at bounding box center [1012, 544] width 147 height 49
click at [975, 545] on icon "subject" at bounding box center [976, 544] width 19 height 19
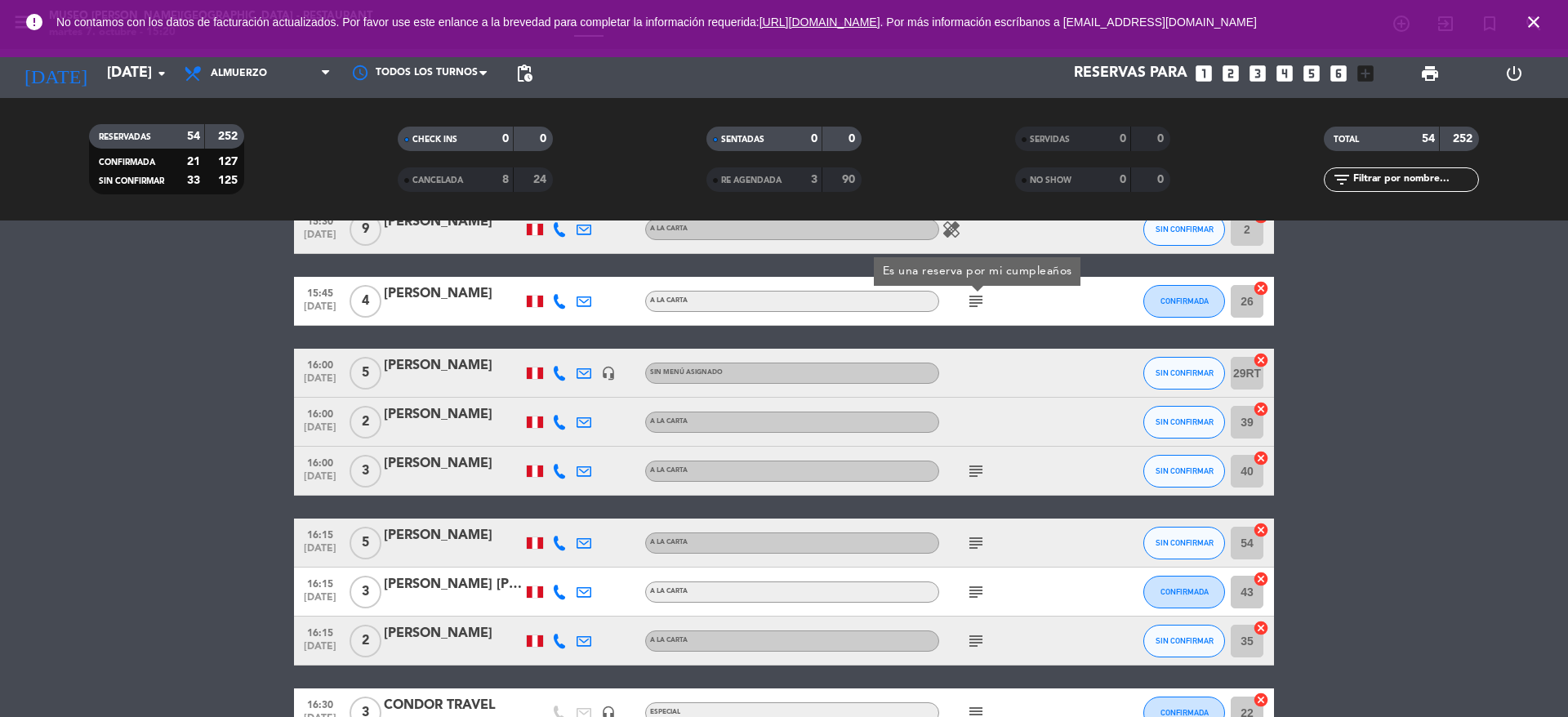
scroll to position [2581, 0]
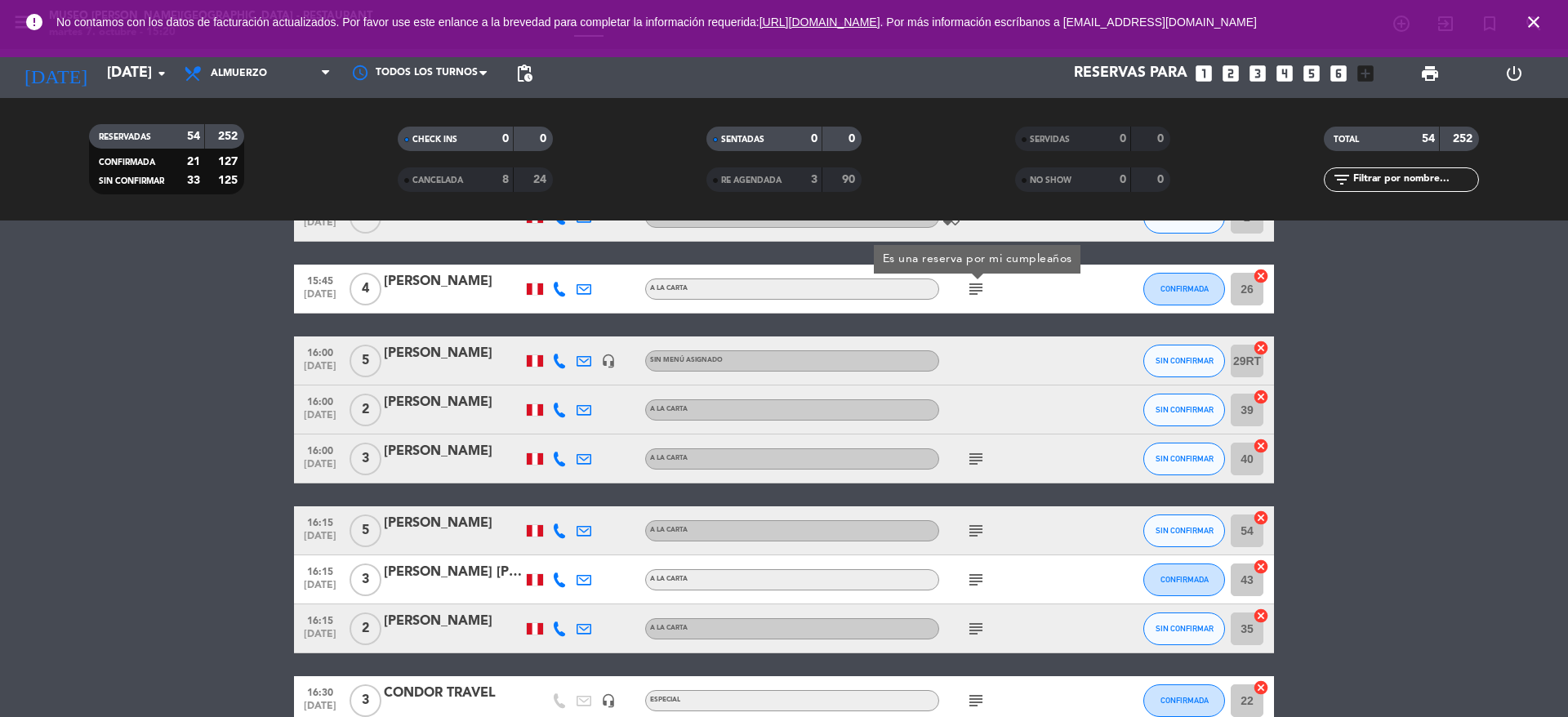
click at [982, 468] on div "subject" at bounding box center [1012, 458] width 147 height 49
click at [979, 465] on icon "subject" at bounding box center [976, 459] width 19 height 19
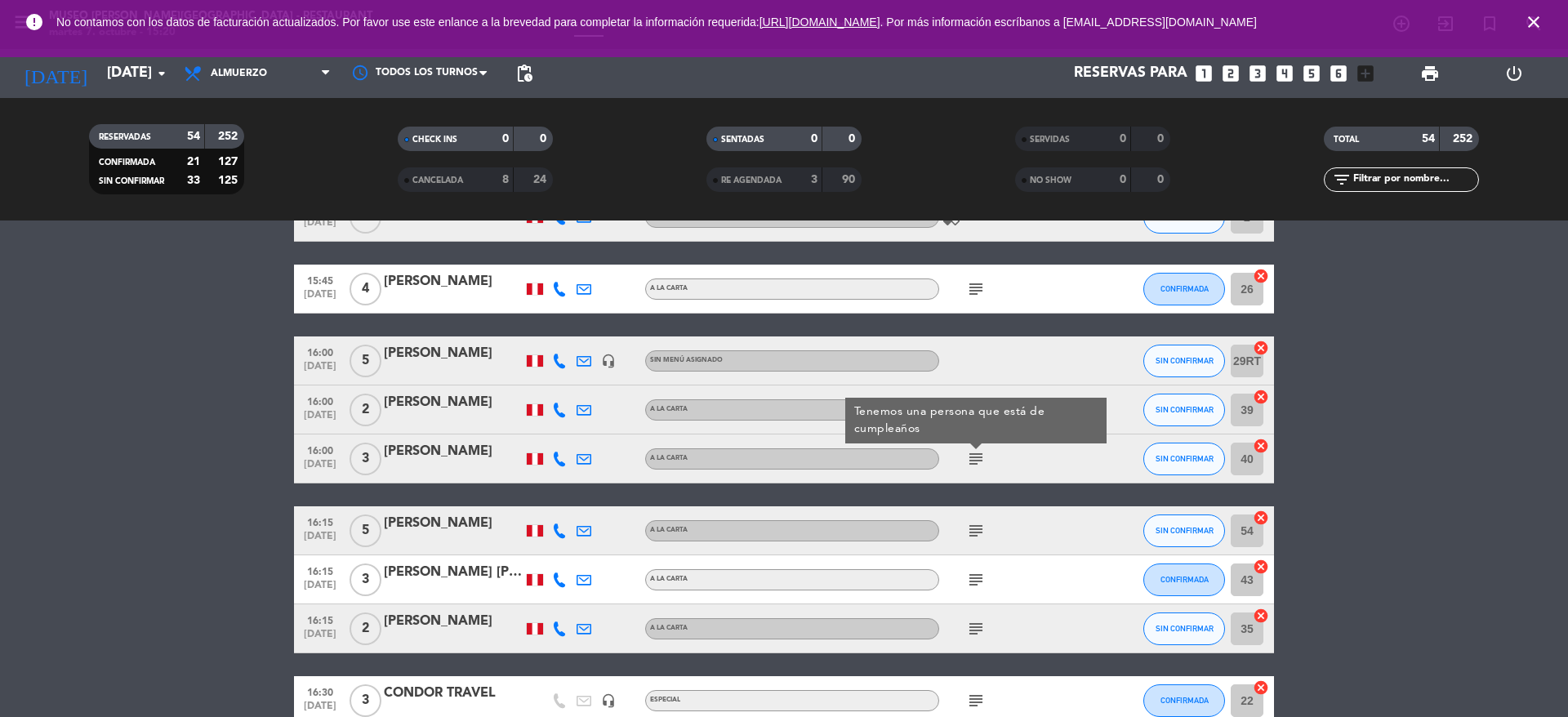
click at [970, 534] on icon "subject" at bounding box center [976, 531] width 19 height 19
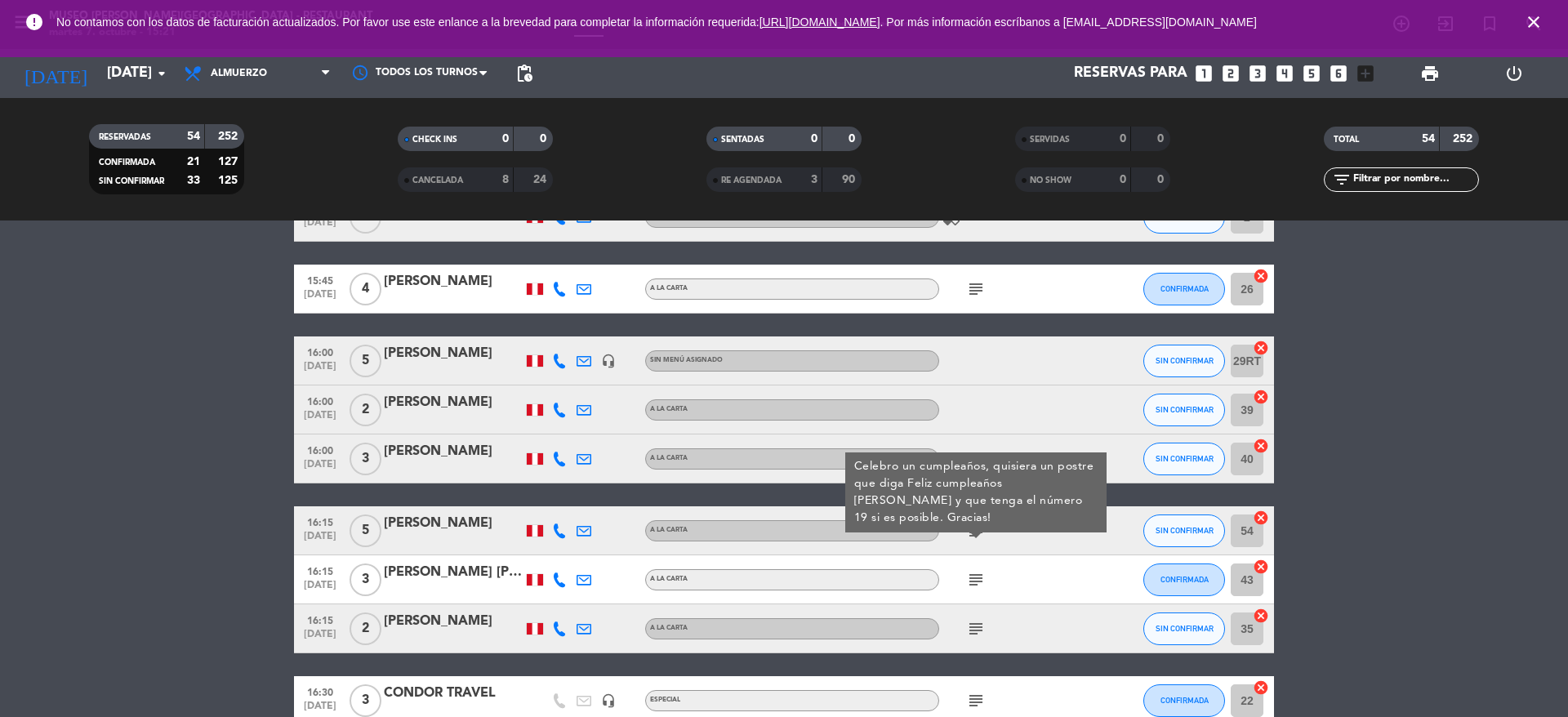
click at [974, 587] on icon "subject" at bounding box center [976, 579] width 19 height 19
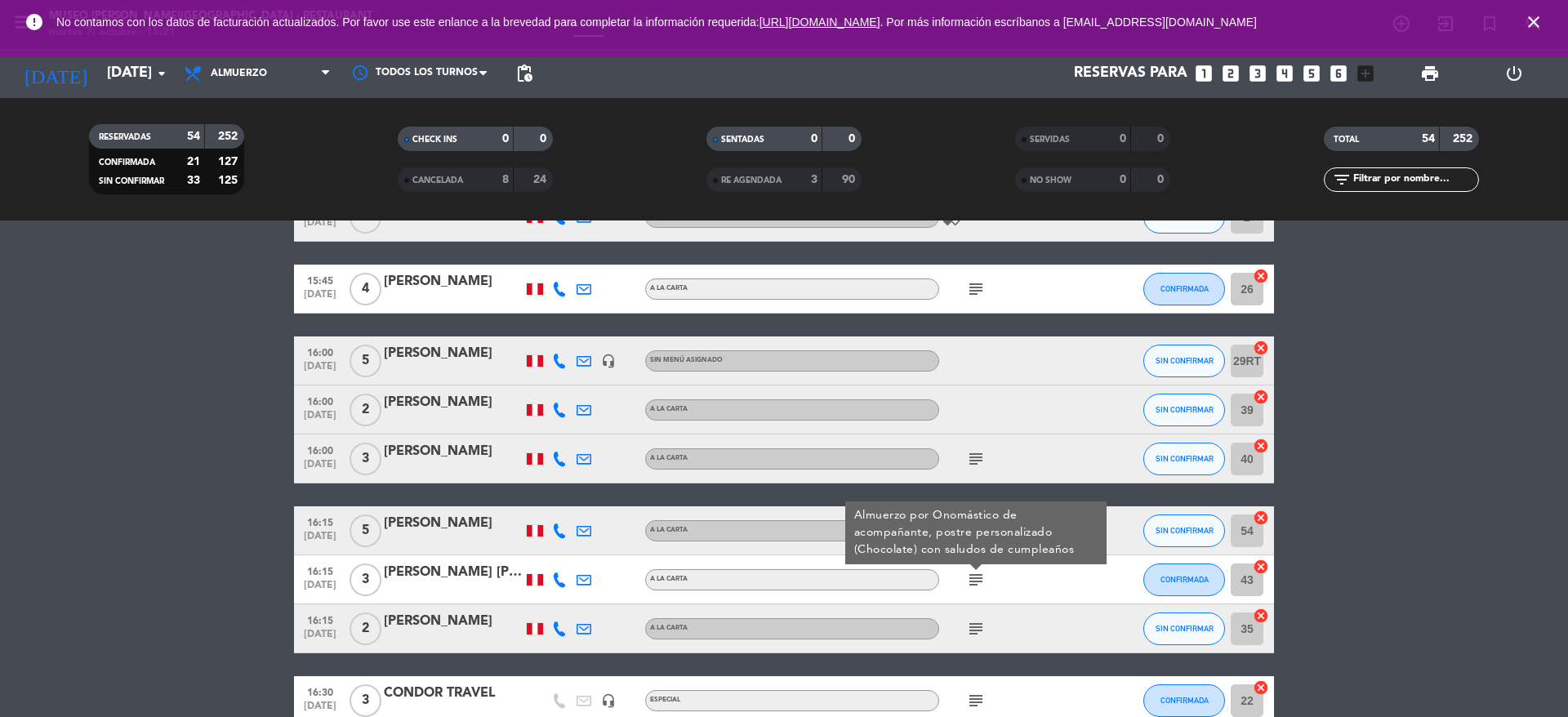
click at [979, 630] on icon "subject" at bounding box center [976, 629] width 19 height 19
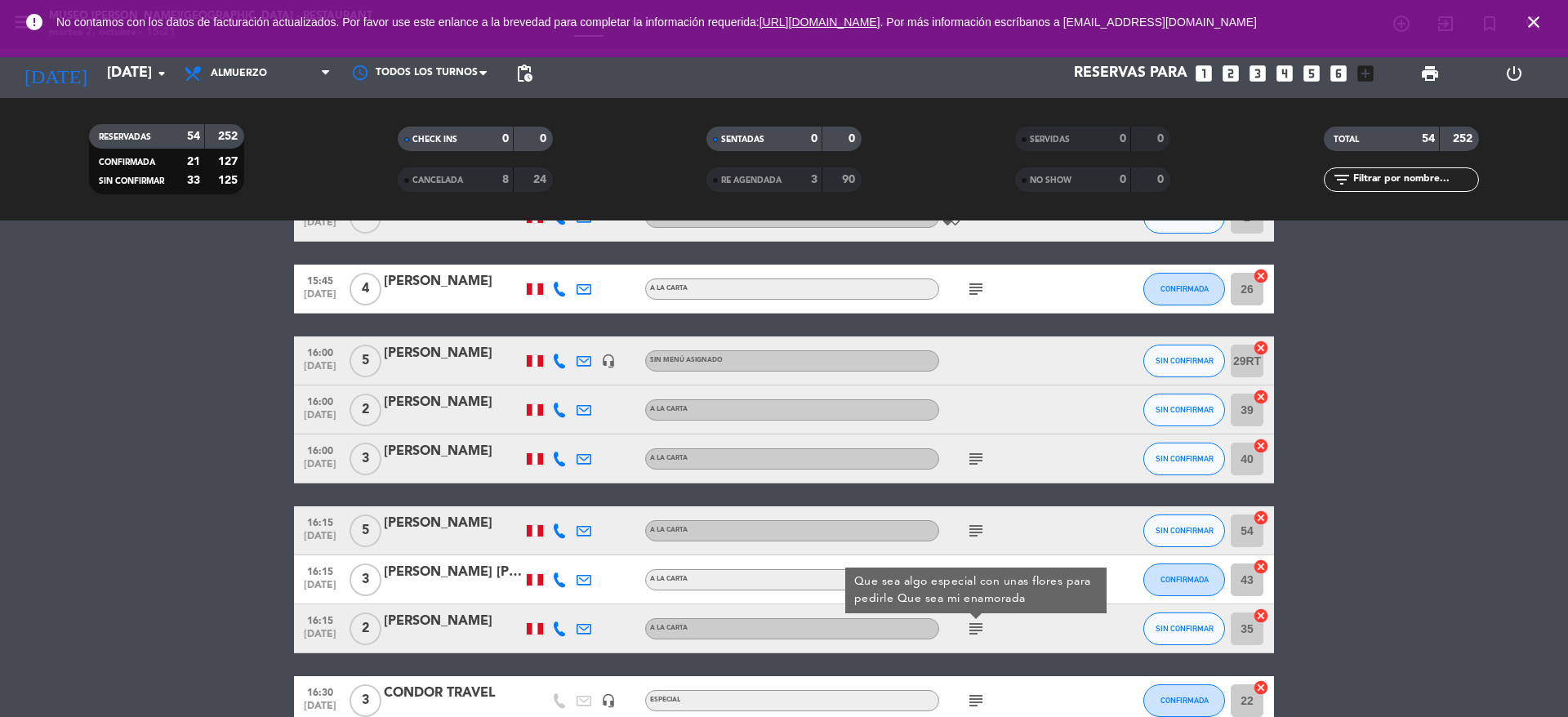
scroll to position [2671, 0]
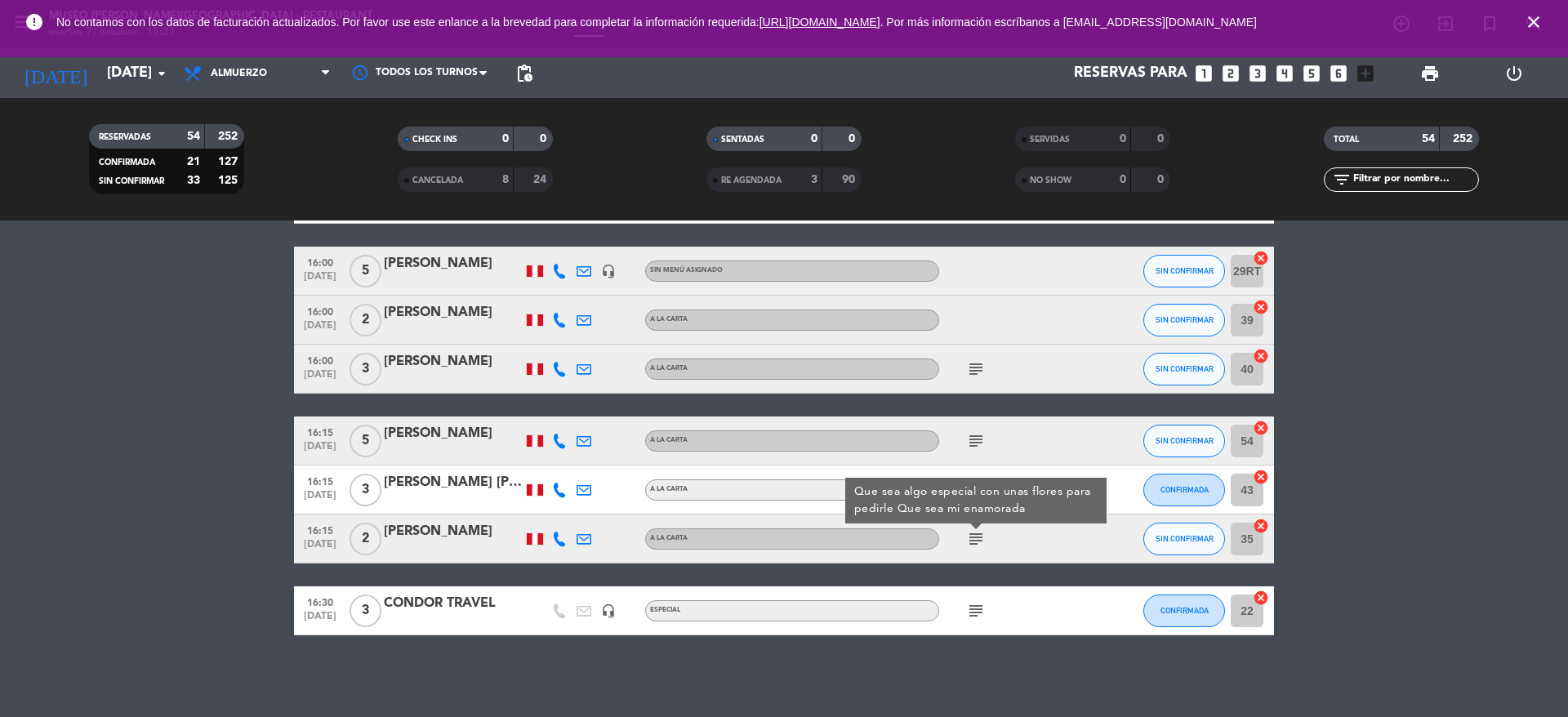
click at [979, 613] on icon "subject" at bounding box center [976, 610] width 19 height 19
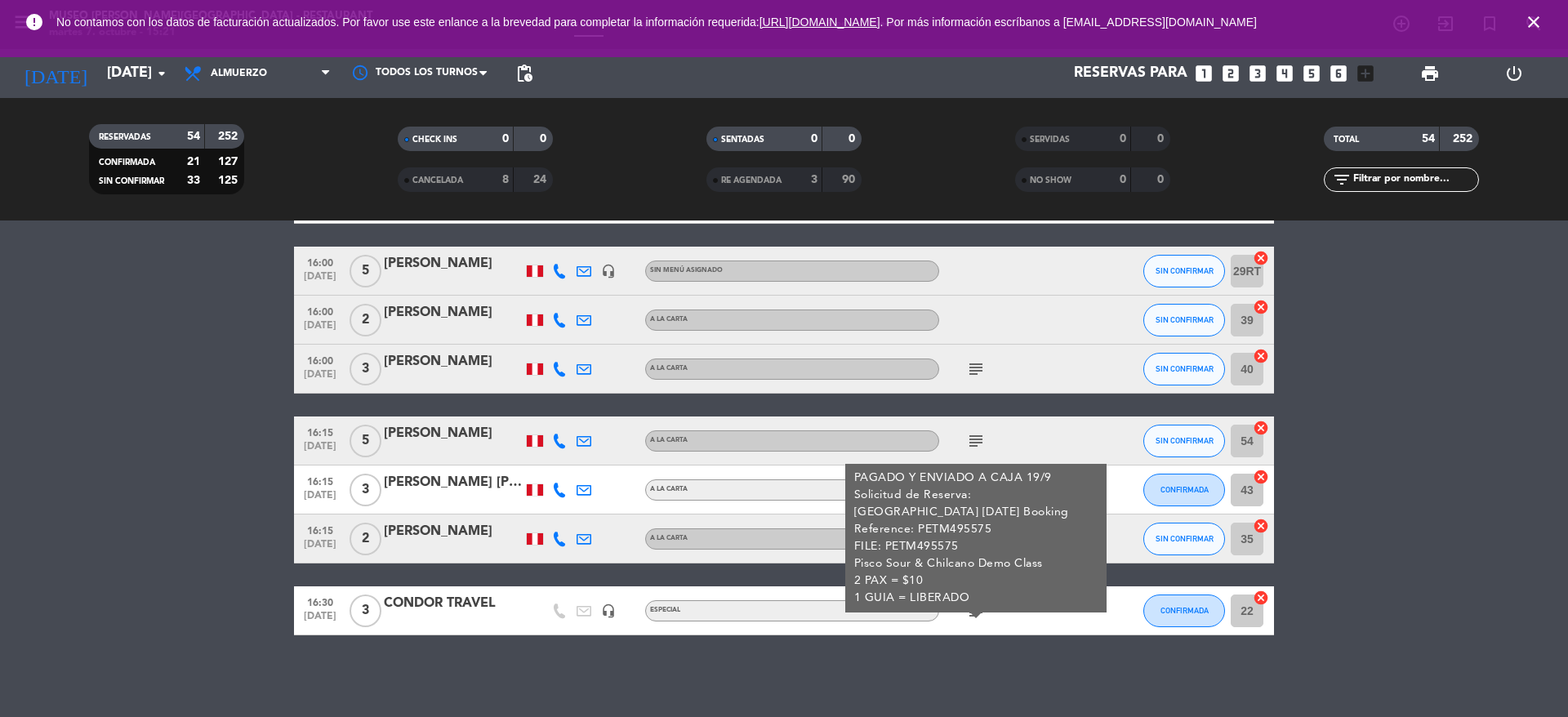
click at [476, 605] on div "CONDOR TRAVEL" at bounding box center [453, 603] width 139 height 21
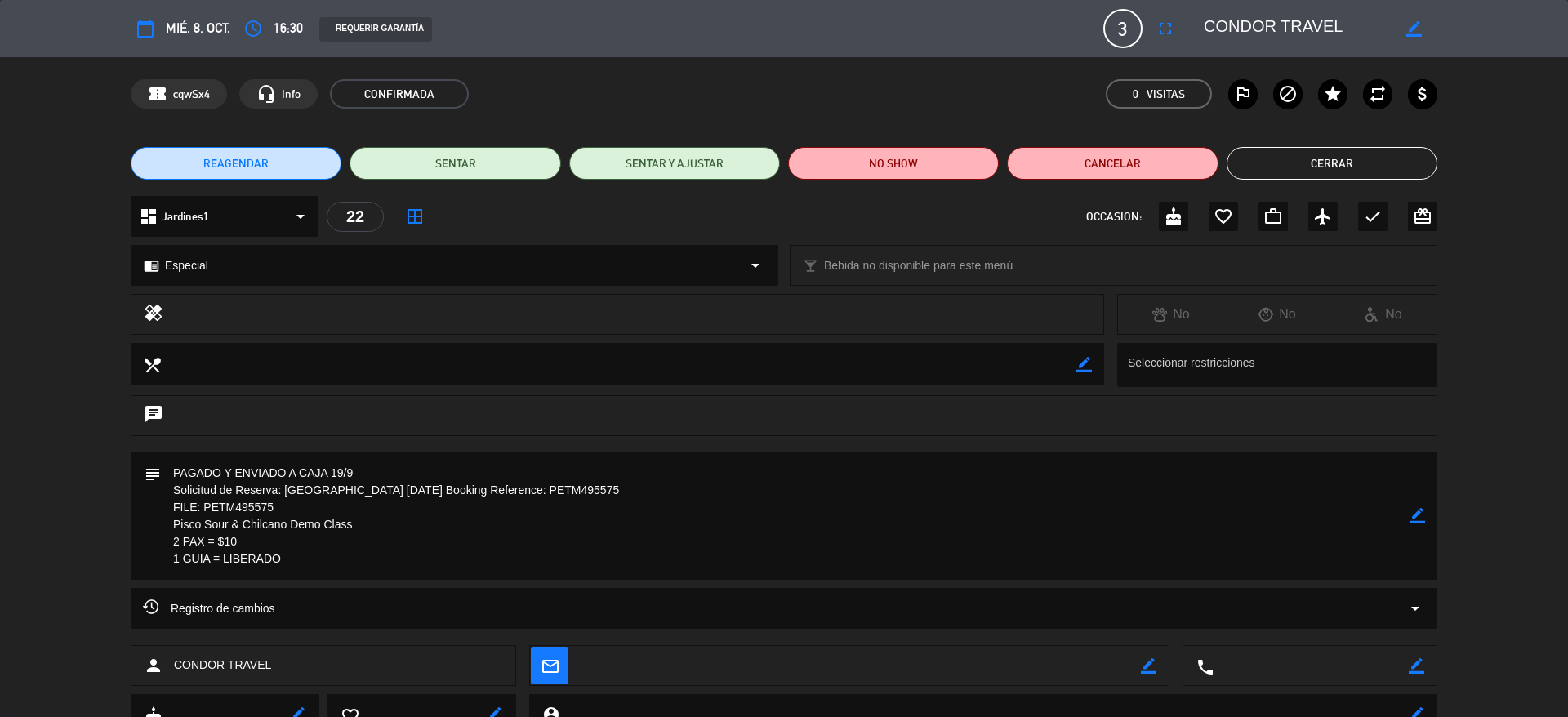
drag, startPoint x: 1356, startPoint y: 23, endPoint x: 1147, endPoint y: 30, distance: 209.1
click at [1147, 30] on div "calendar_today mié. 8, oct. access_time 16:30 REQUERIR GARANTÍA 3 CONDOR TRAVEL…" at bounding box center [784, 28] width 1307 height 39
drag, startPoint x: 373, startPoint y: 525, endPoint x: 151, endPoint y: 530, distance: 222.1
click at [151, 530] on div "subject border_color" at bounding box center [784, 516] width 1307 height 127
click at [1333, 153] on button "Cerrar" at bounding box center [1332, 163] width 211 height 33
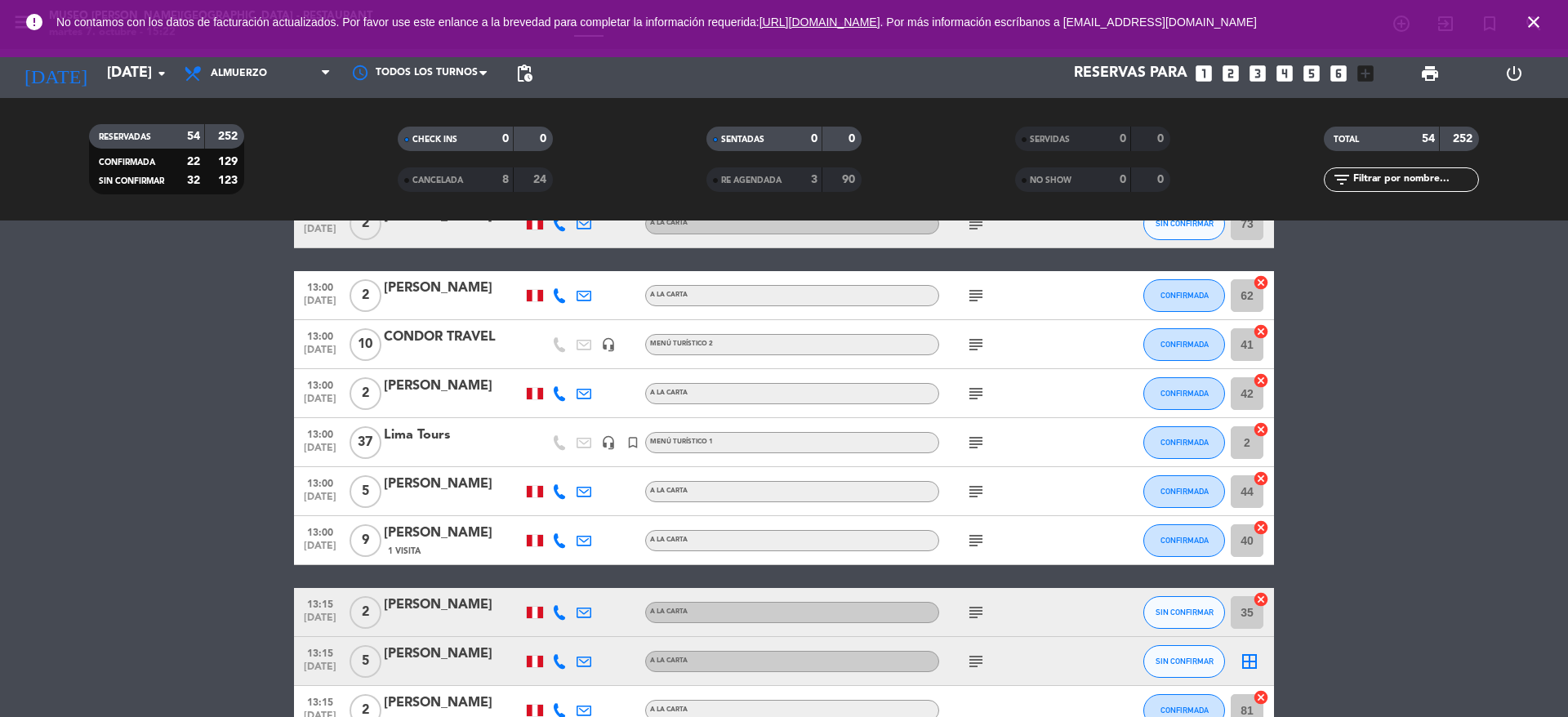
scroll to position [0, 0]
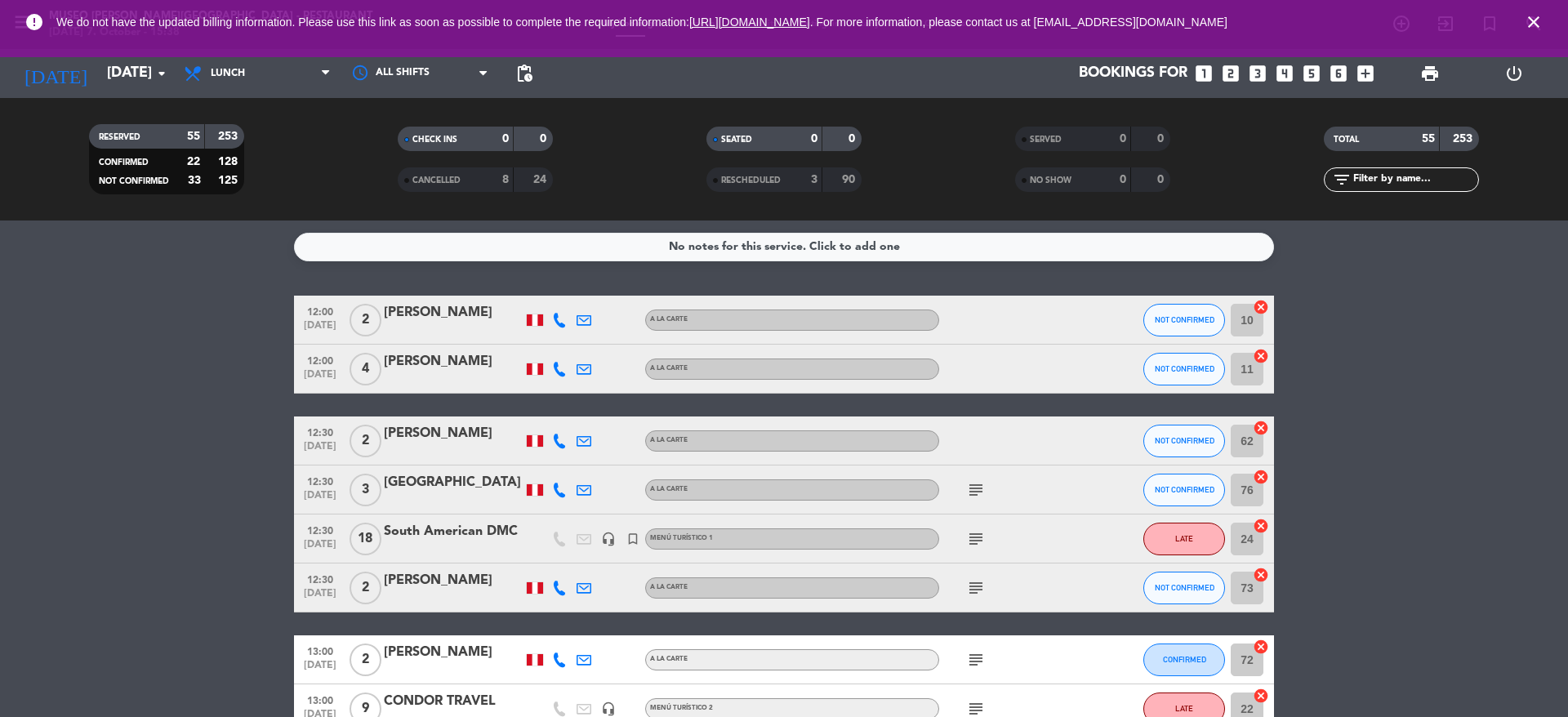
click at [980, 488] on icon "subject" at bounding box center [976, 489] width 19 height 19
click at [973, 580] on icon "subject" at bounding box center [976, 587] width 19 height 19
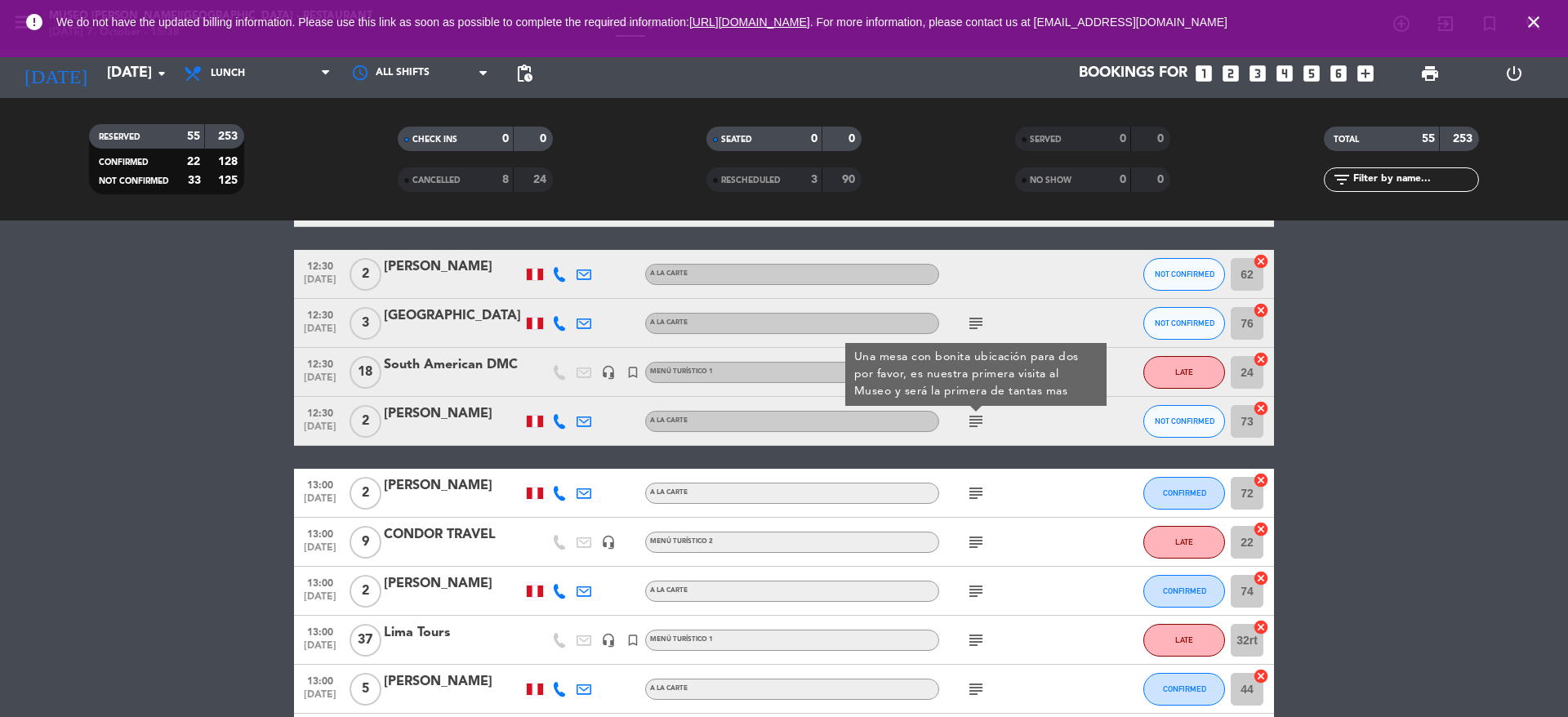
scroll to position [168, 0]
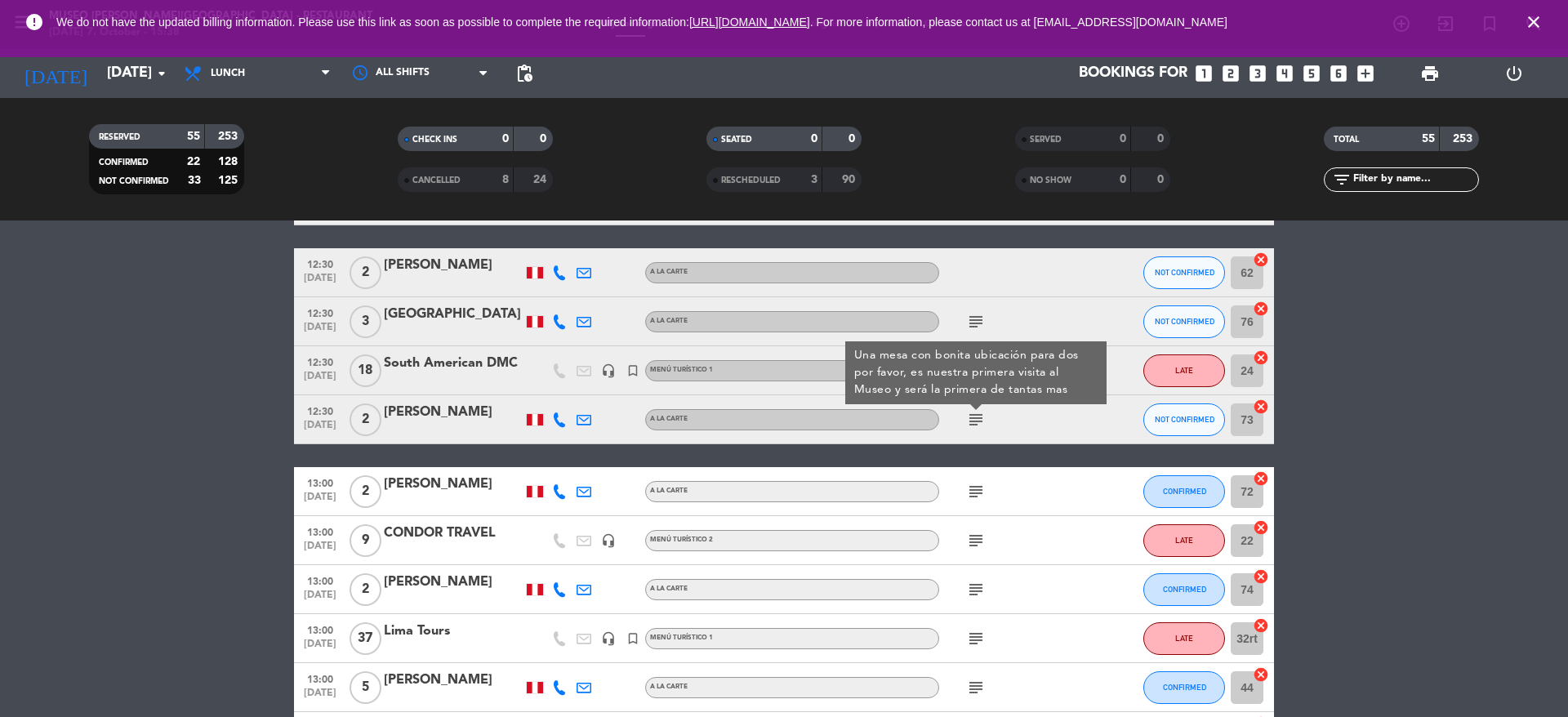
click at [978, 482] on icon "subject" at bounding box center [976, 491] width 19 height 19
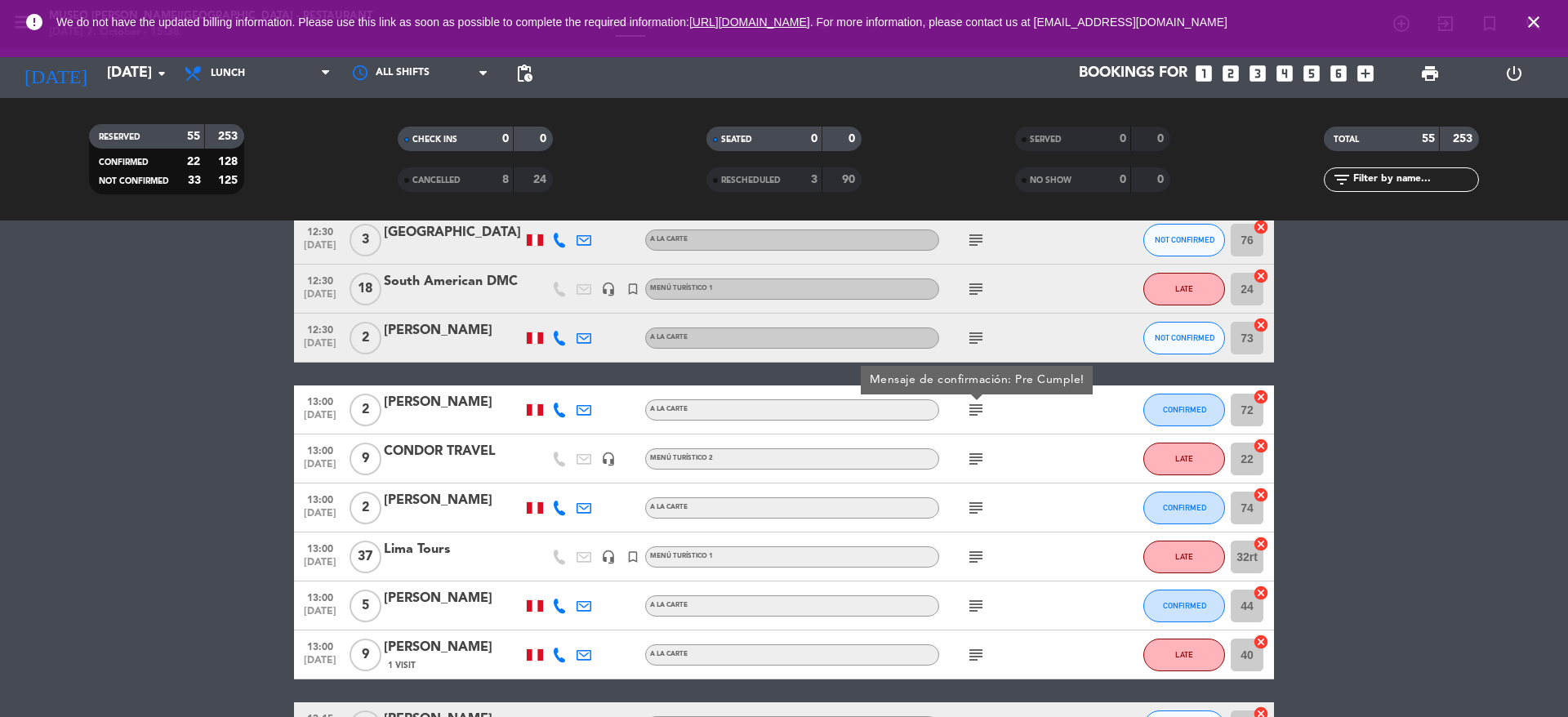
scroll to position [251, 0]
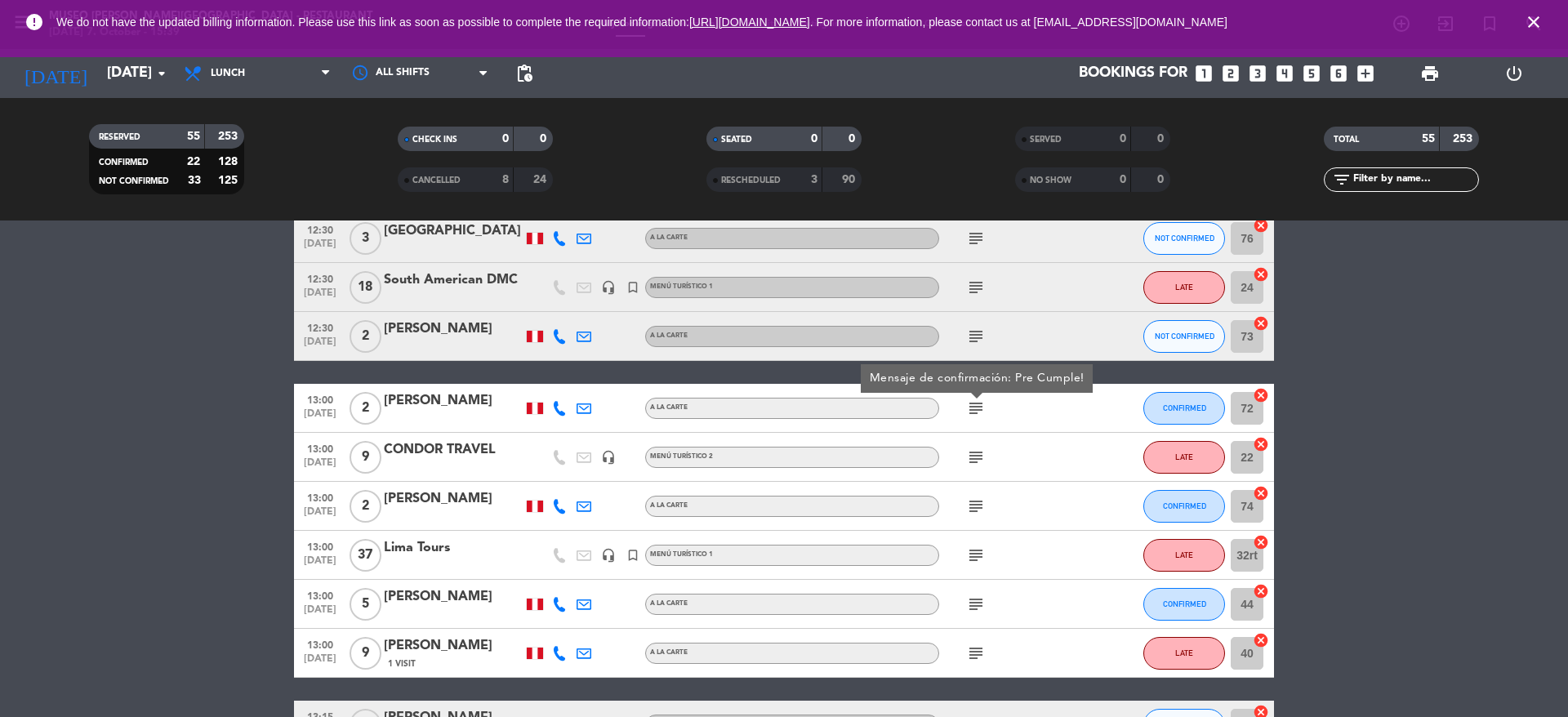
click at [983, 506] on icon "subject" at bounding box center [976, 506] width 19 height 19
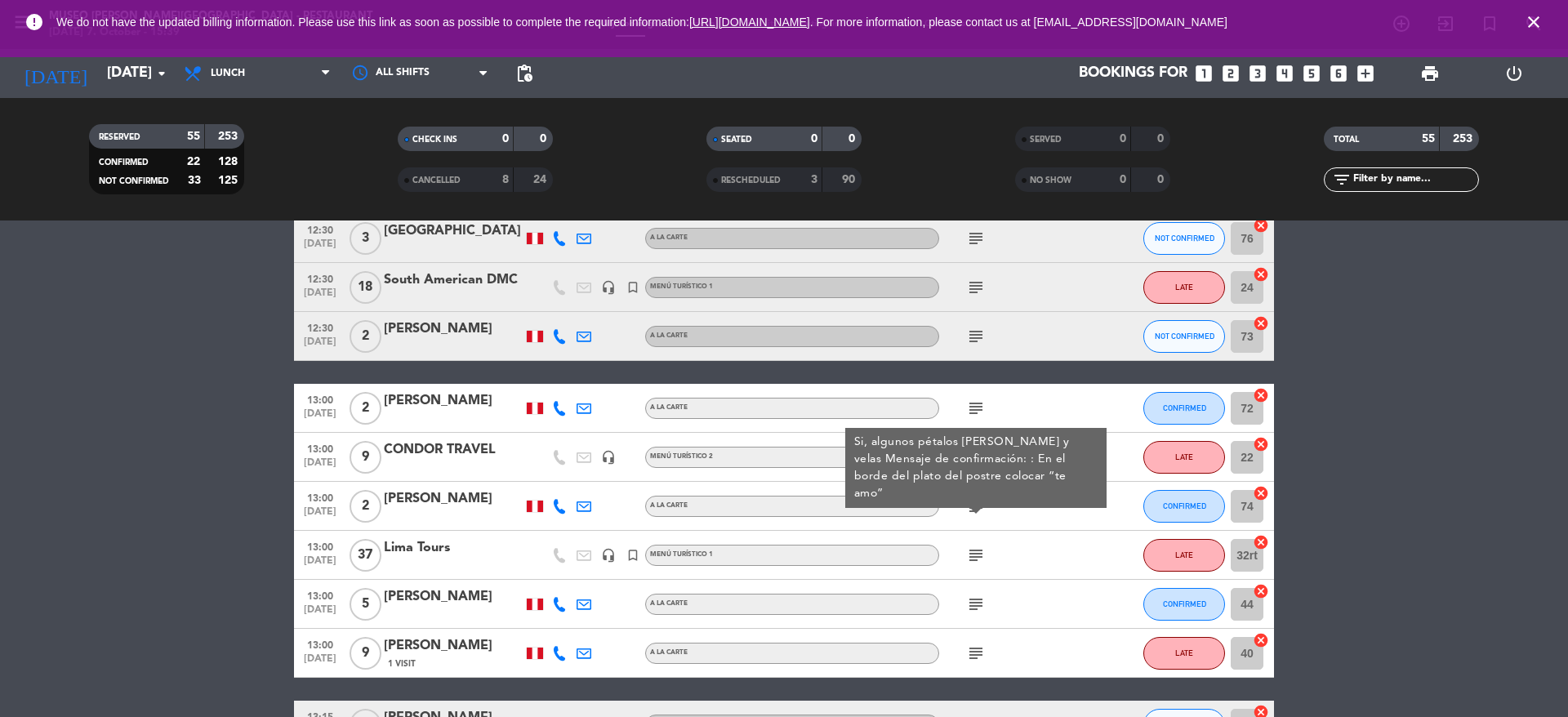
click at [976, 598] on icon "subject" at bounding box center [976, 604] width 19 height 19
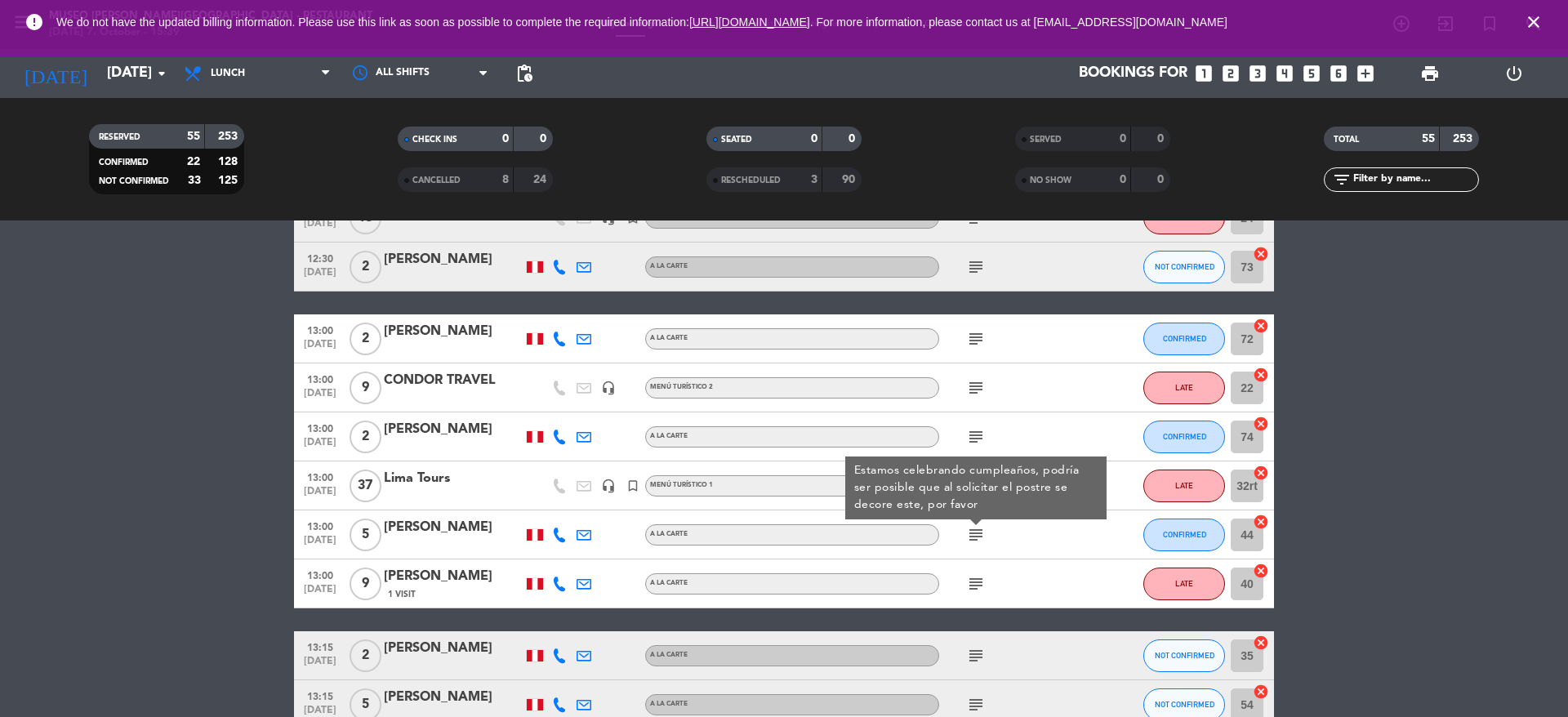
scroll to position [323, 0]
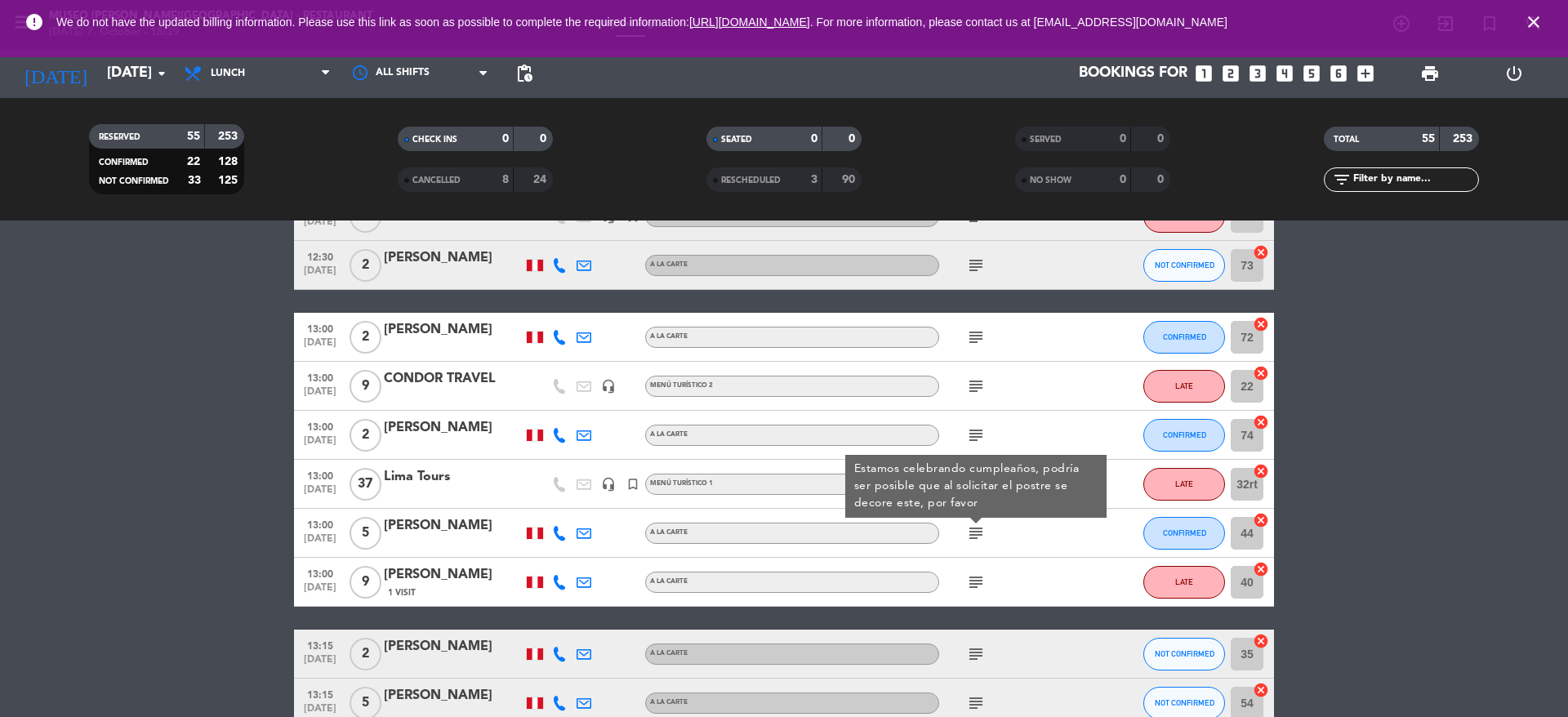
click at [975, 580] on icon "subject" at bounding box center [976, 582] width 19 height 19
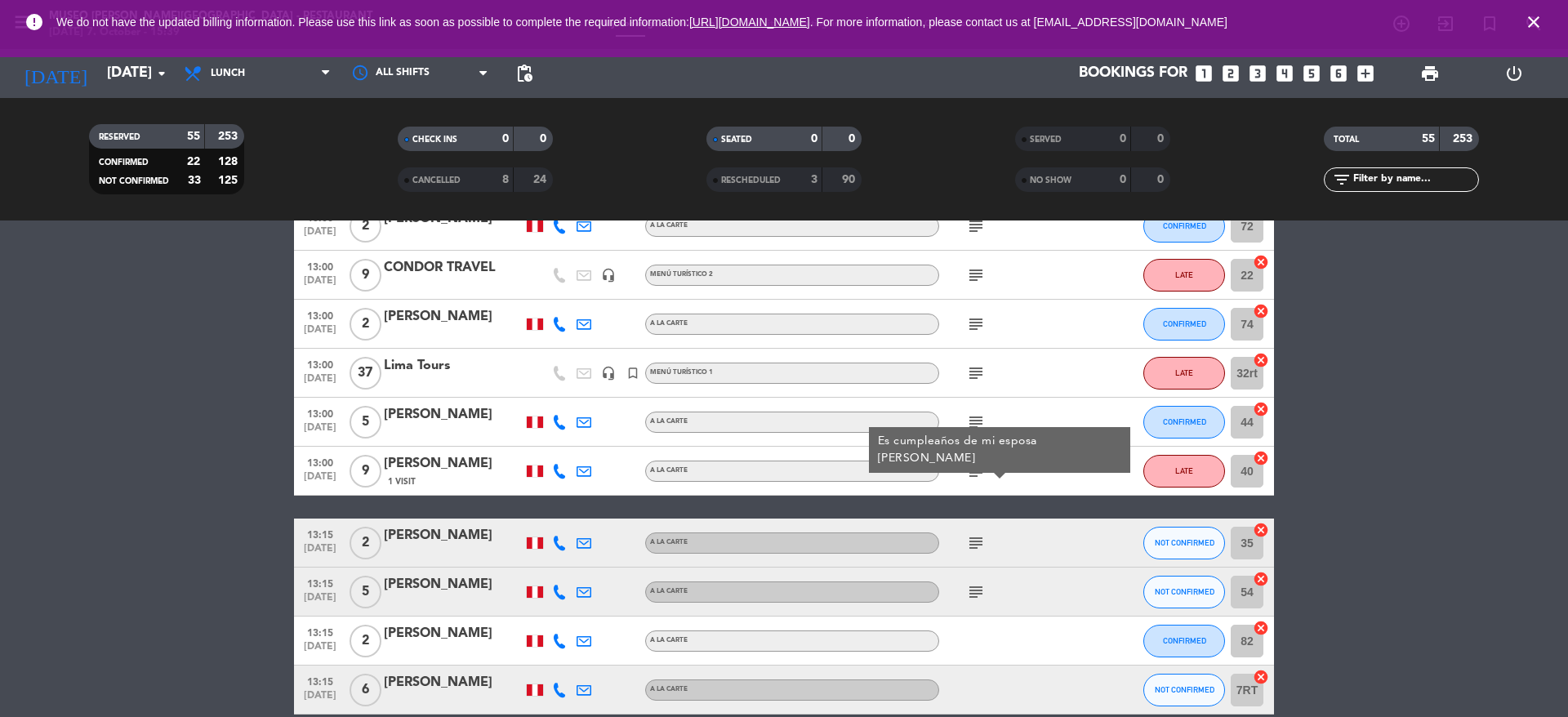
scroll to position [436, 0]
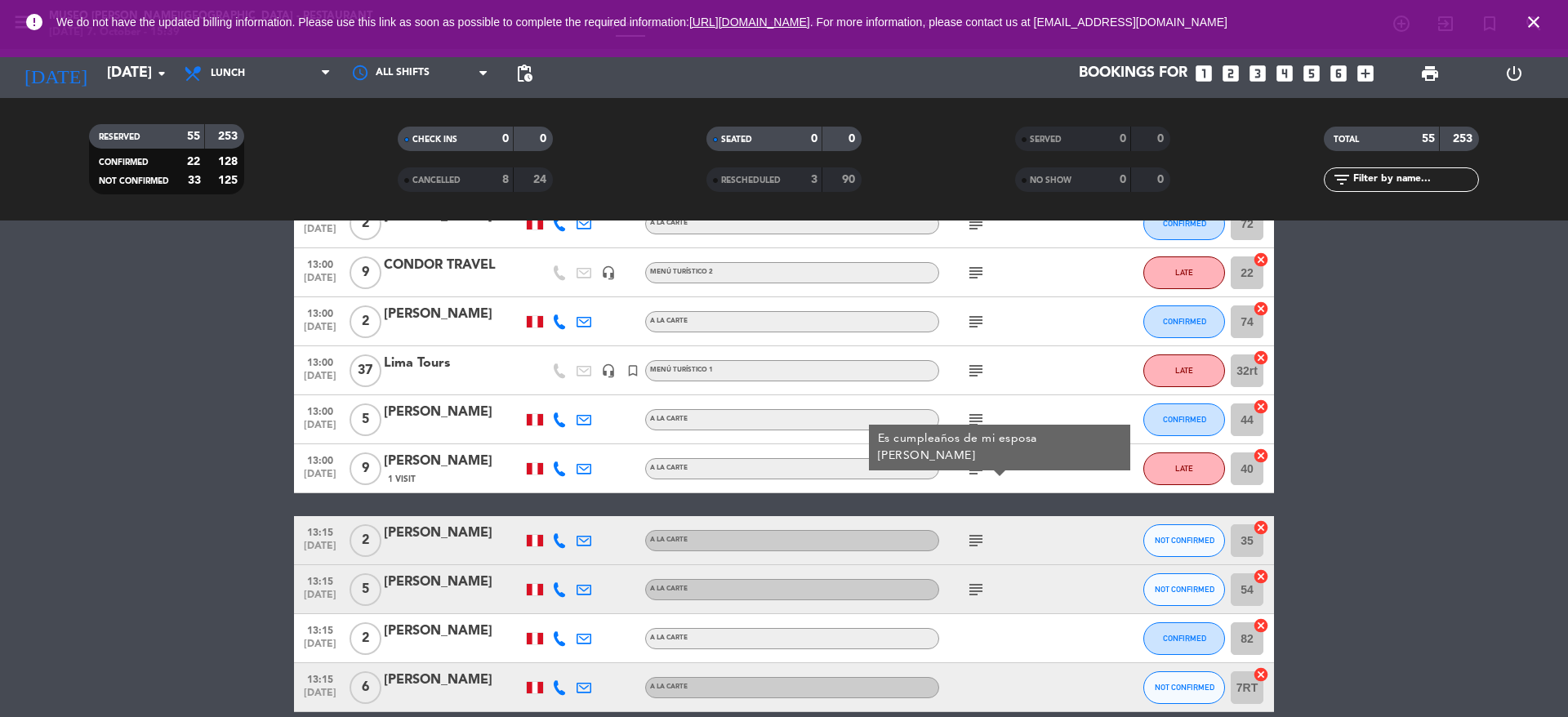
click at [978, 543] on icon "subject" at bounding box center [976, 541] width 19 height 19
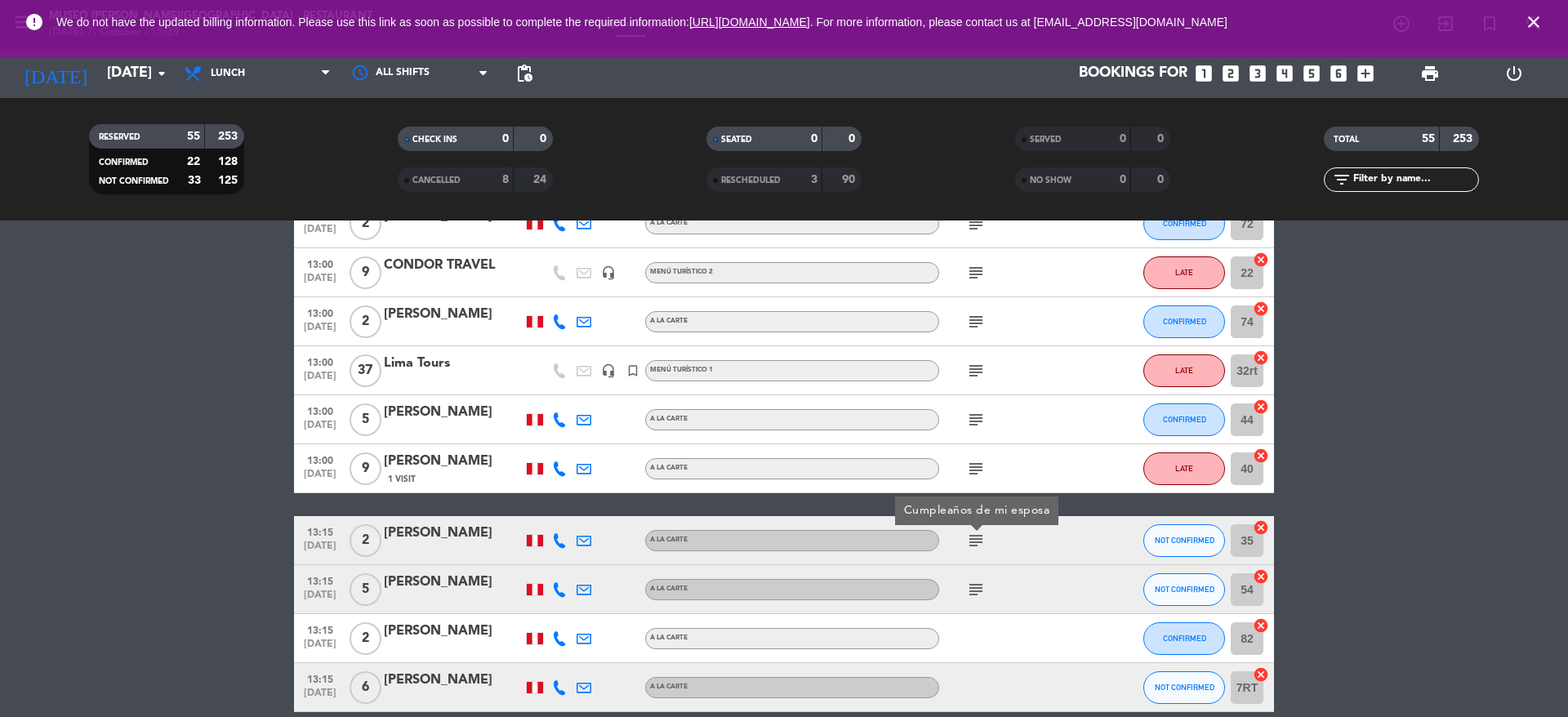
click at [965, 585] on span "subject" at bounding box center [976, 589] width 25 height 19
click at [971, 586] on icon "subject" at bounding box center [976, 589] width 19 height 19
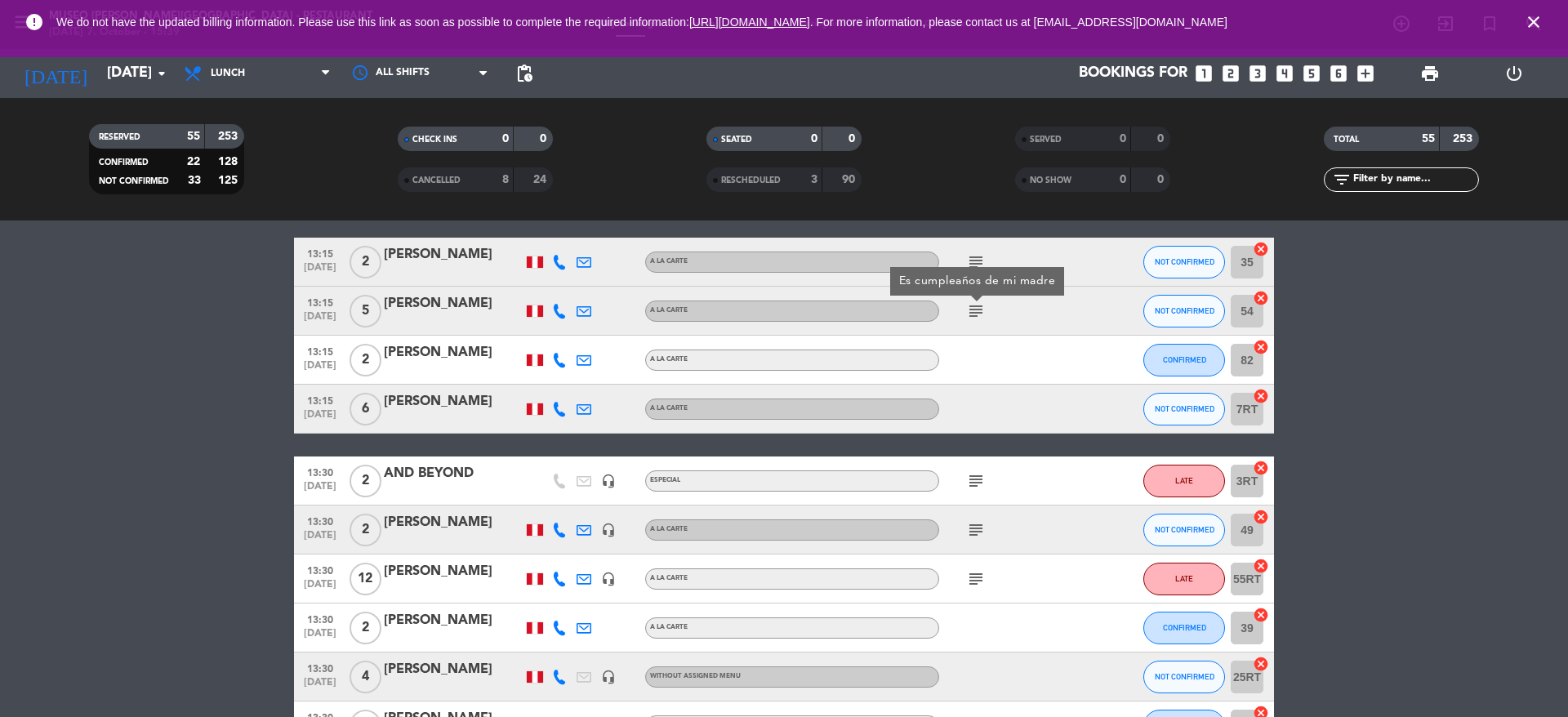
scroll to position [715, 0]
click at [972, 475] on icon "subject" at bounding box center [976, 480] width 19 height 19
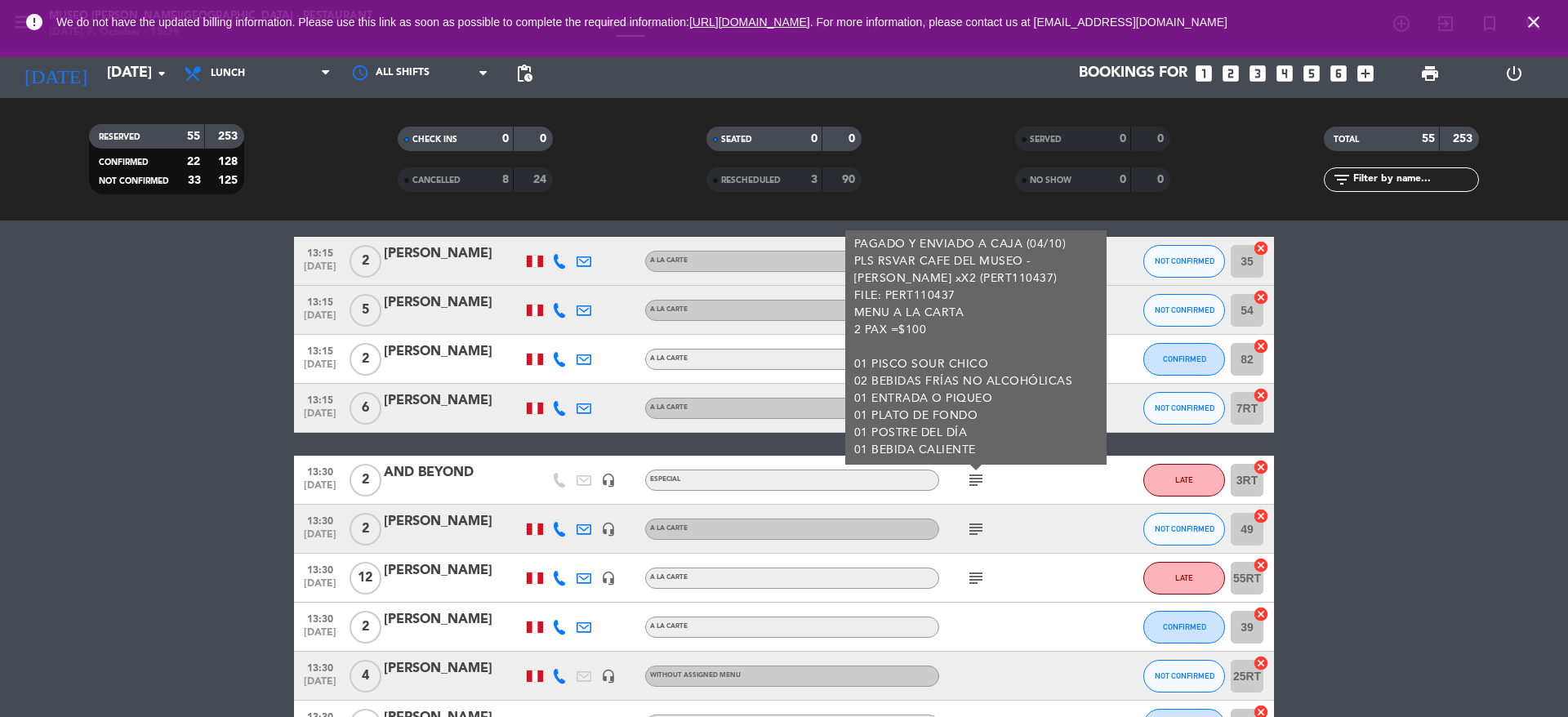
click at [968, 532] on icon "subject" at bounding box center [976, 529] width 19 height 19
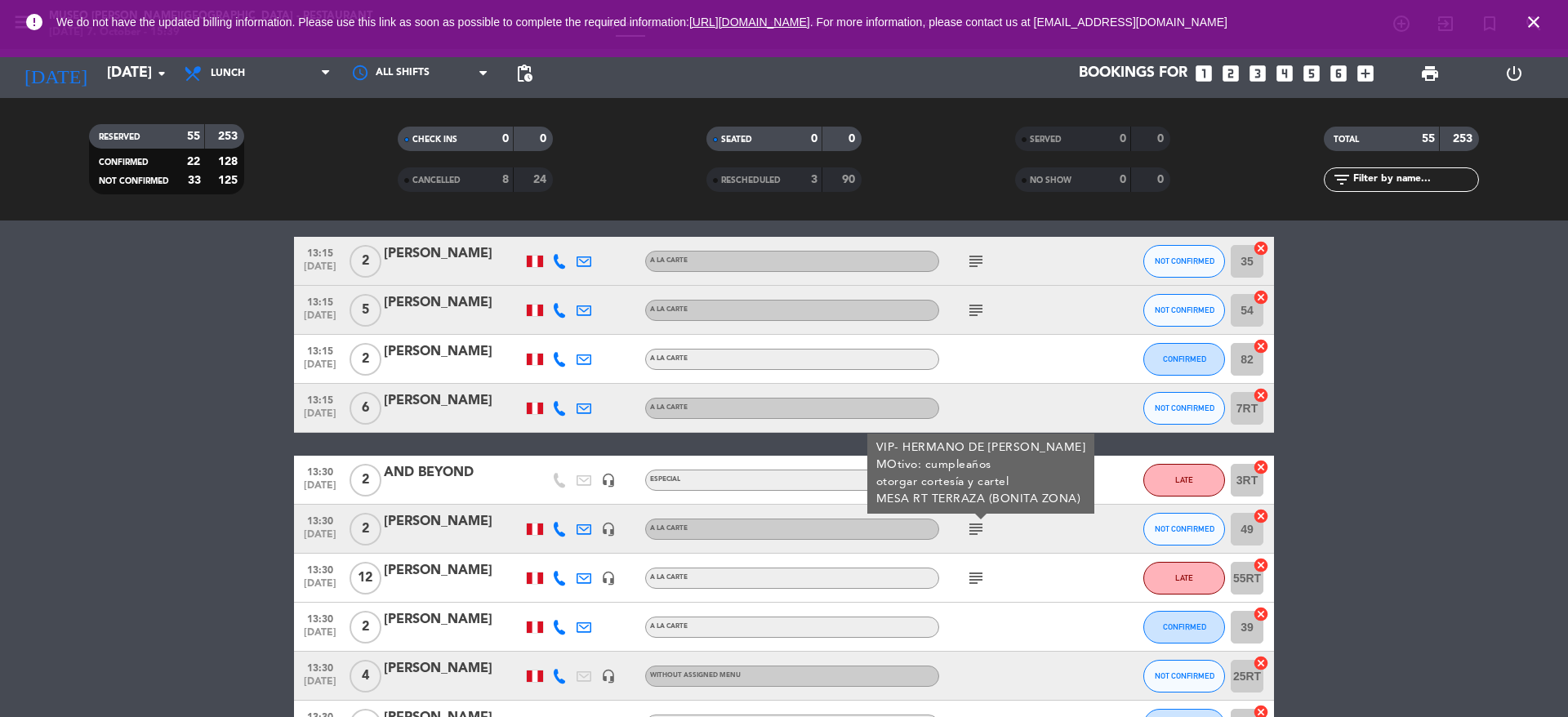
click at [478, 512] on div "[PERSON_NAME]" at bounding box center [453, 521] width 139 height 21
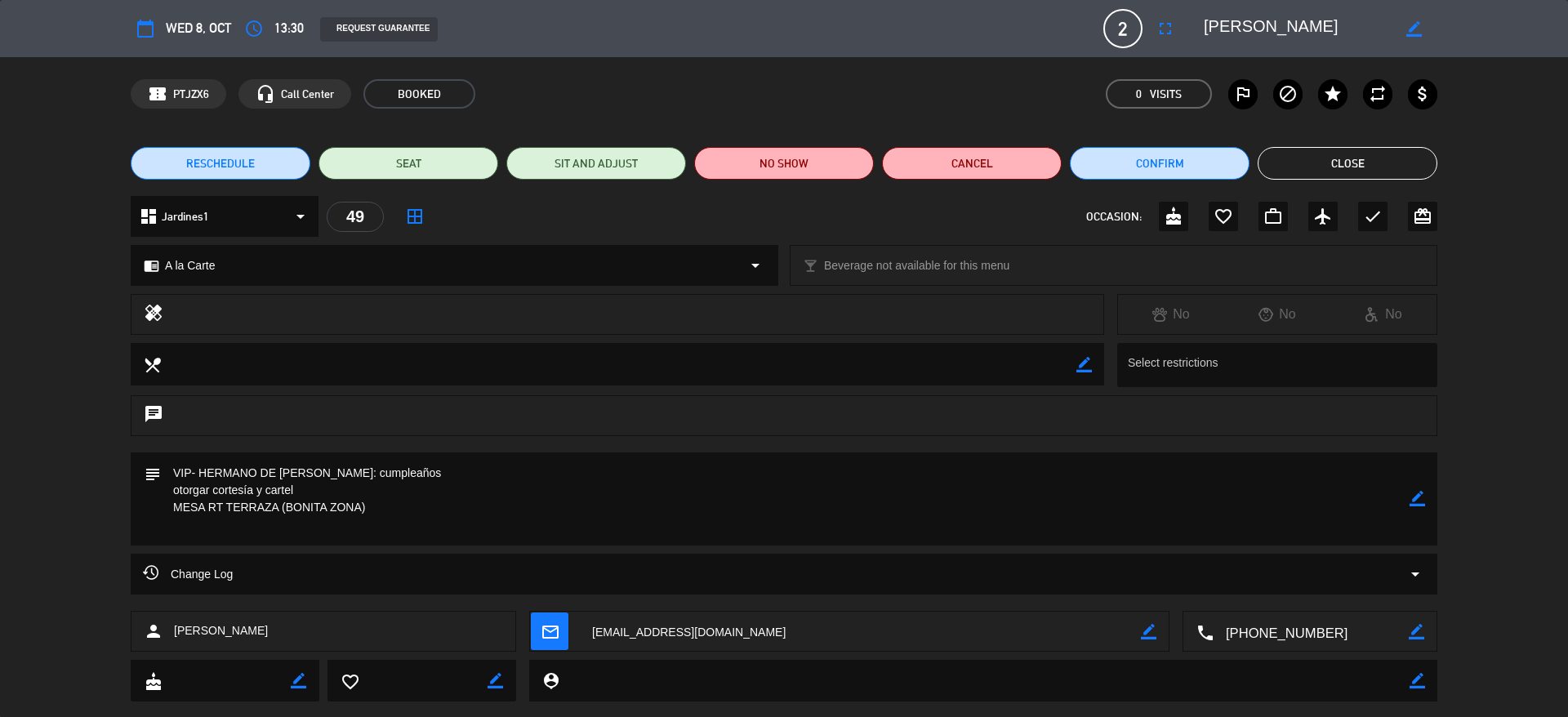
scroll to position [0, 122]
drag, startPoint x: 1205, startPoint y: 26, endPoint x: 1561, endPoint y: 86, distance: 361.0
click at [1561, 86] on div "calendar_today Wed 8, Oct access_time 13:30 REQUEST GUARANTEE 2 [PERSON_NAME] f…" at bounding box center [784, 358] width 1568 height 717
click at [1348, 152] on button "Close" at bounding box center [1347, 163] width 180 height 33
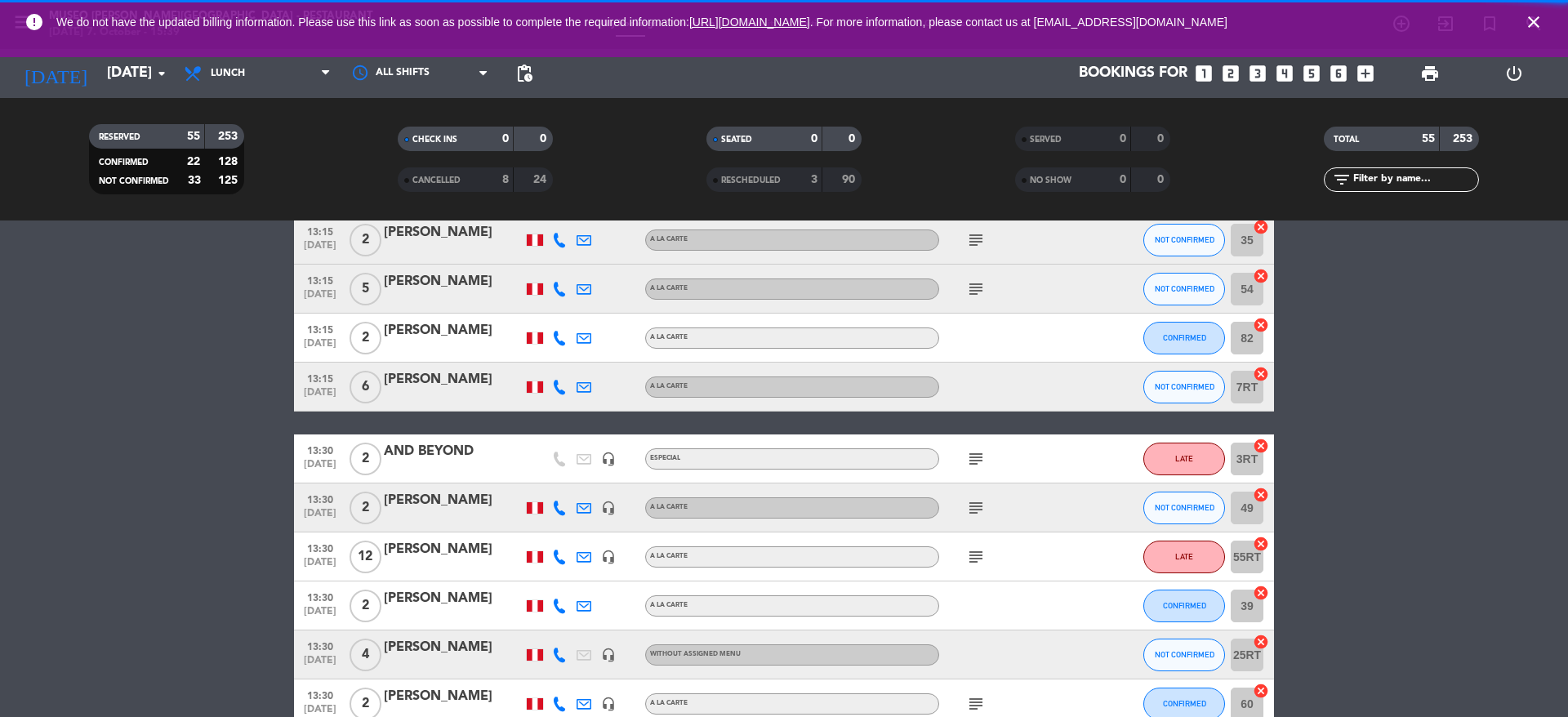
click at [980, 559] on icon "subject" at bounding box center [976, 556] width 19 height 19
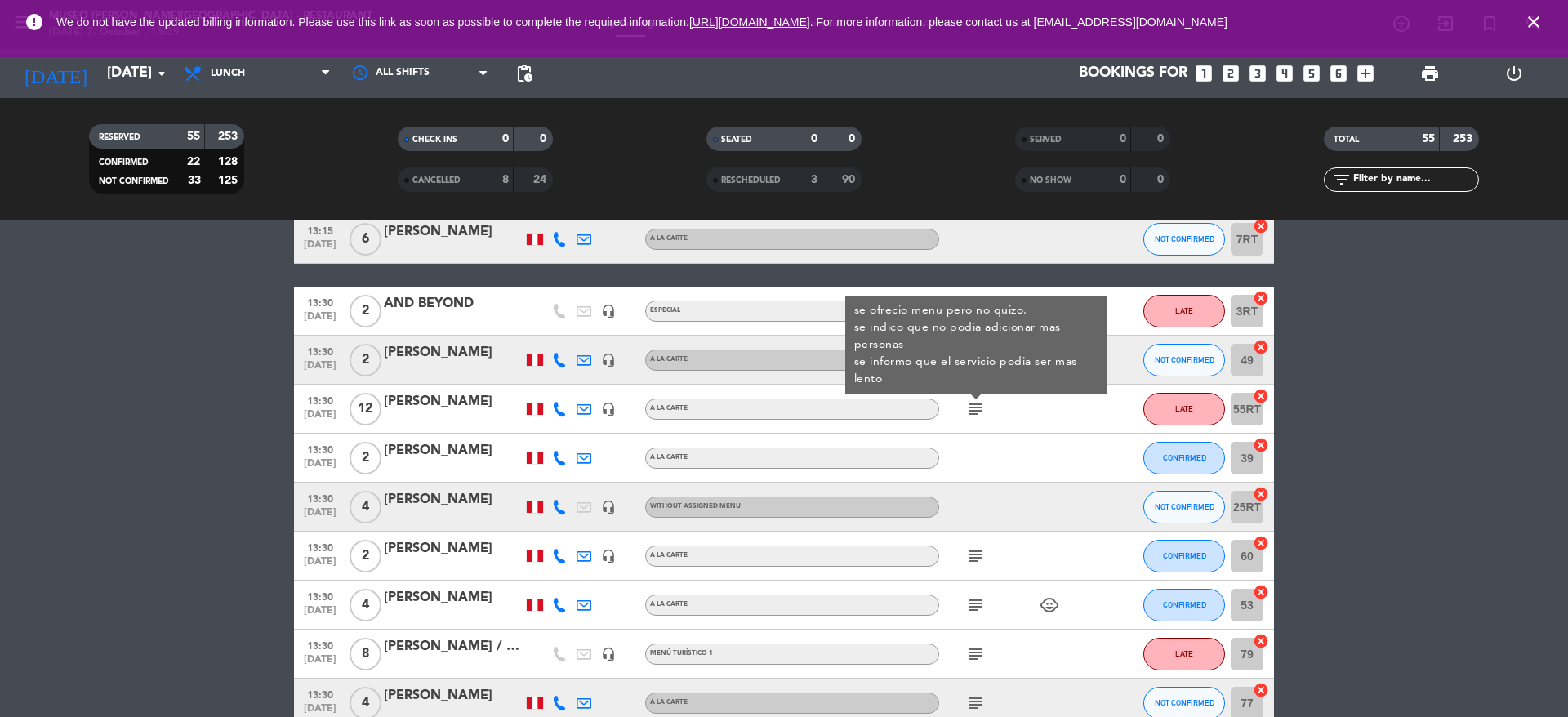
scroll to position [885, 0]
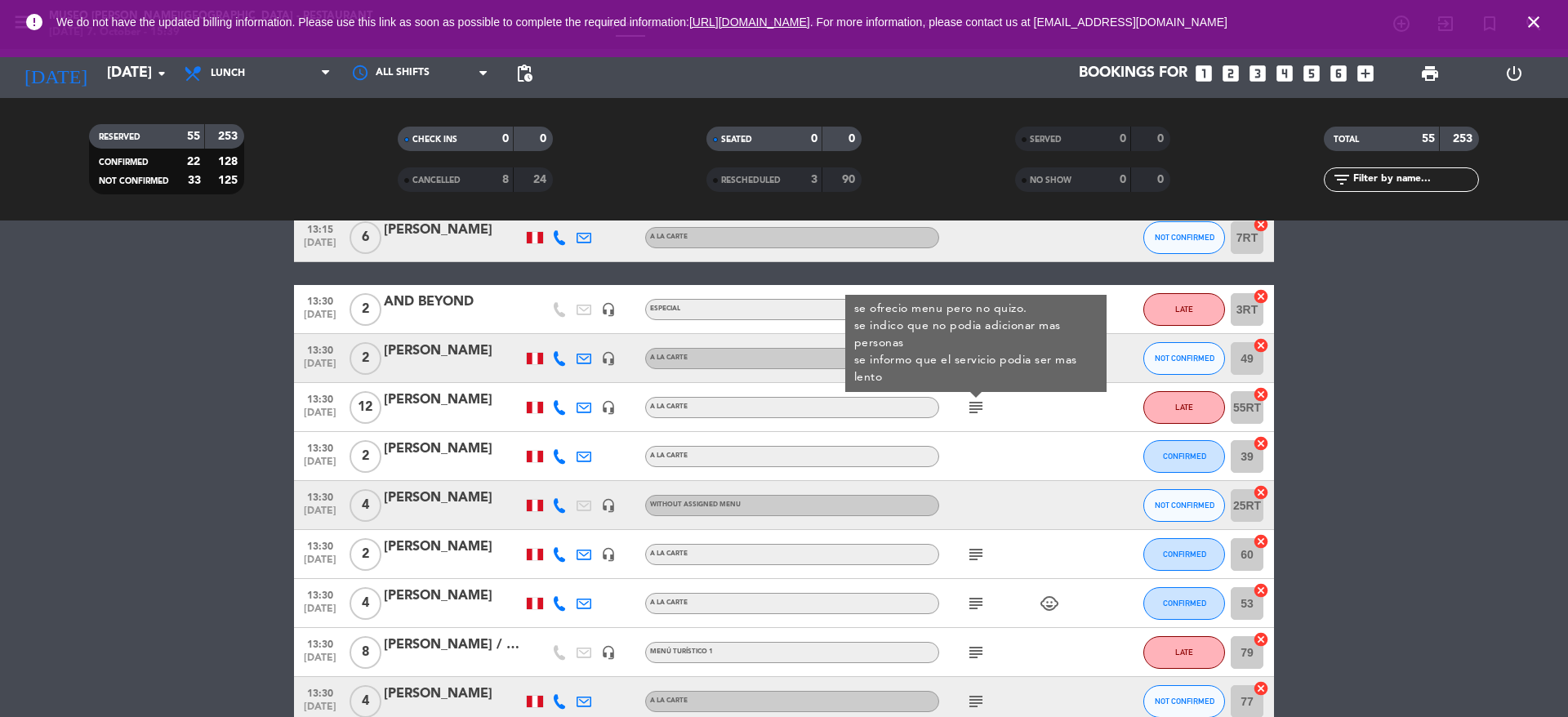
click at [979, 563] on icon "subject" at bounding box center [976, 554] width 19 height 19
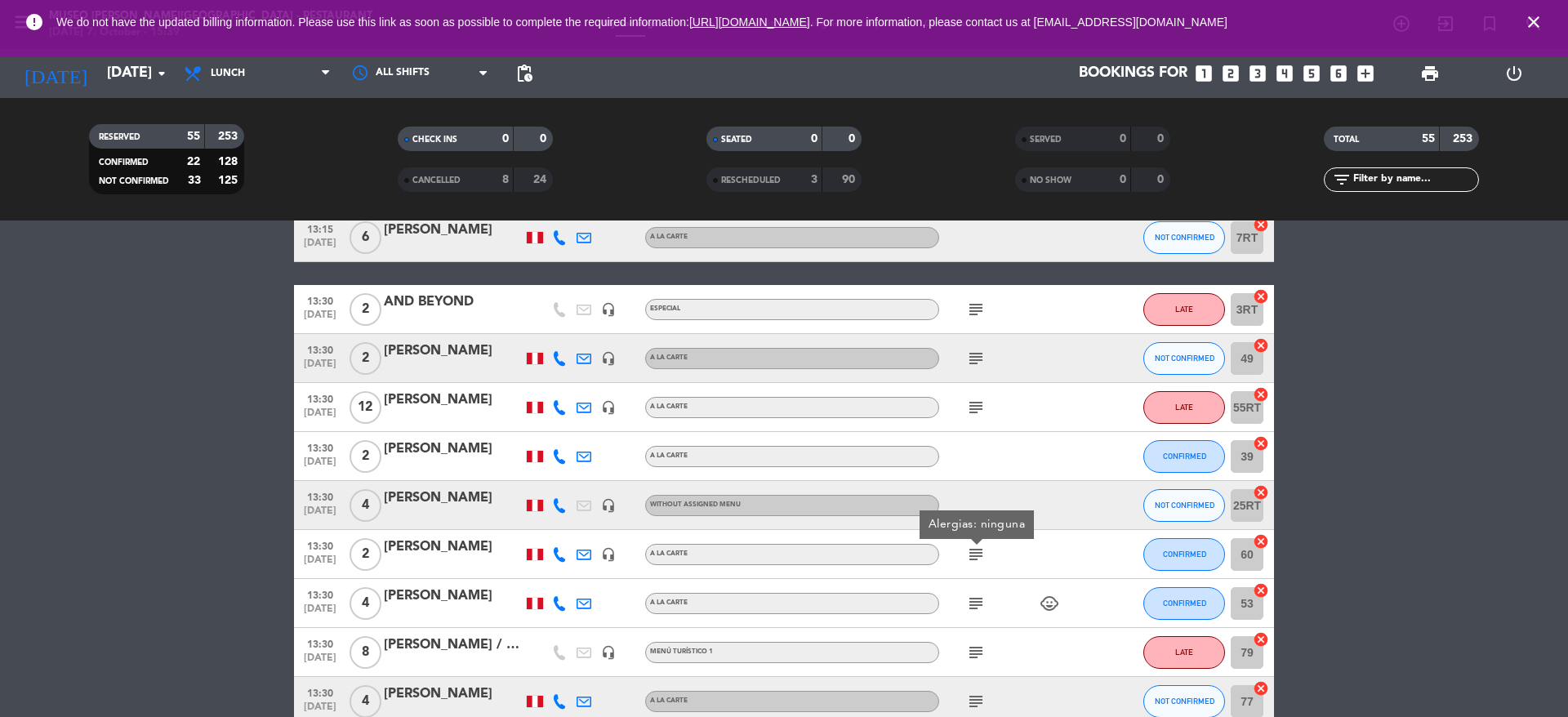
click at [979, 600] on icon "subject" at bounding box center [976, 603] width 19 height 19
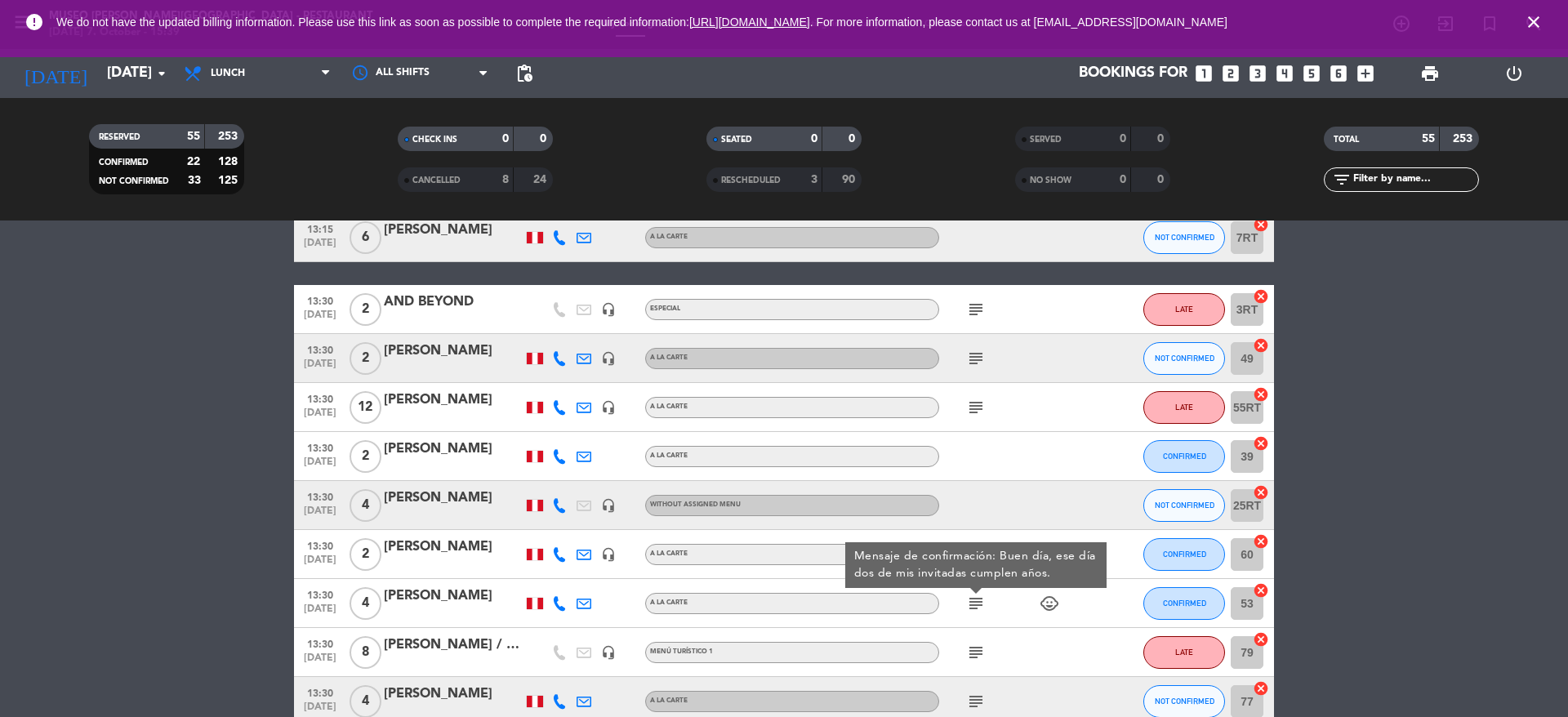
click at [979, 654] on icon "subject" at bounding box center [976, 652] width 19 height 19
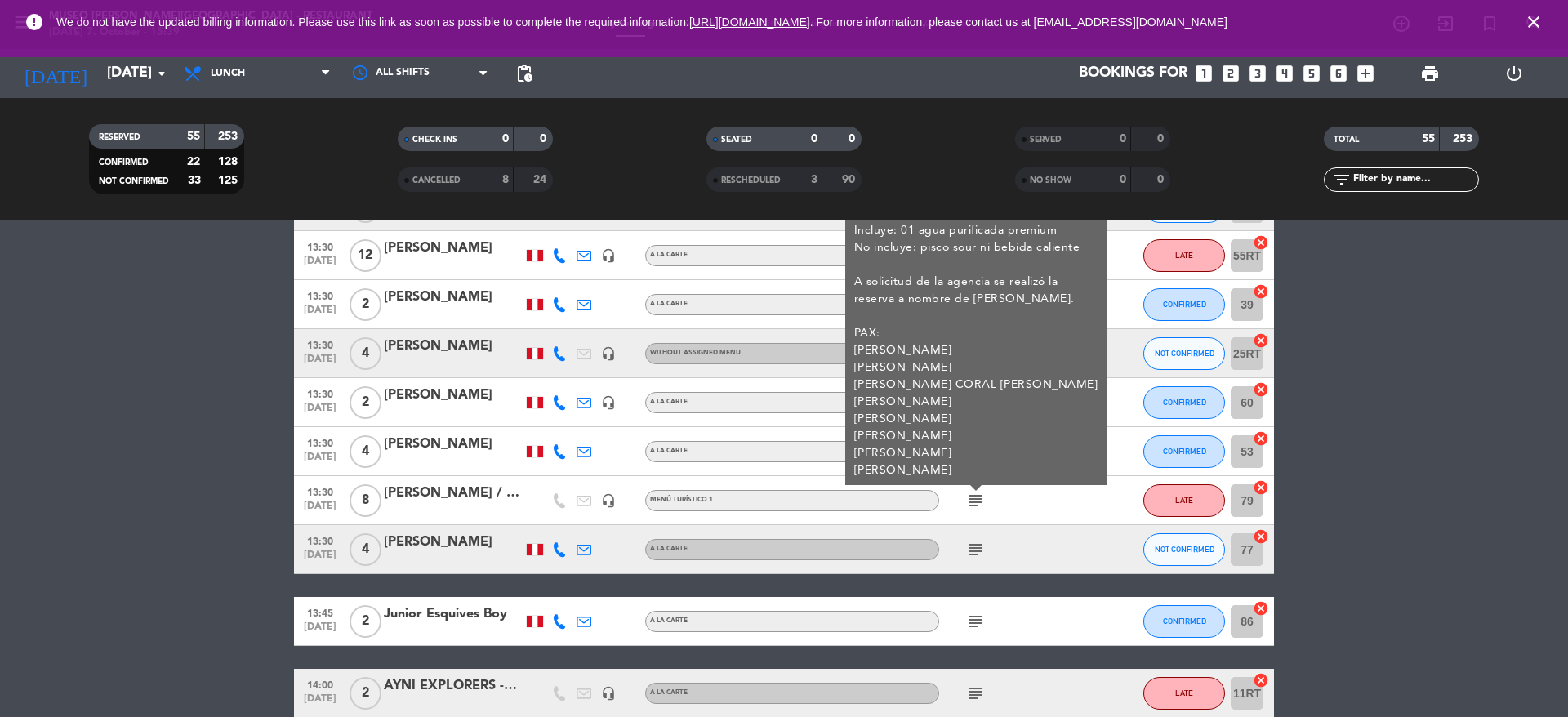
scroll to position [1038, 0]
click at [979, 551] on icon "subject" at bounding box center [976, 549] width 19 height 19
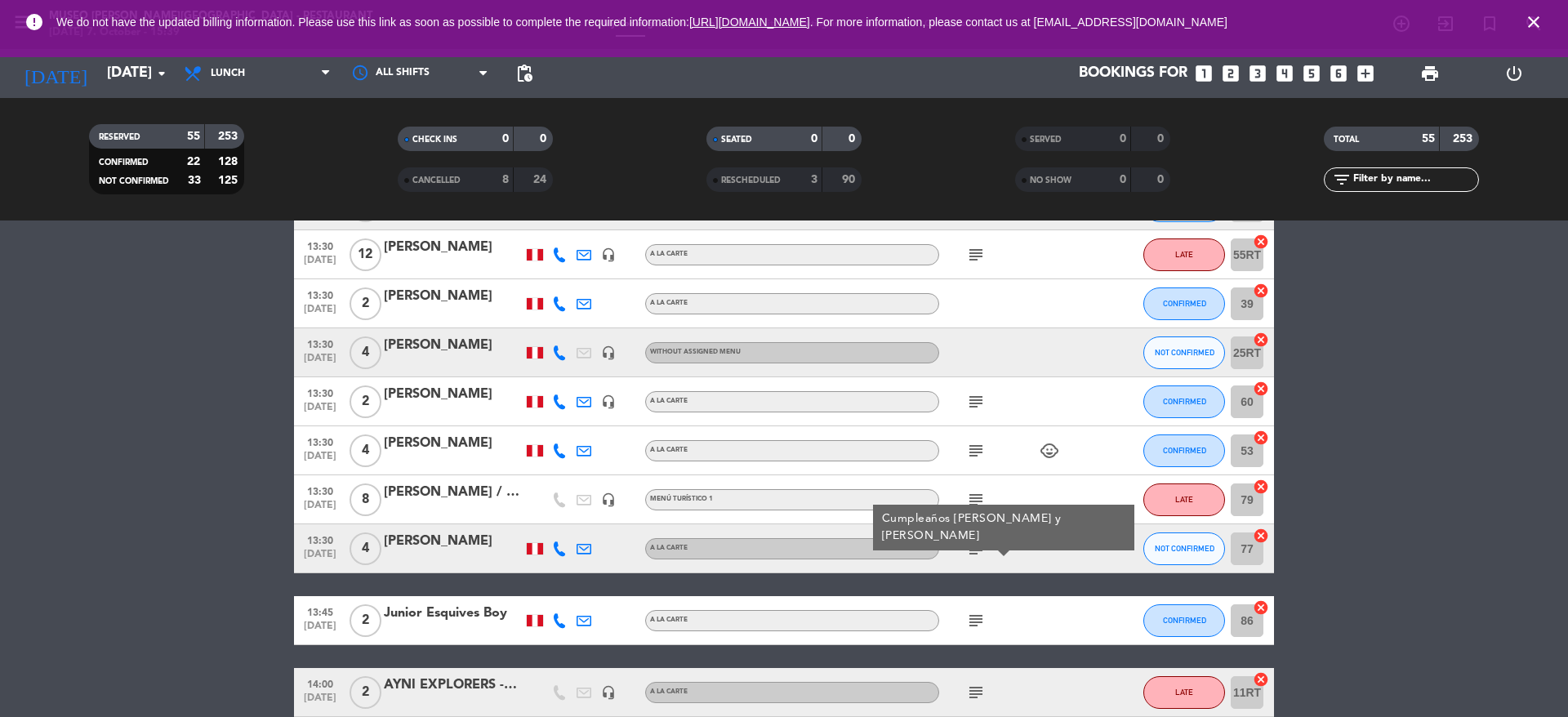
click at [979, 620] on icon "subject" at bounding box center [976, 620] width 19 height 19
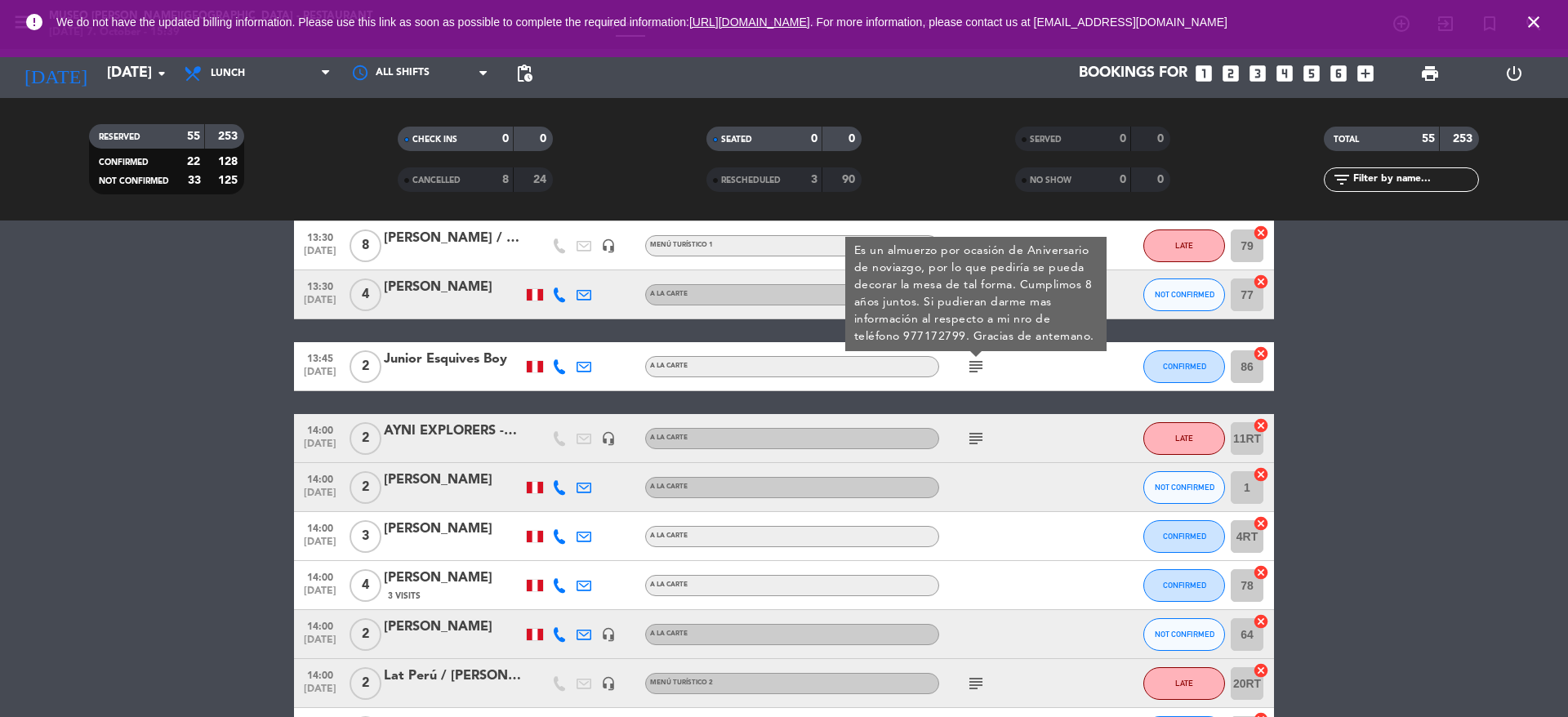
scroll to position [1293, 0]
click at [972, 433] on icon "subject" at bounding box center [976, 437] width 19 height 19
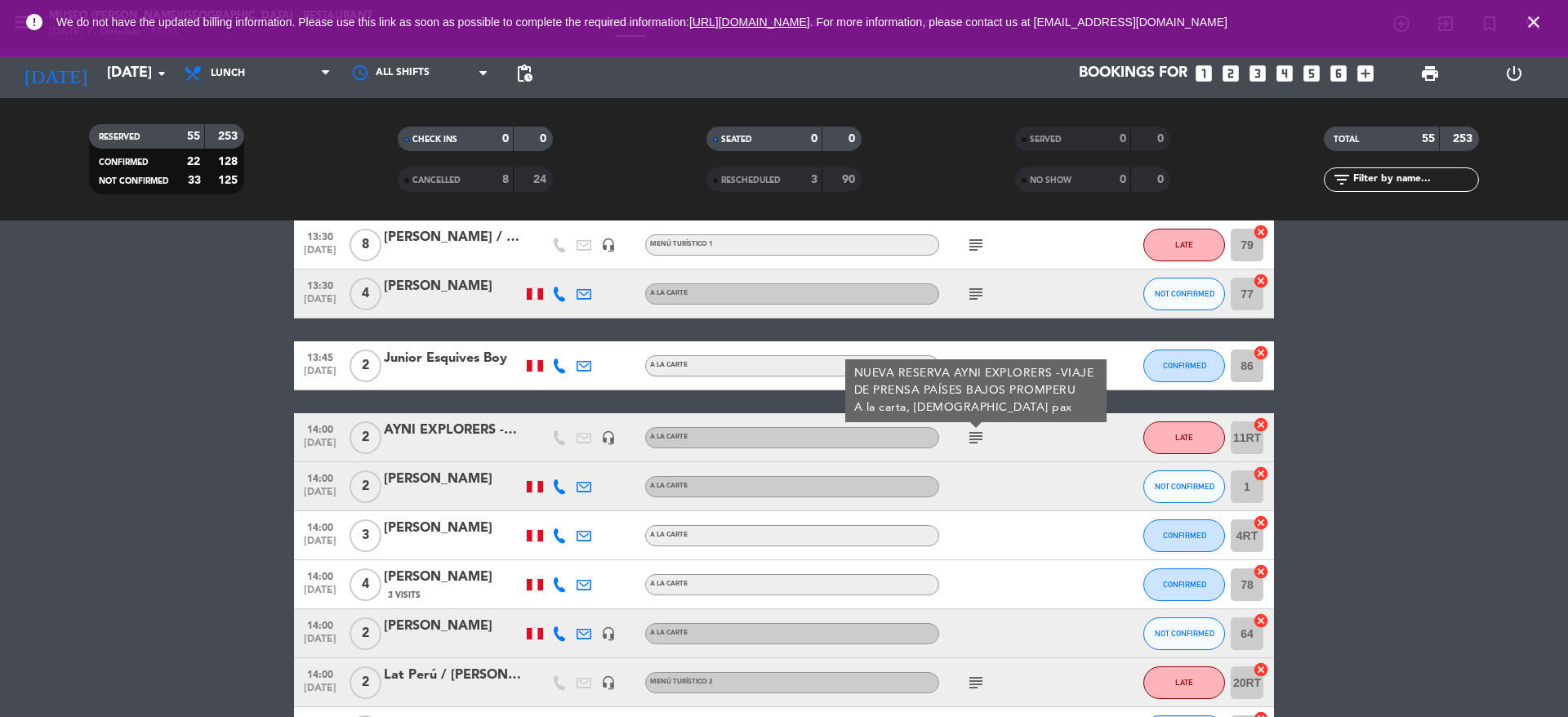
click at [972, 677] on icon "subject" at bounding box center [976, 683] width 19 height 19
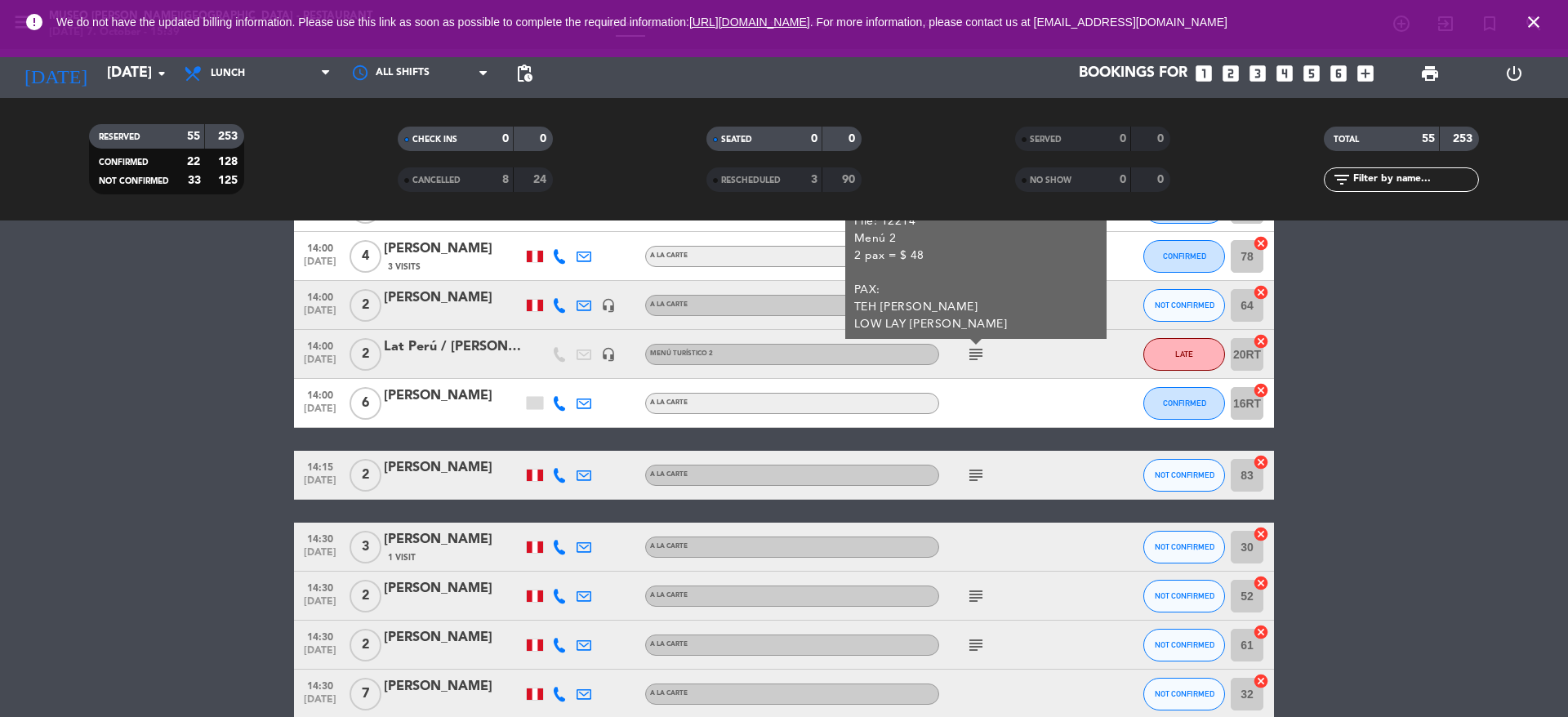
scroll to position [1673, 0]
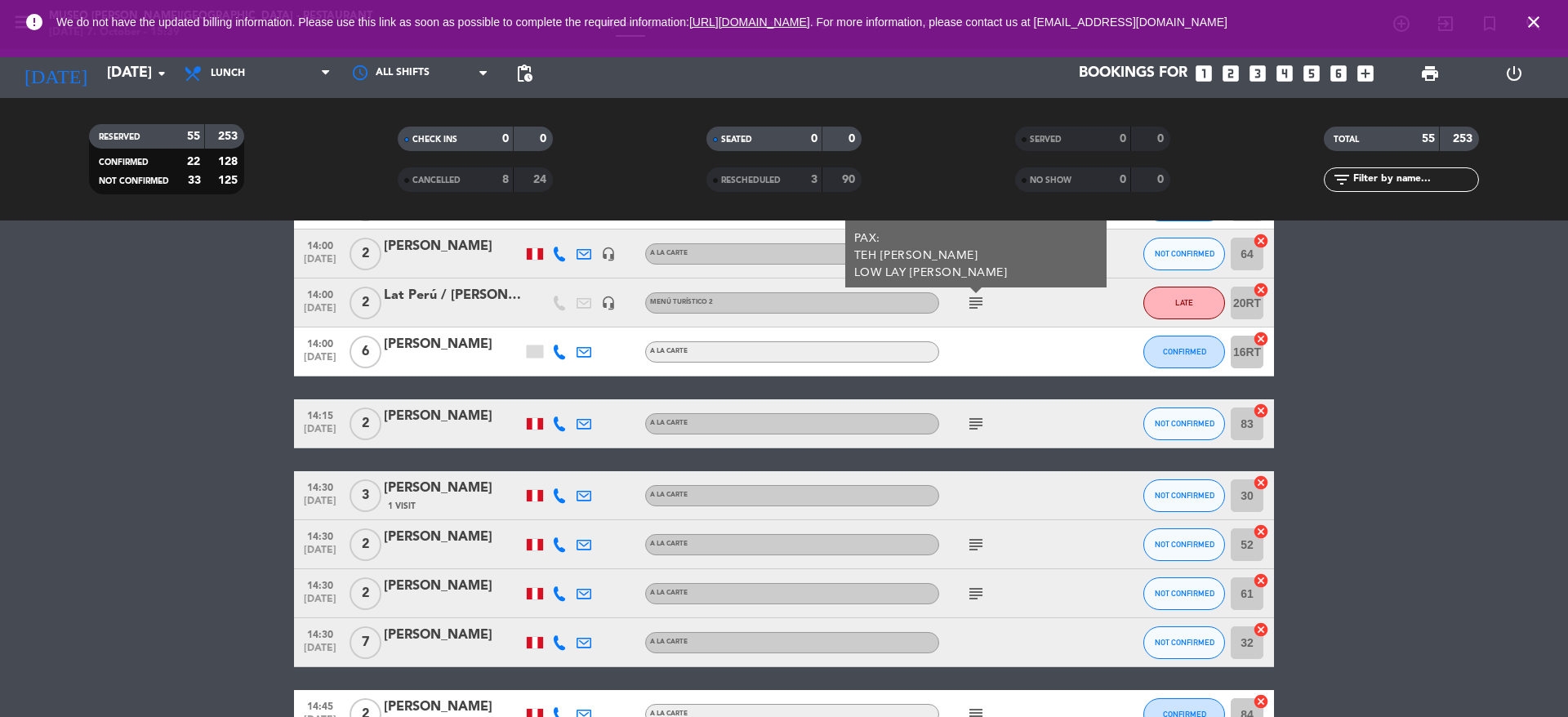
click at [983, 421] on icon "subject" at bounding box center [976, 423] width 19 height 19
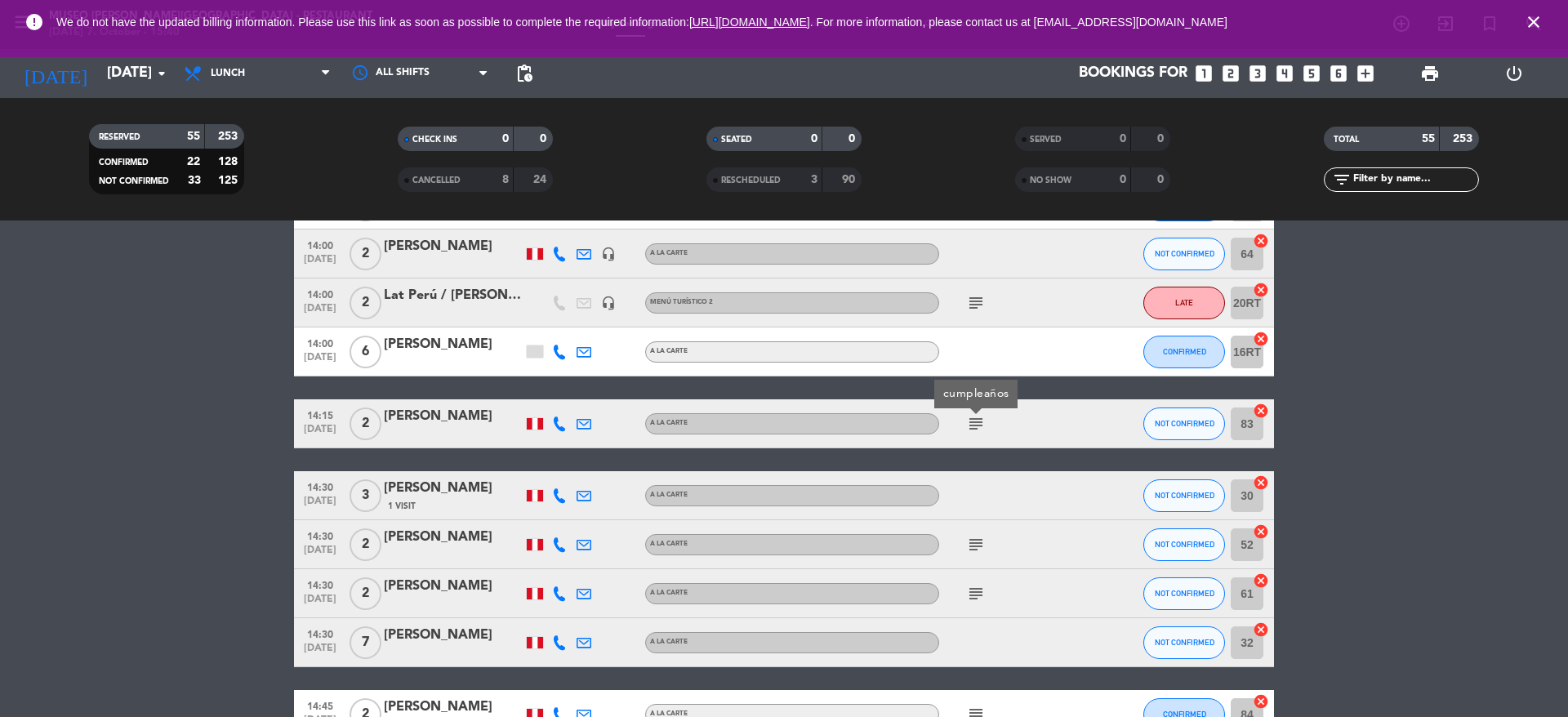
click at [974, 544] on icon "subject" at bounding box center [976, 544] width 19 height 19
click at [981, 612] on div "subject" at bounding box center [1012, 593] width 147 height 49
click at [979, 603] on div "subject" at bounding box center [1012, 593] width 147 height 49
click at [976, 596] on icon "subject" at bounding box center [976, 594] width 19 height 19
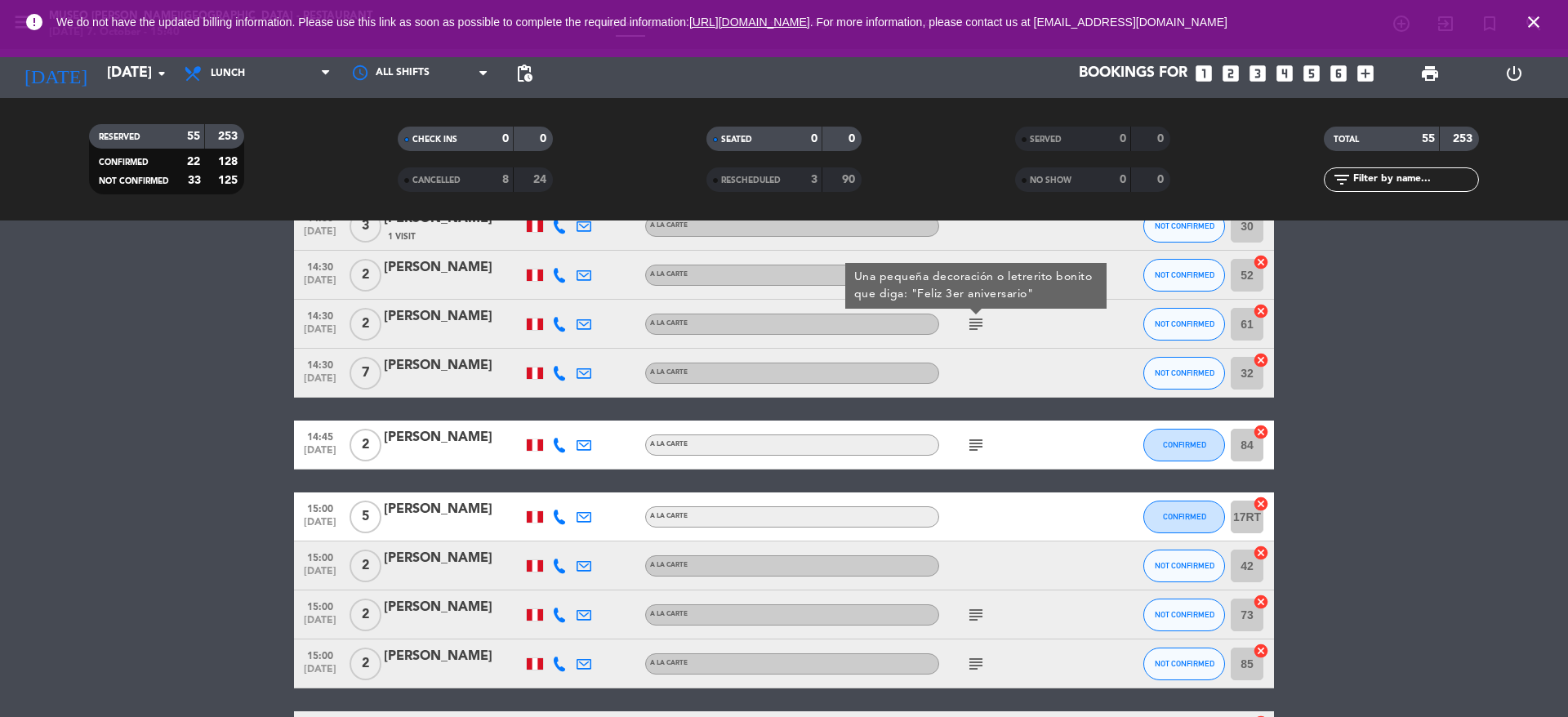
scroll to position [1951, 0]
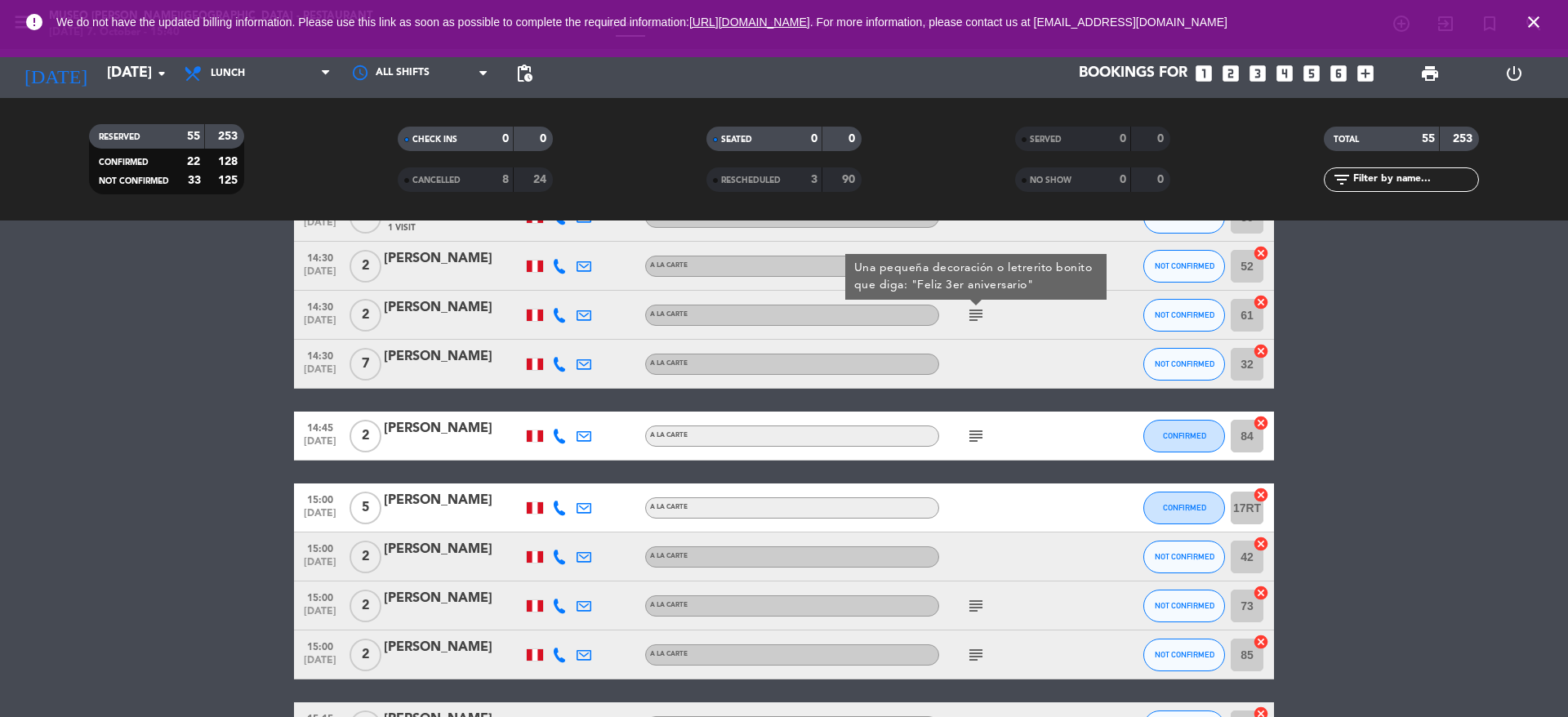
click at [979, 444] on icon "subject" at bounding box center [976, 436] width 19 height 19
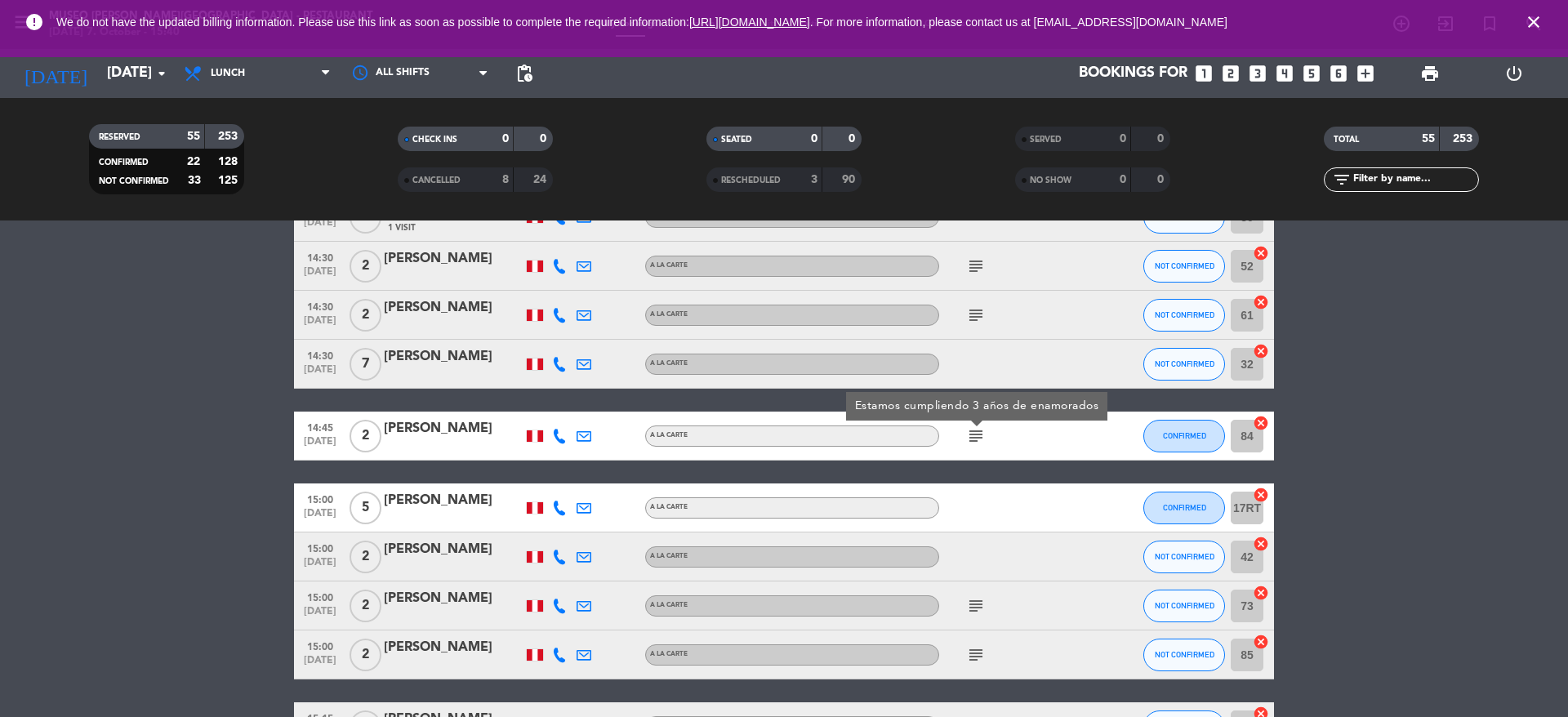
click at [972, 602] on icon "subject" at bounding box center [976, 606] width 19 height 19
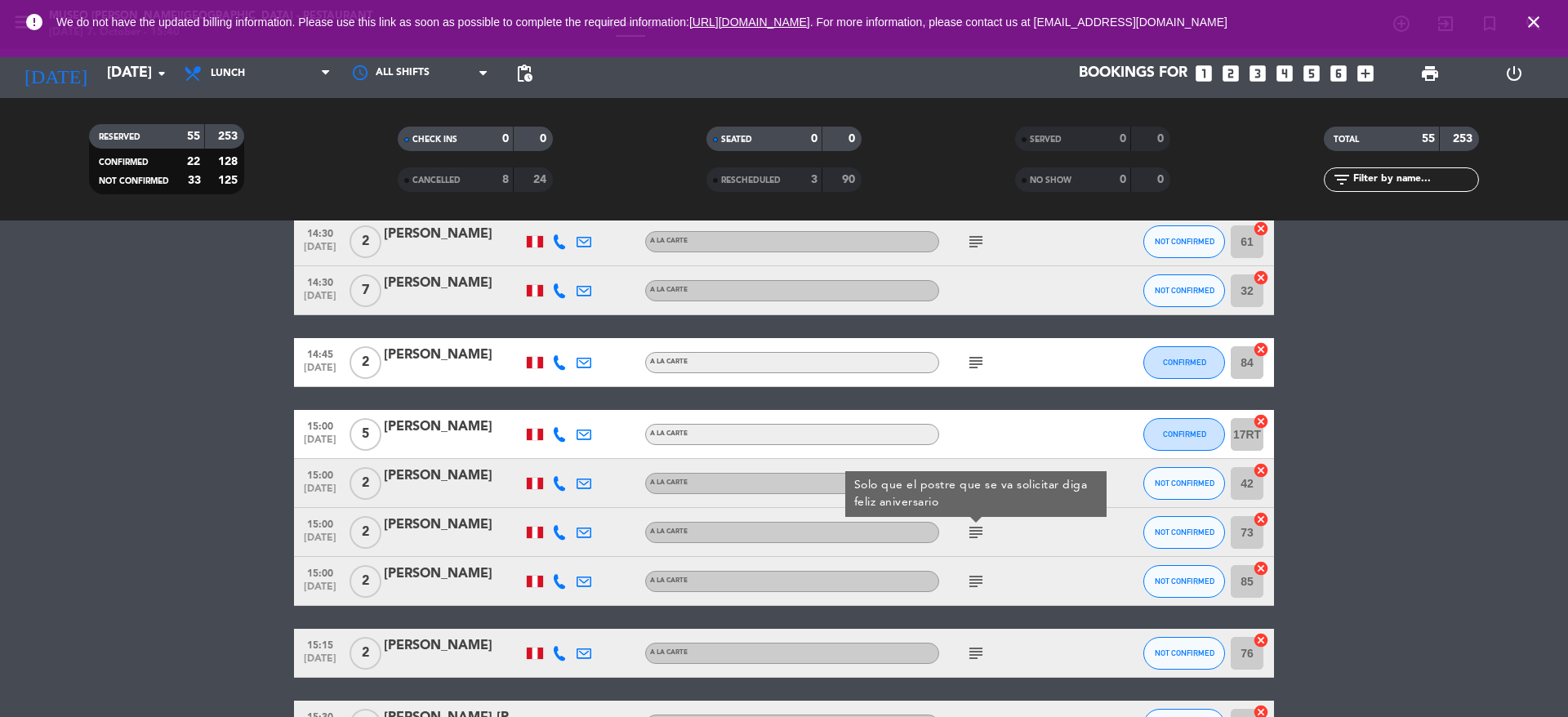
scroll to position [2025, 0]
click at [972, 592] on div "subject" at bounding box center [1012, 579] width 147 height 49
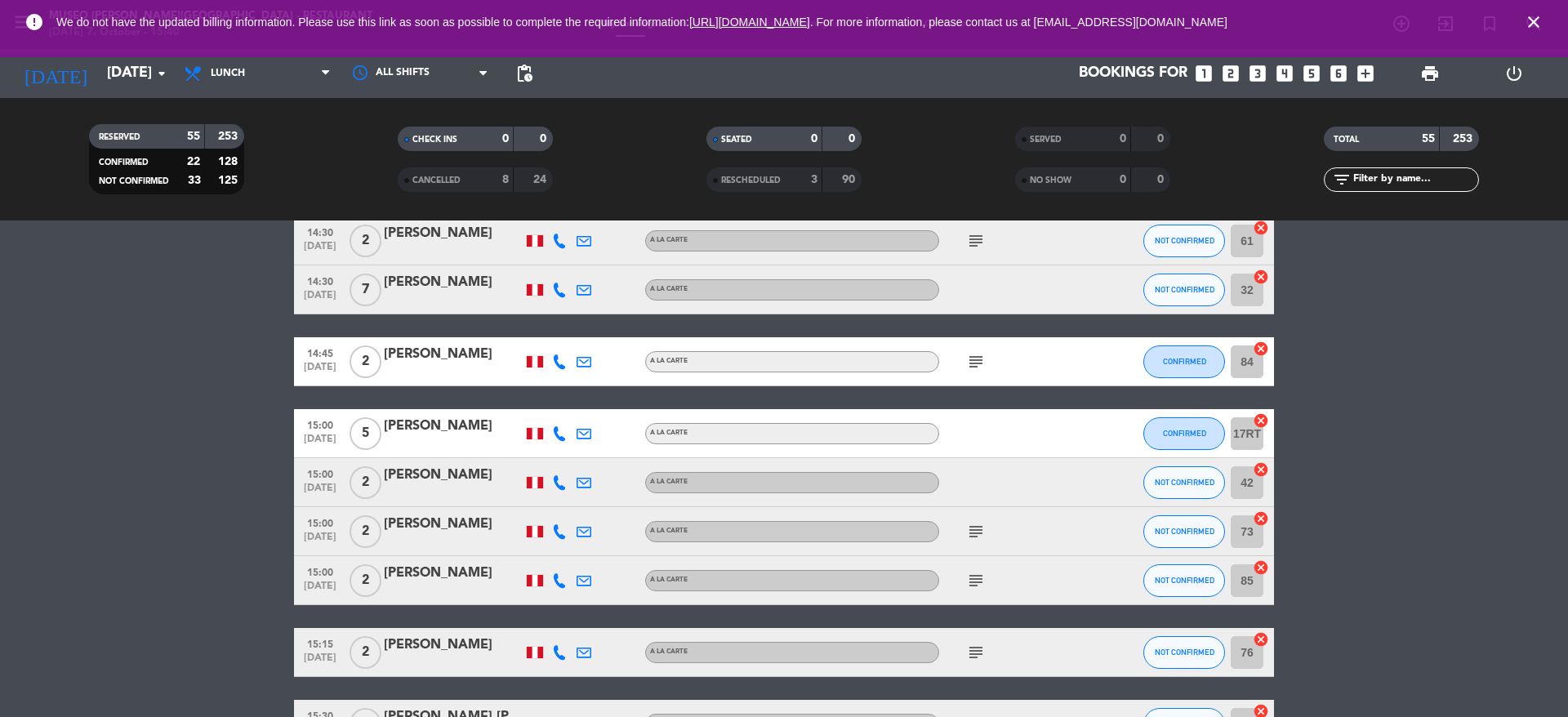
click at [974, 587] on icon "subject" at bounding box center [976, 580] width 19 height 19
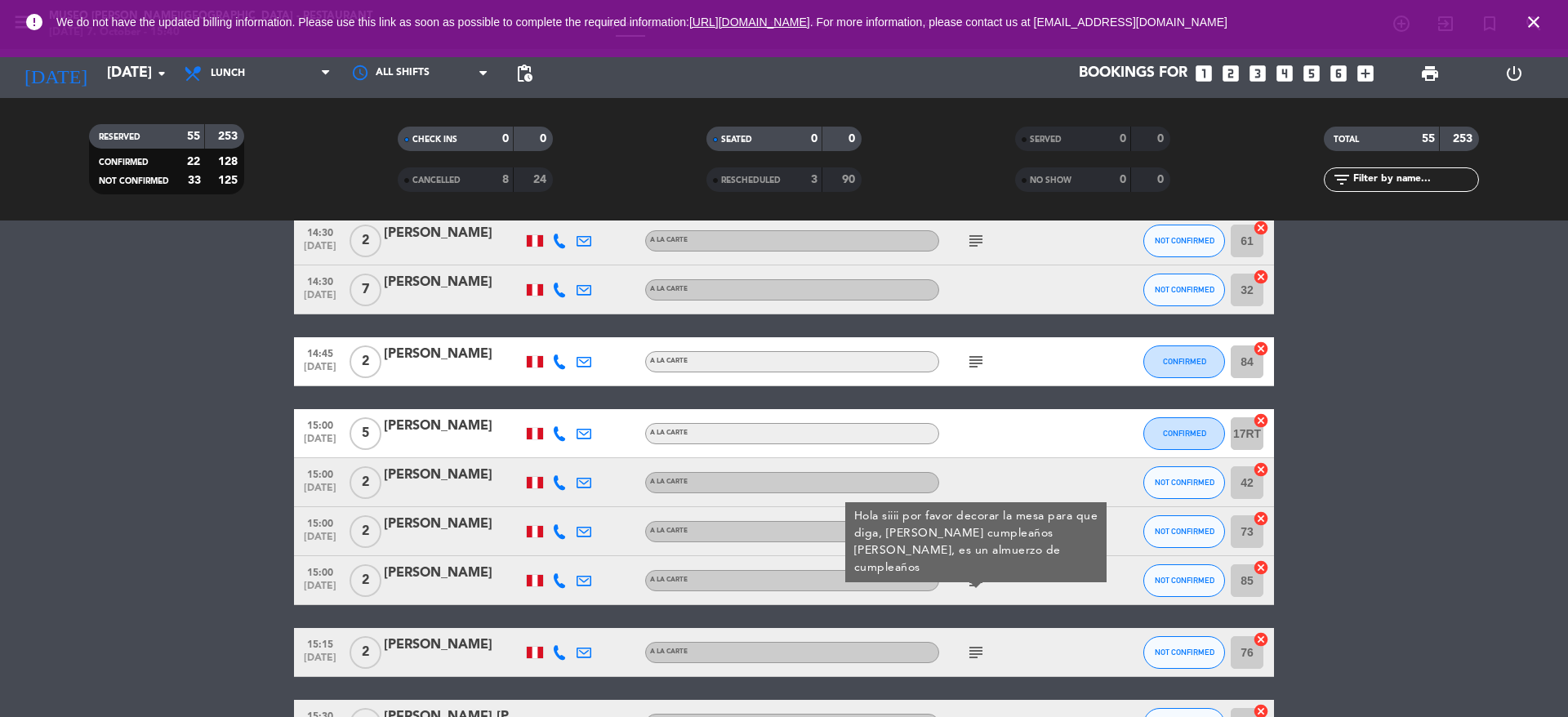
click at [982, 654] on icon "subject" at bounding box center [976, 652] width 19 height 19
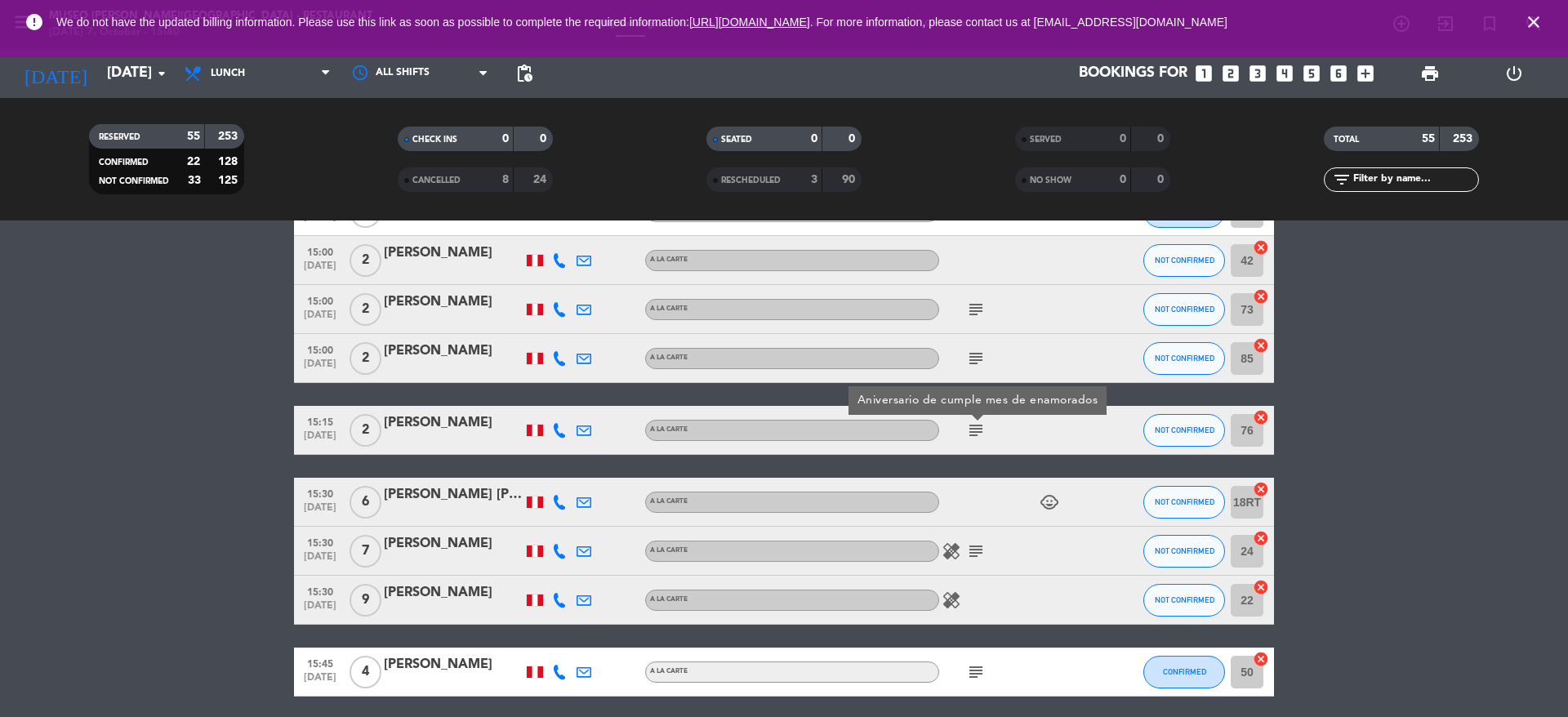
scroll to position [2259, 0]
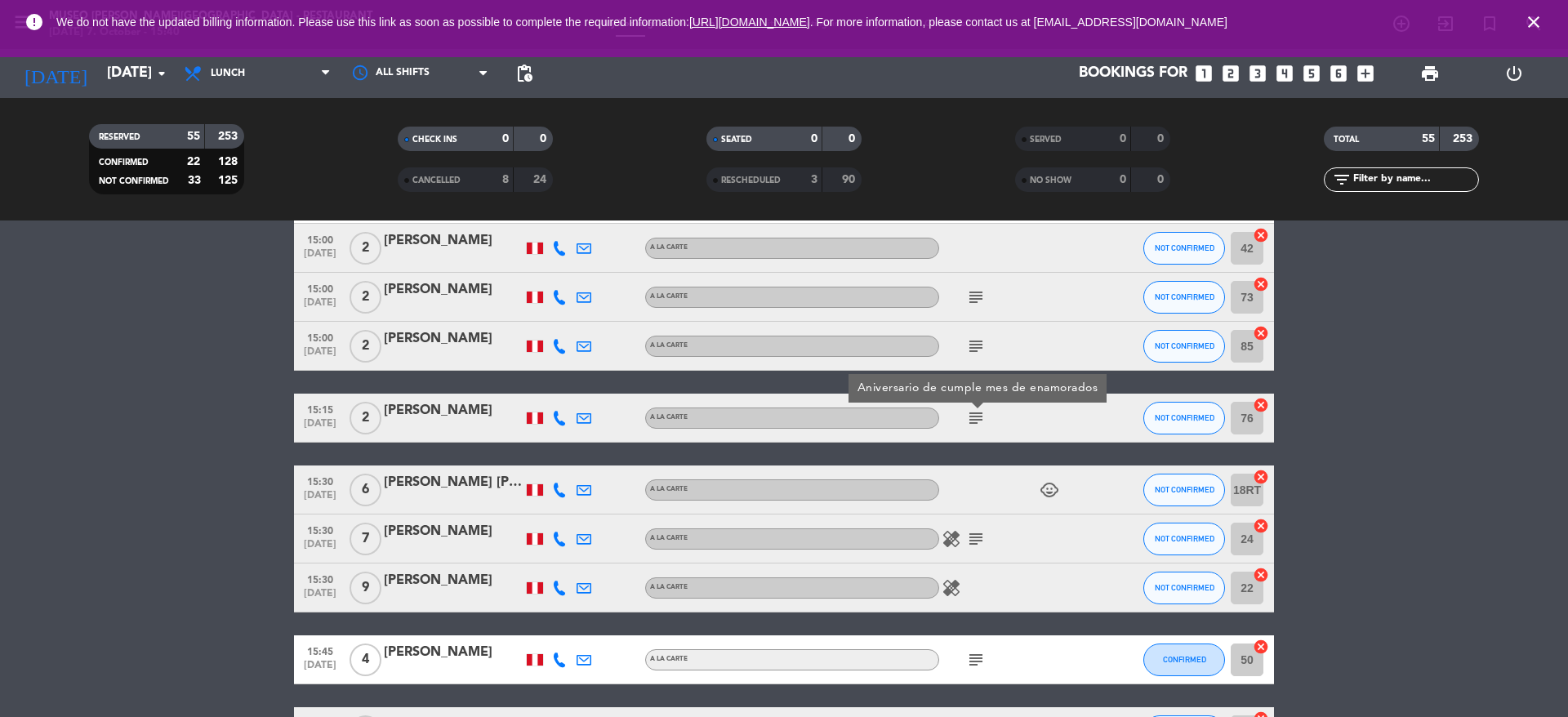
click at [978, 550] on div "healing subject" at bounding box center [1012, 538] width 147 height 49
click at [977, 541] on icon "subject" at bounding box center [976, 539] width 19 height 19
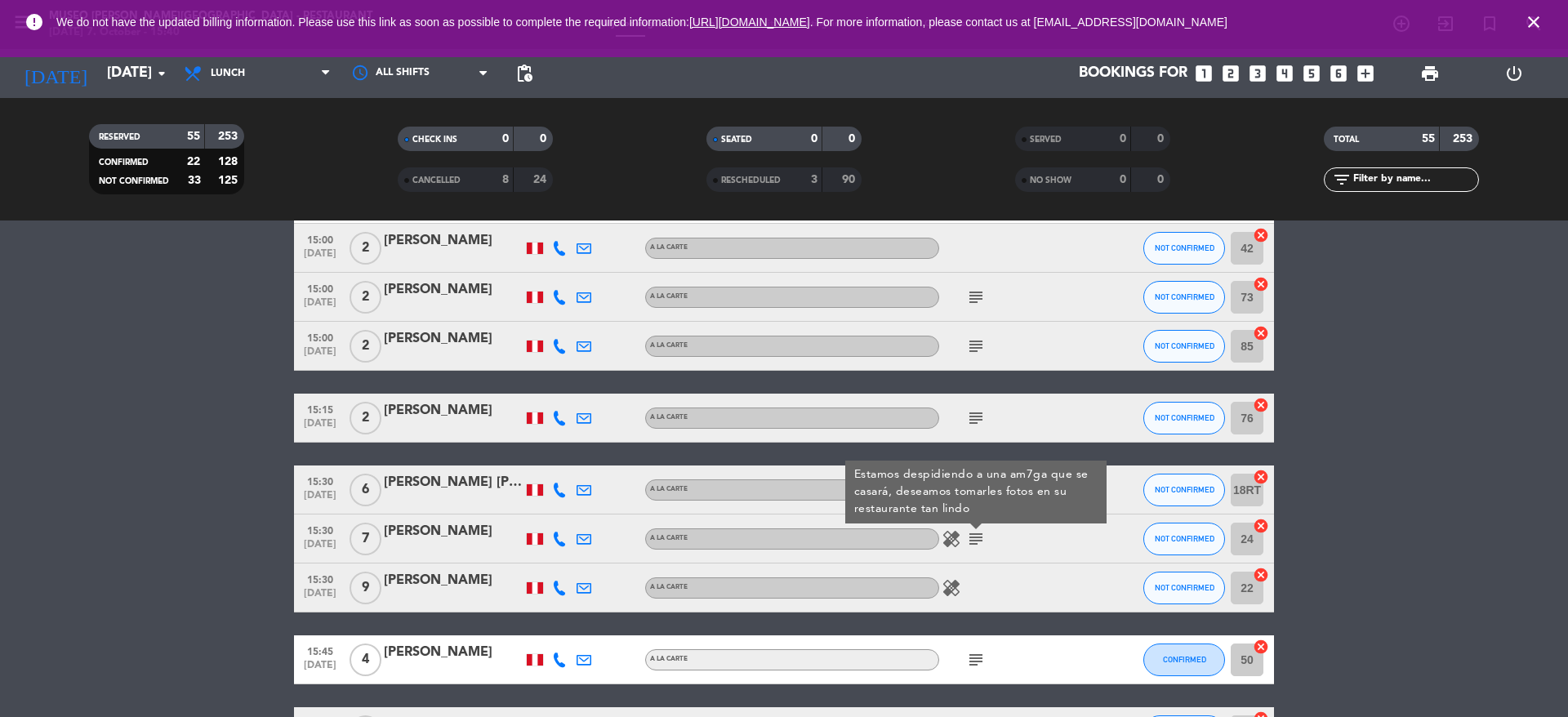
click at [973, 654] on icon "subject" at bounding box center [976, 660] width 19 height 19
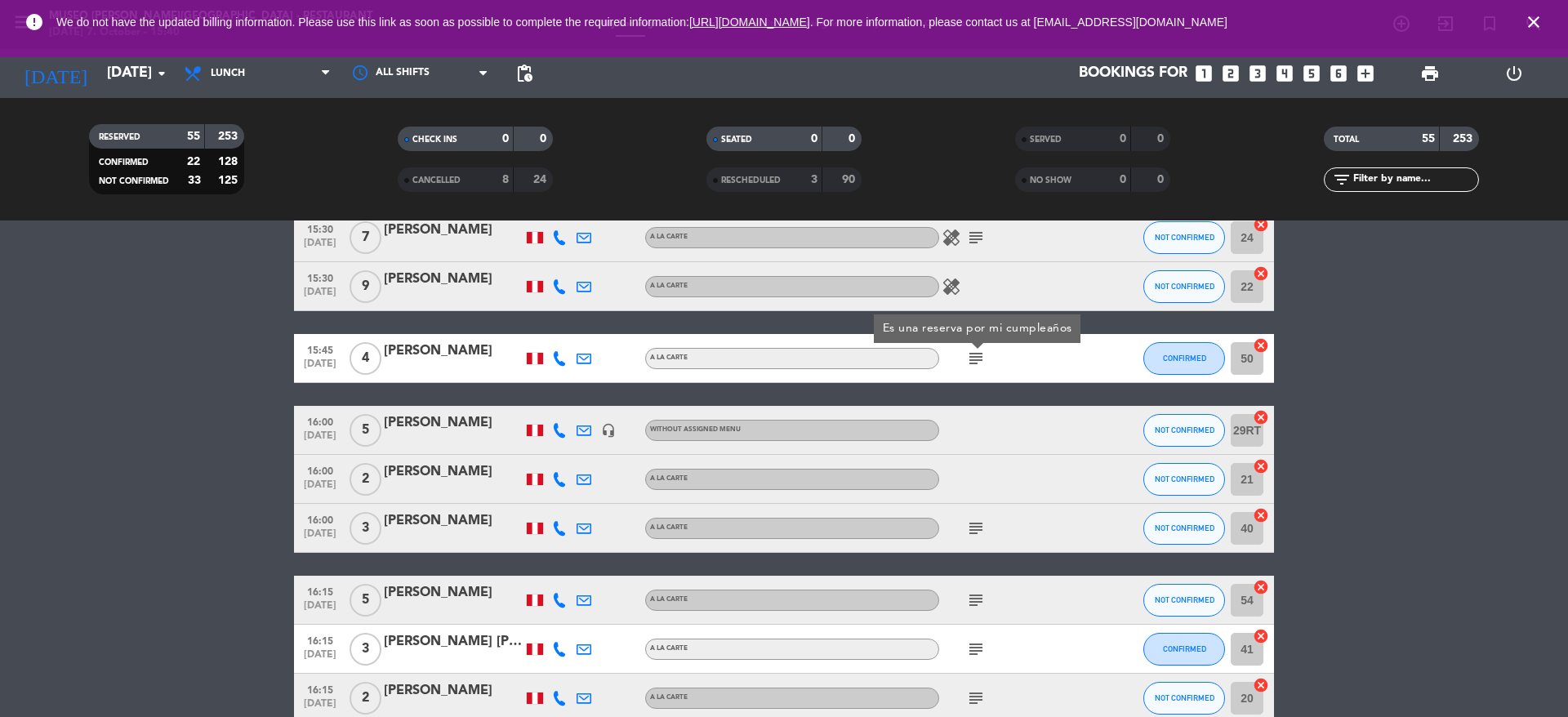
scroll to position [2564, 0]
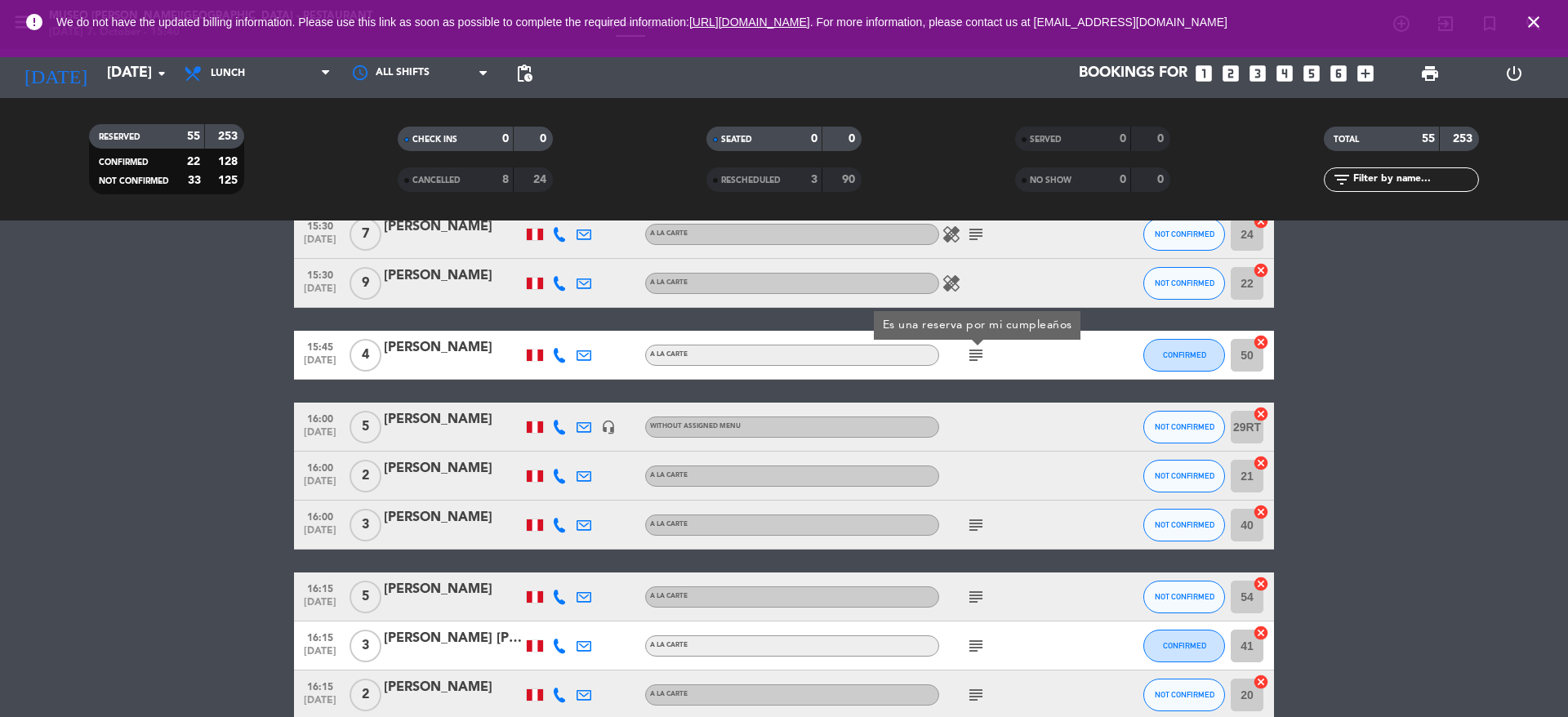
click at [978, 541] on div "subject" at bounding box center [1012, 524] width 147 height 49
click at [974, 521] on icon "subject" at bounding box center [976, 525] width 19 height 19
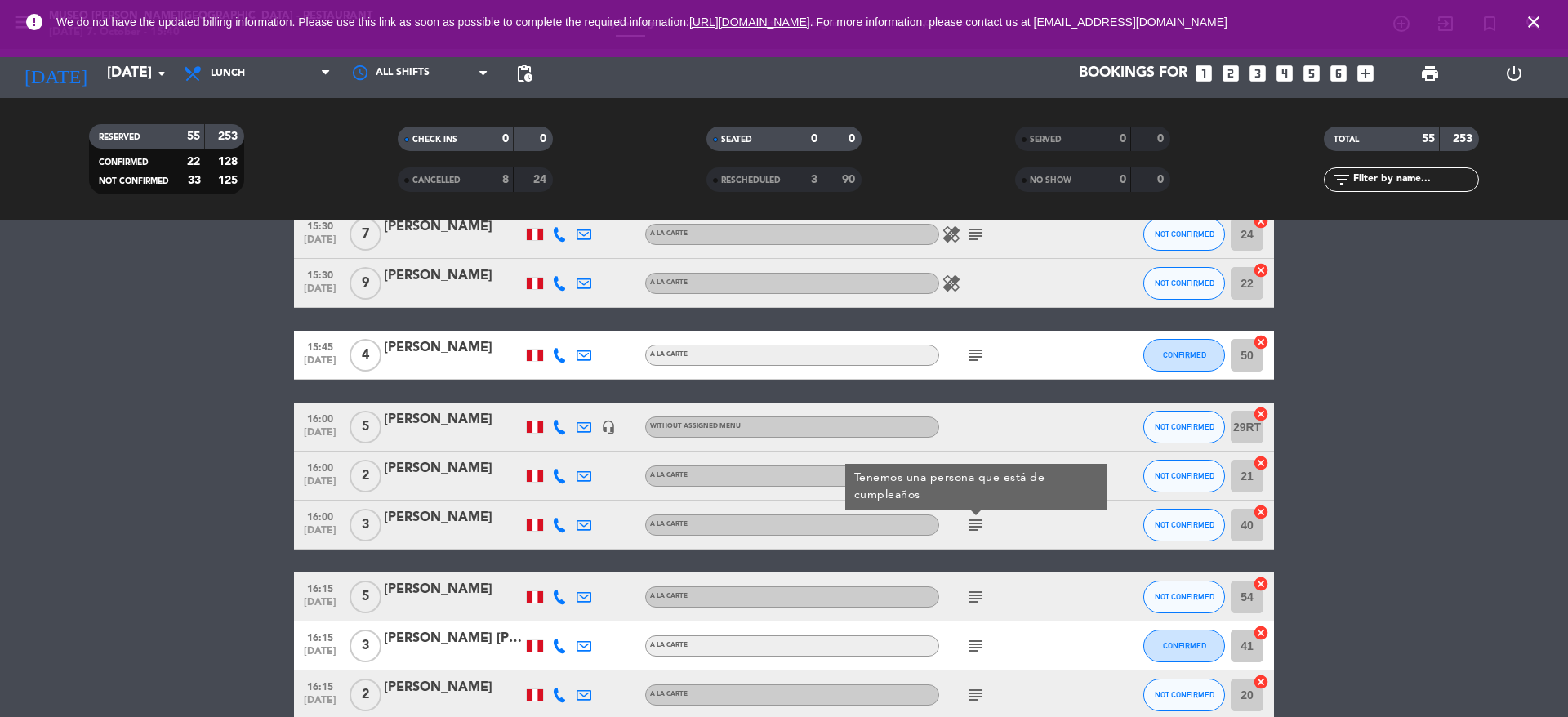
click at [974, 521] on icon "subject" at bounding box center [976, 525] width 19 height 19
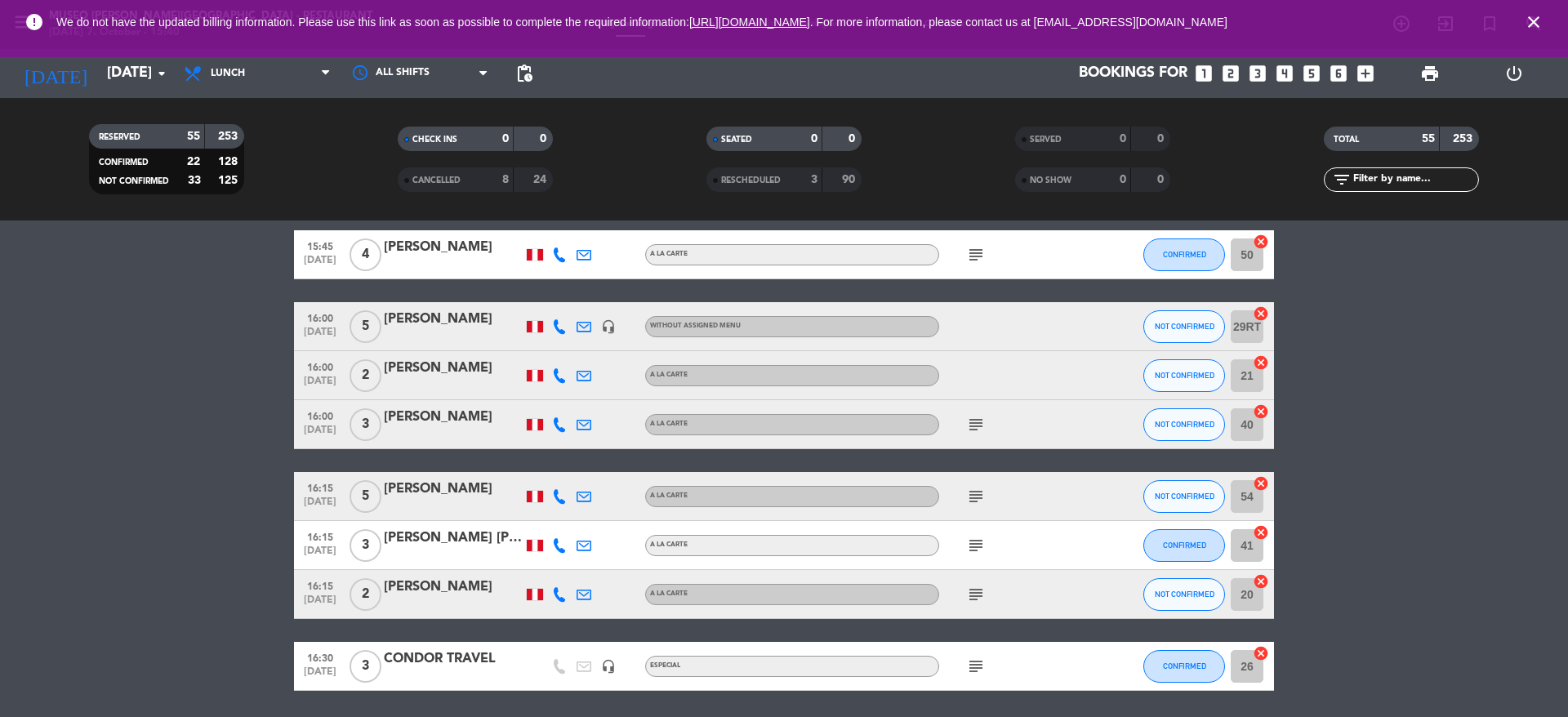
scroll to position [2670, 0]
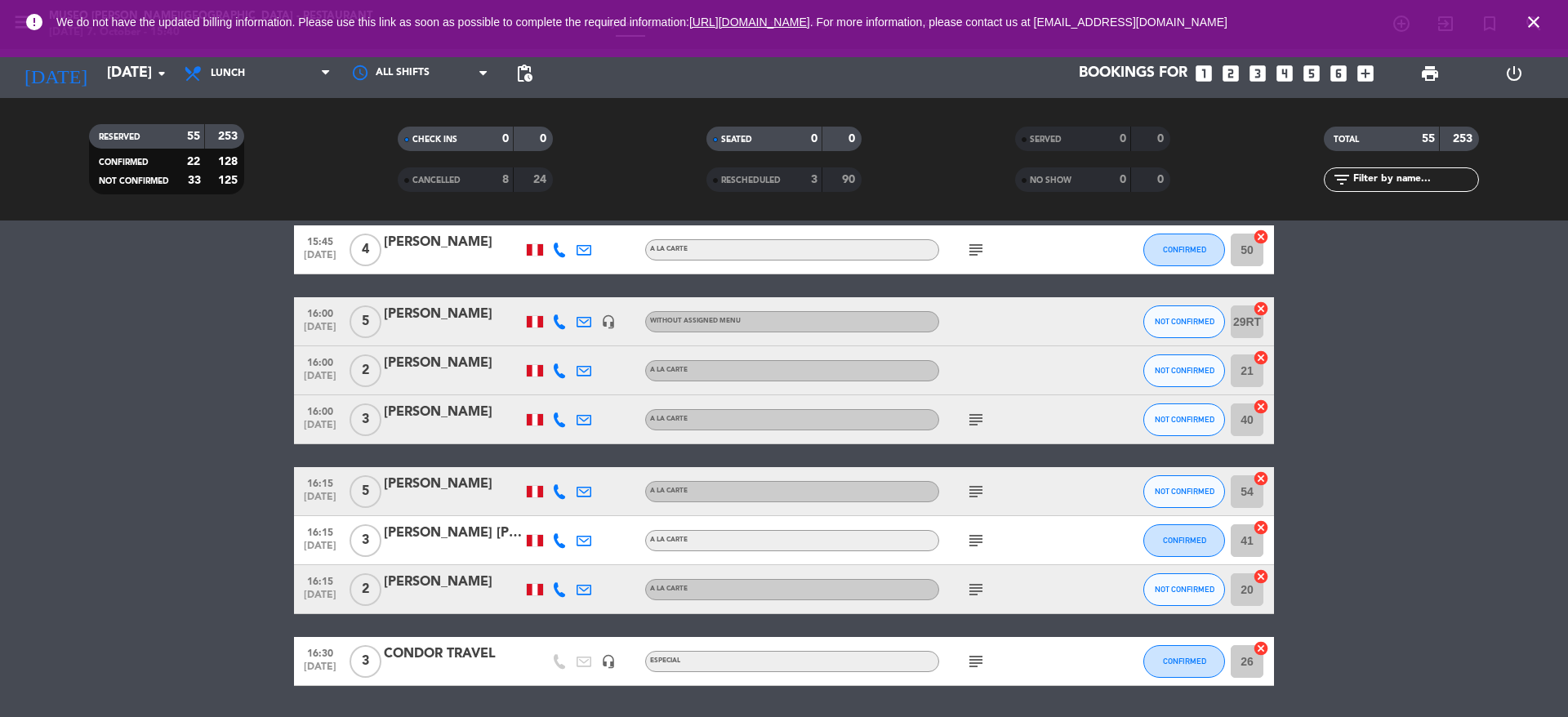
click at [976, 491] on icon "subject" at bounding box center [976, 491] width 19 height 19
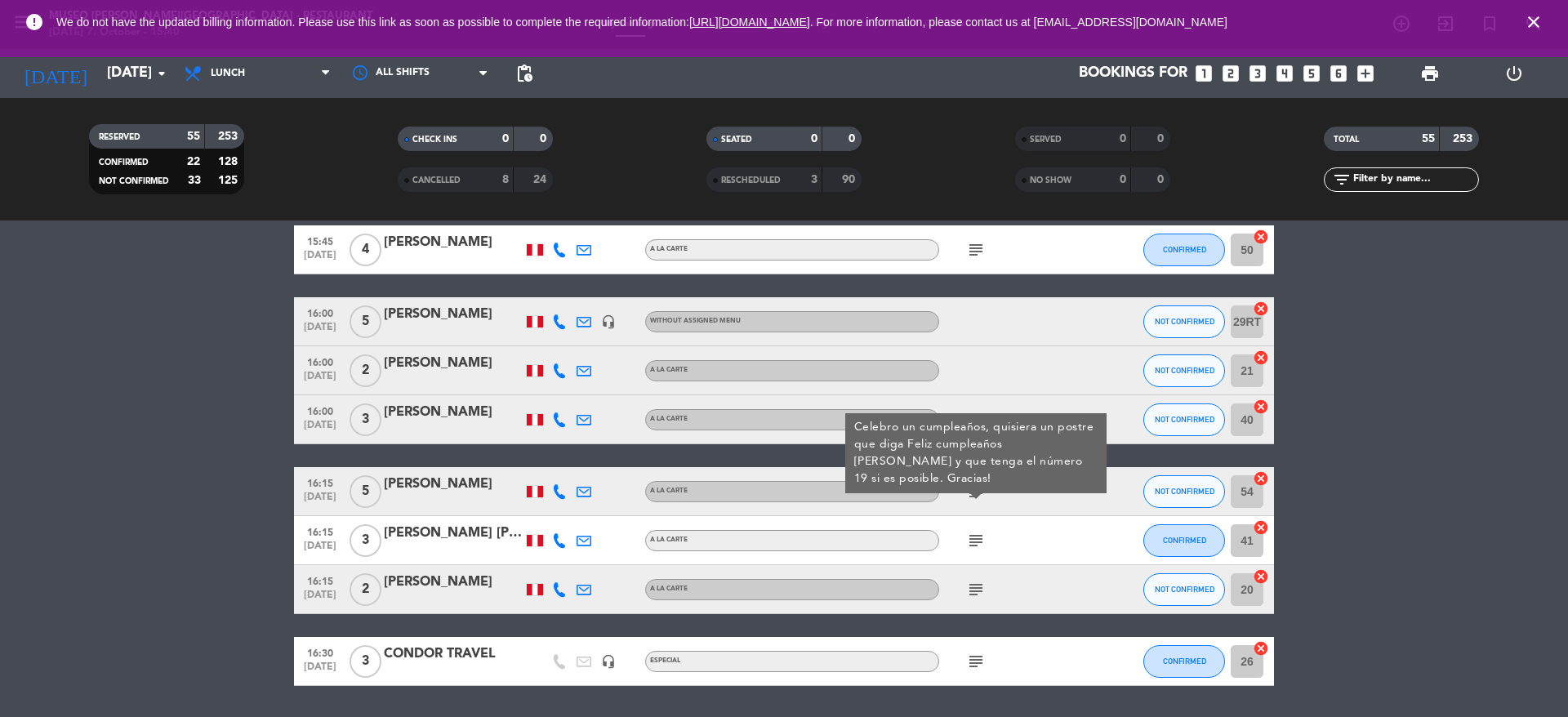
click at [977, 543] on icon "subject" at bounding box center [976, 541] width 19 height 19
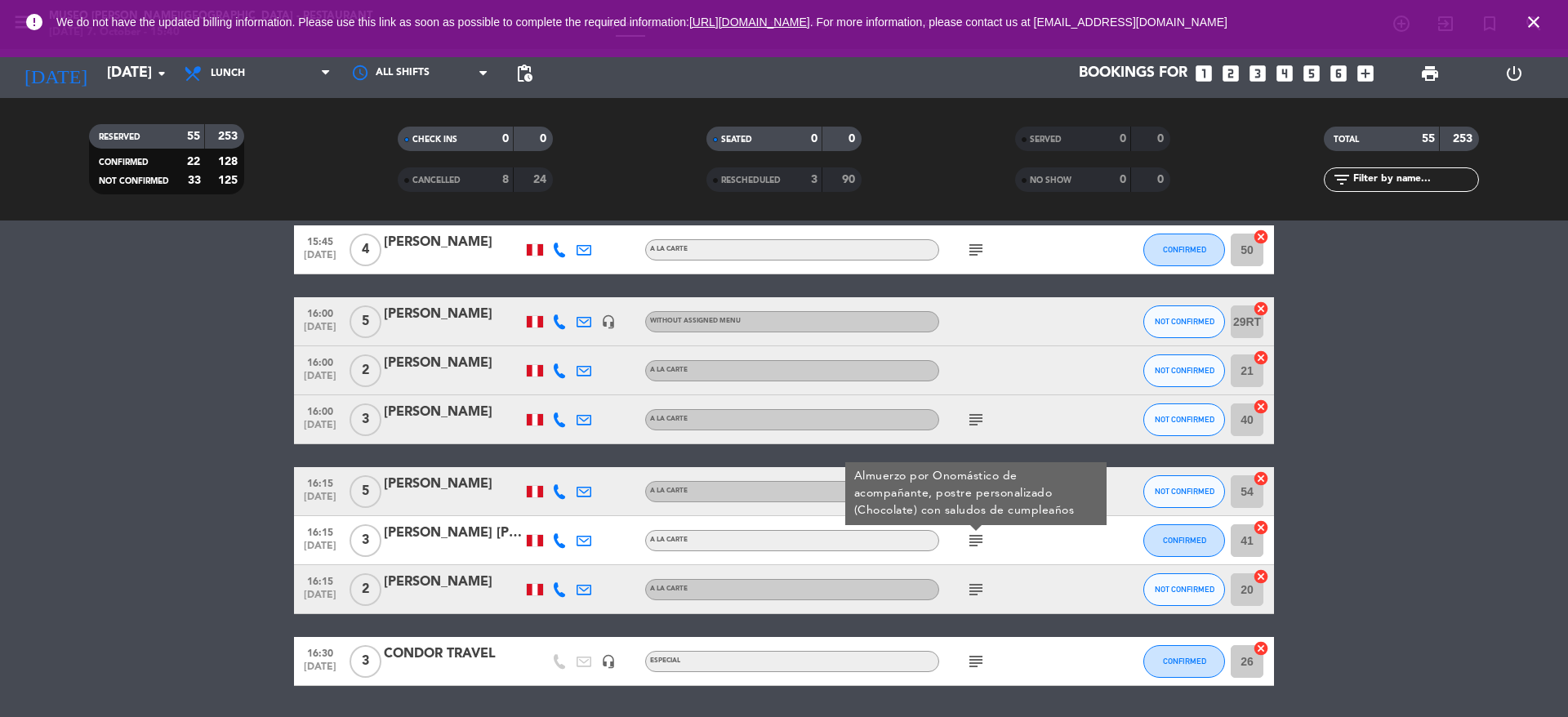
click at [977, 587] on icon "subject" at bounding box center [976, 589] width 19 height 19
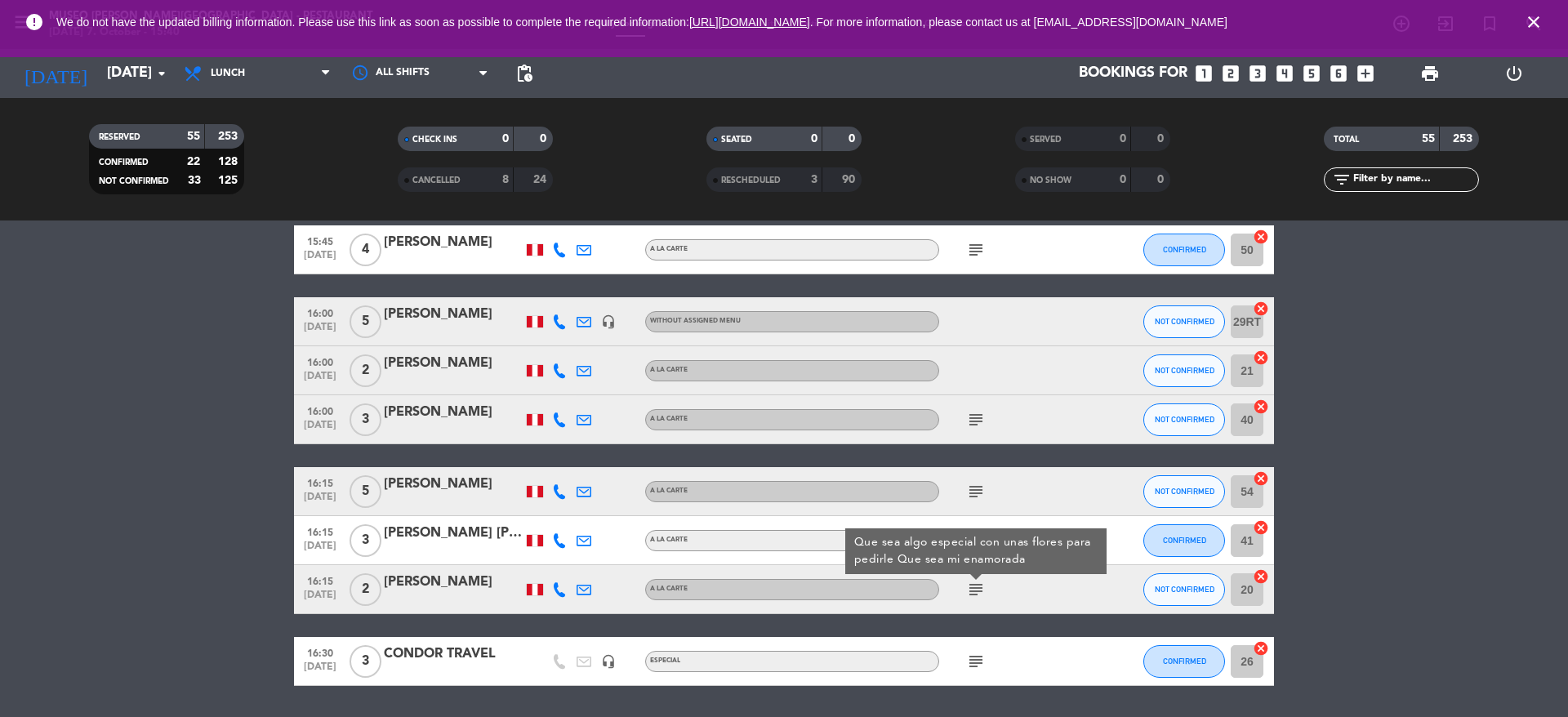
click at [977, 659] on icon "subject" at bounding box center [976, 661] width 19 height 19
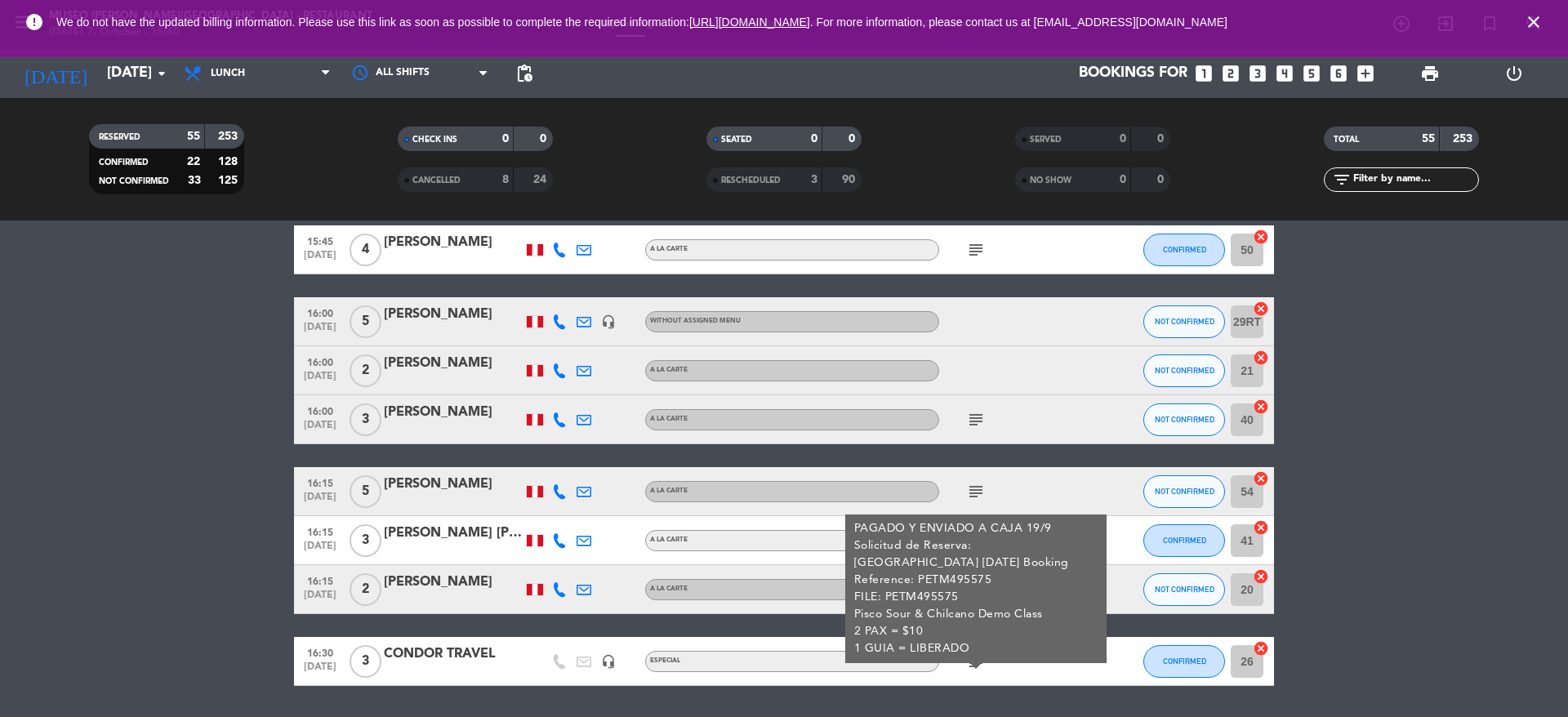
click at [977, 659] on icon "subject" at bounding box center [976, 661] width 19 height 19
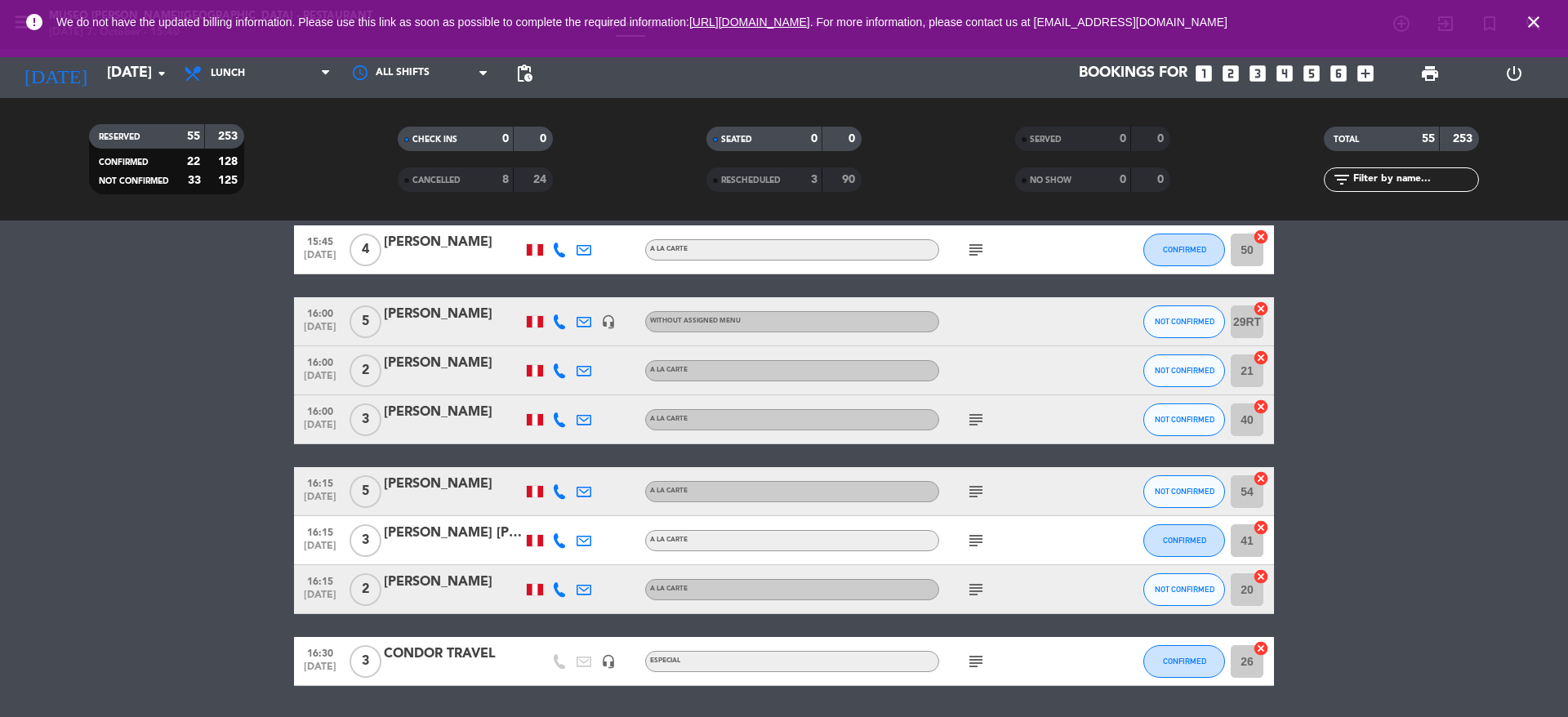
click at [976, 587] on icon "subject" at bounding box center [976, 589] width 19 height 19
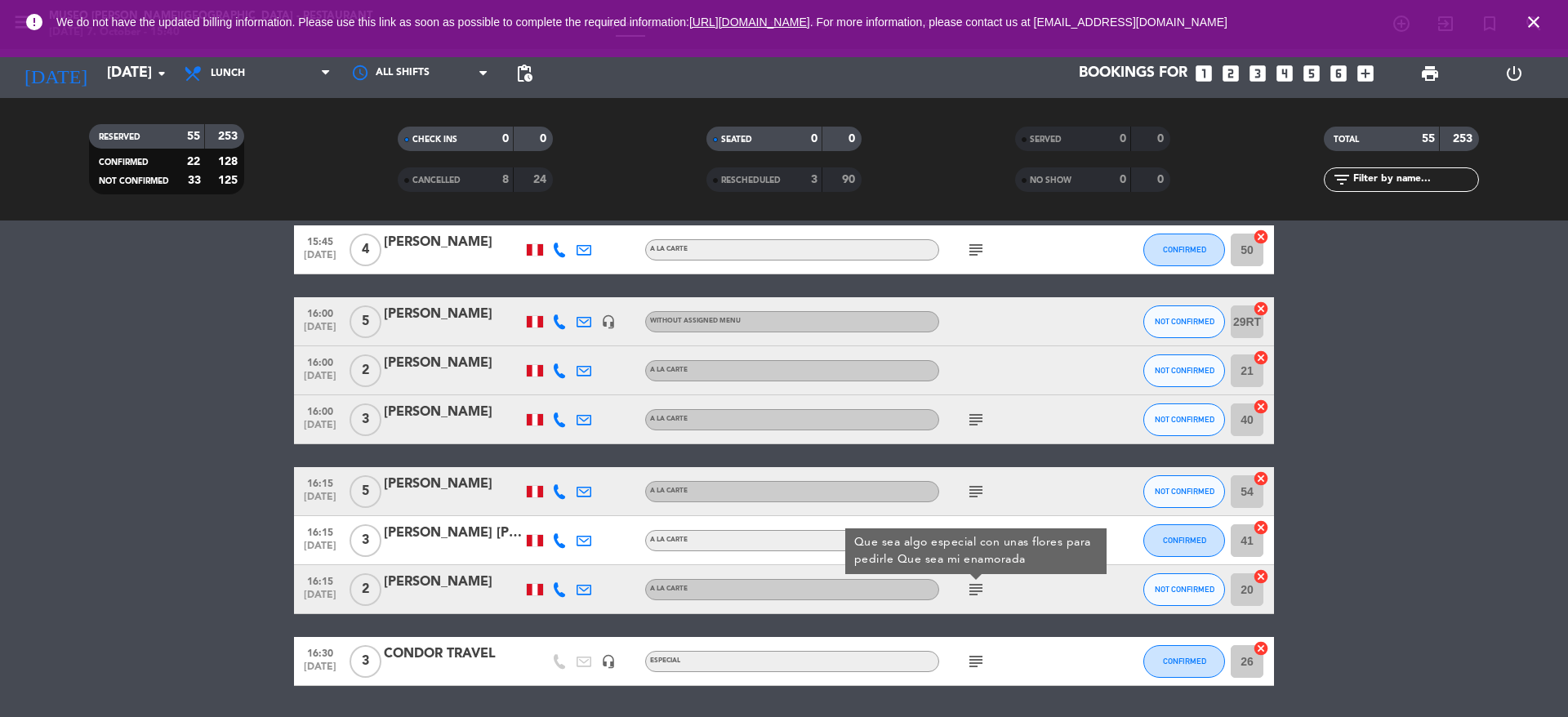
scroll to position [2720, 0]
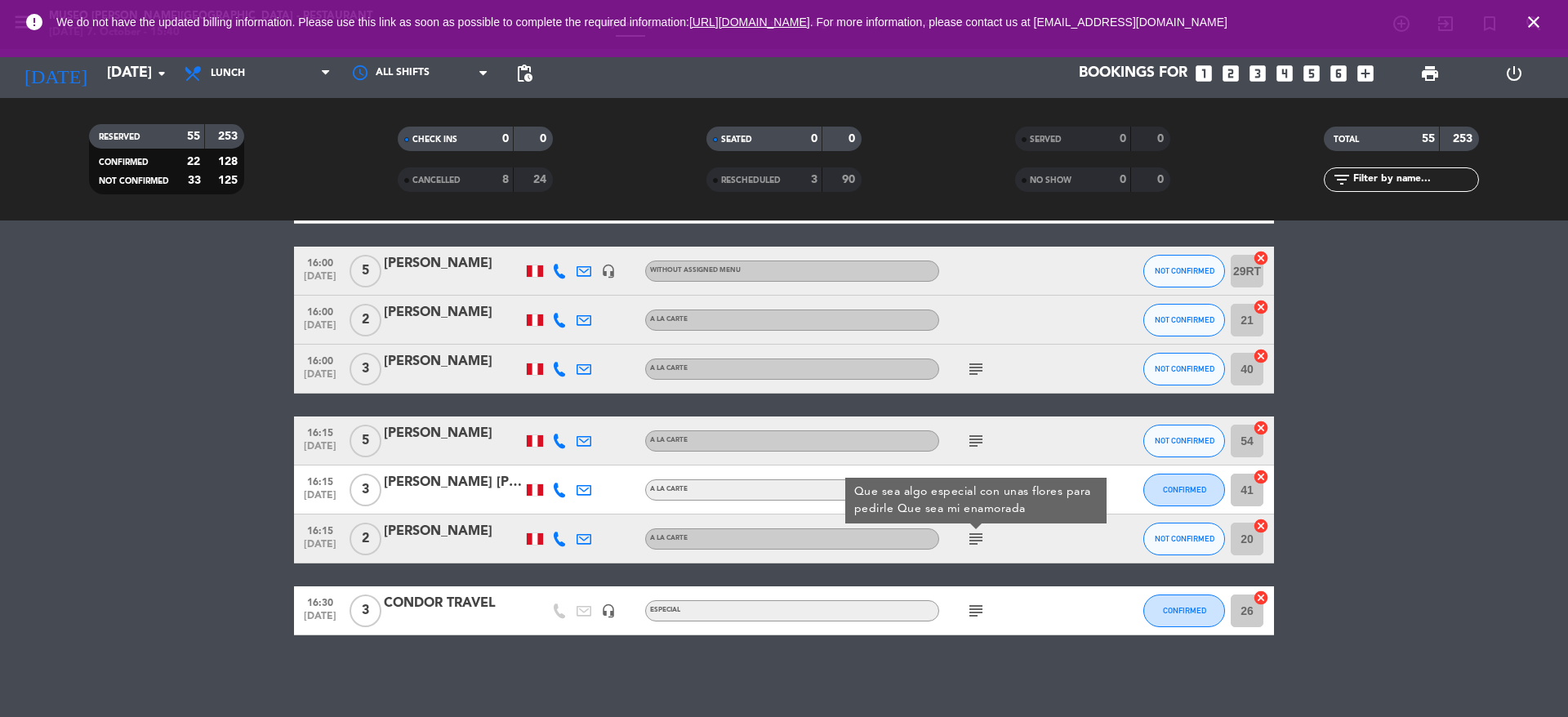
click at [409, 528] on div "[PERSON_NAME]" at bounding box center [453, 532] width 139 height 21
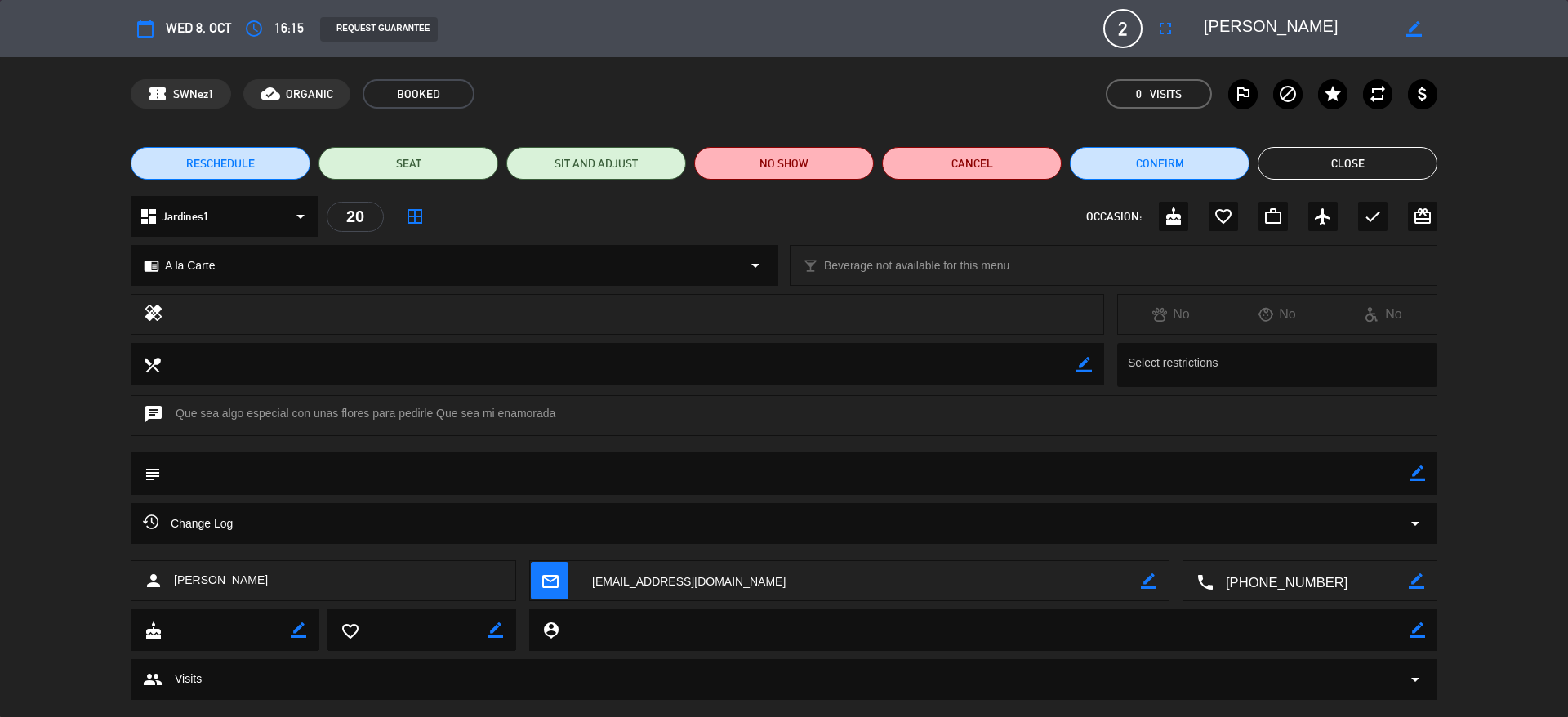
drag, startPoint x: 1352, startPoint y: 25, endPoint x: 1199, endPoint y: 28, distance: 153.0
click at [1199, 28] on div "border_color" at bounding box center [1315, 28] width 245 height 29
click at [1328, 150] on button "Close" at bounding box center [1347, 163] width 180 height 33
